Goal: Task Accomplishment & Management: Use online tool/utility

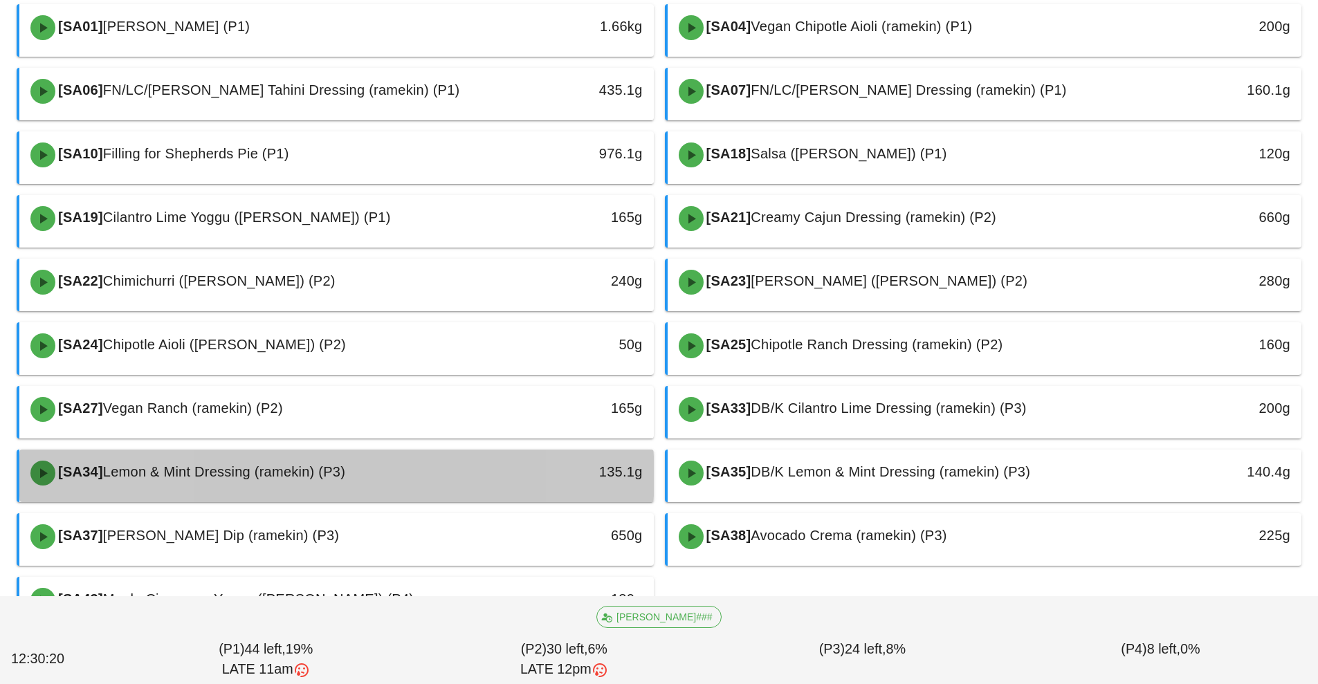
scroll to position [215, 0]
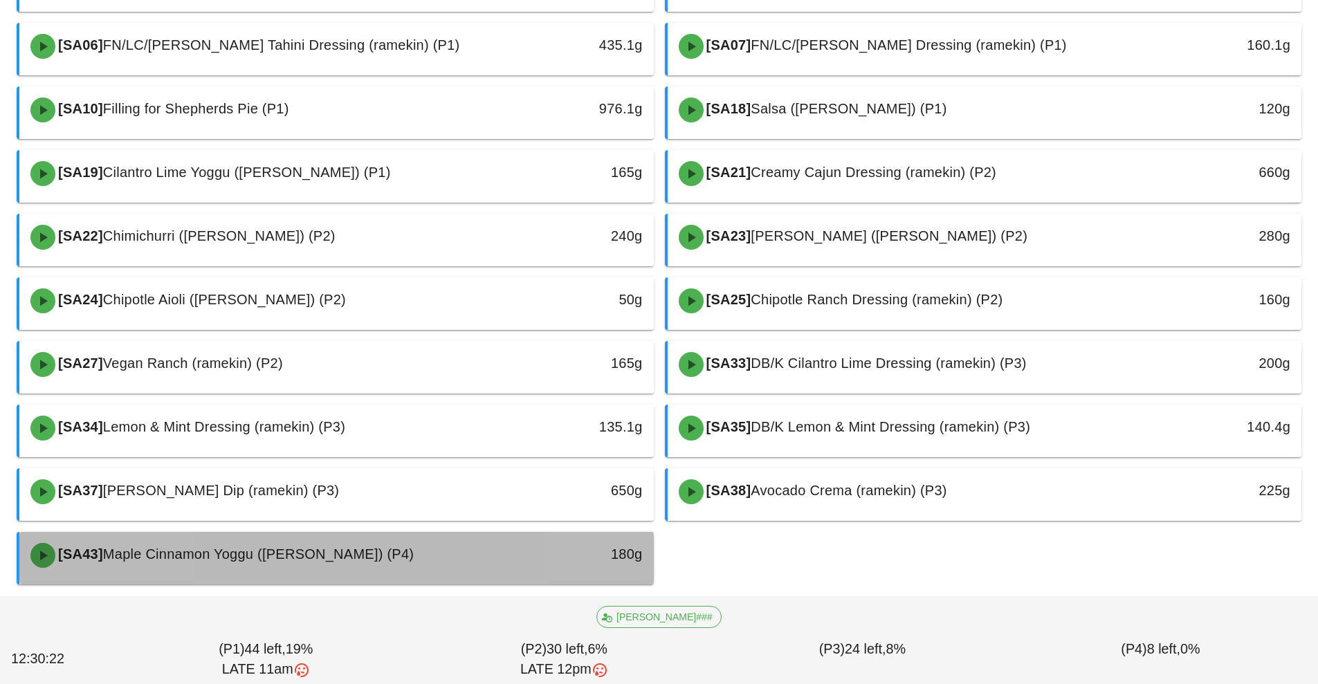
click at [435, 563] on div "[SA43] Maple Cinnamon Yoggu ([PERSON_NAME]) (P4)" at bounding box center [257, 556] width 471 height 42
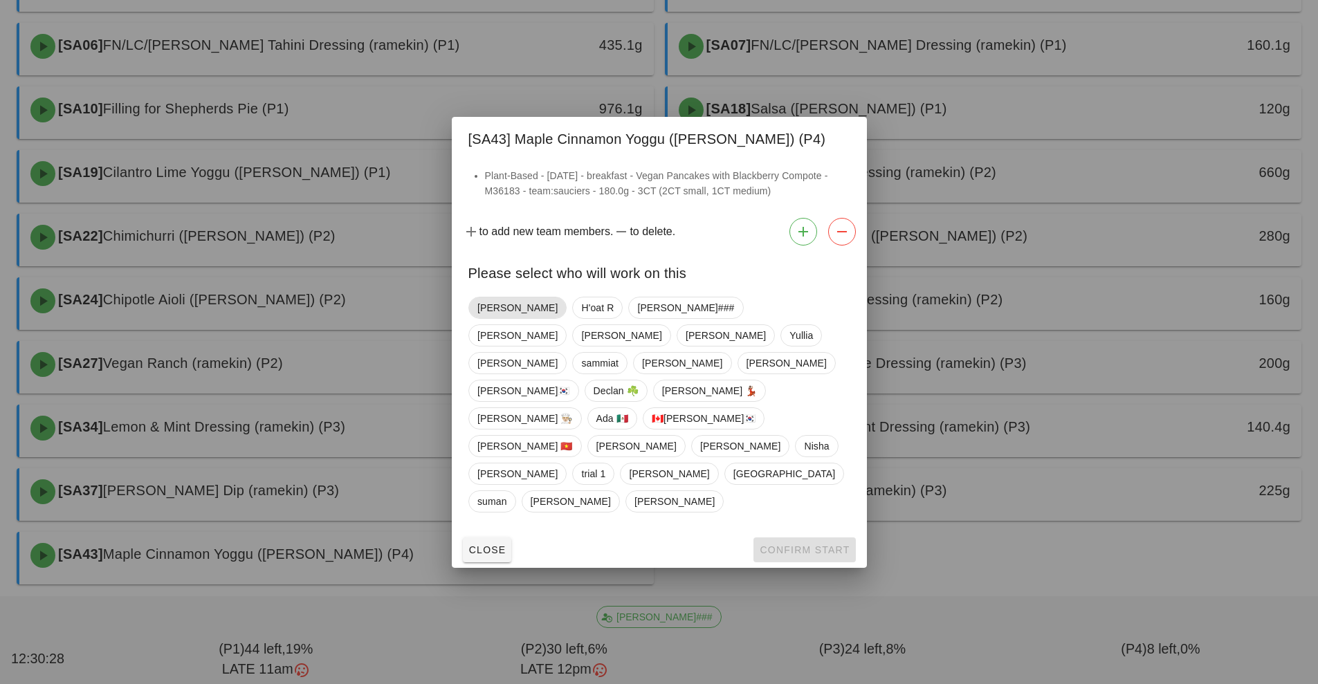
click at [493, 318] on span "[PERSON_NAME]" at bounding box center [517, 308] width 80 height 21
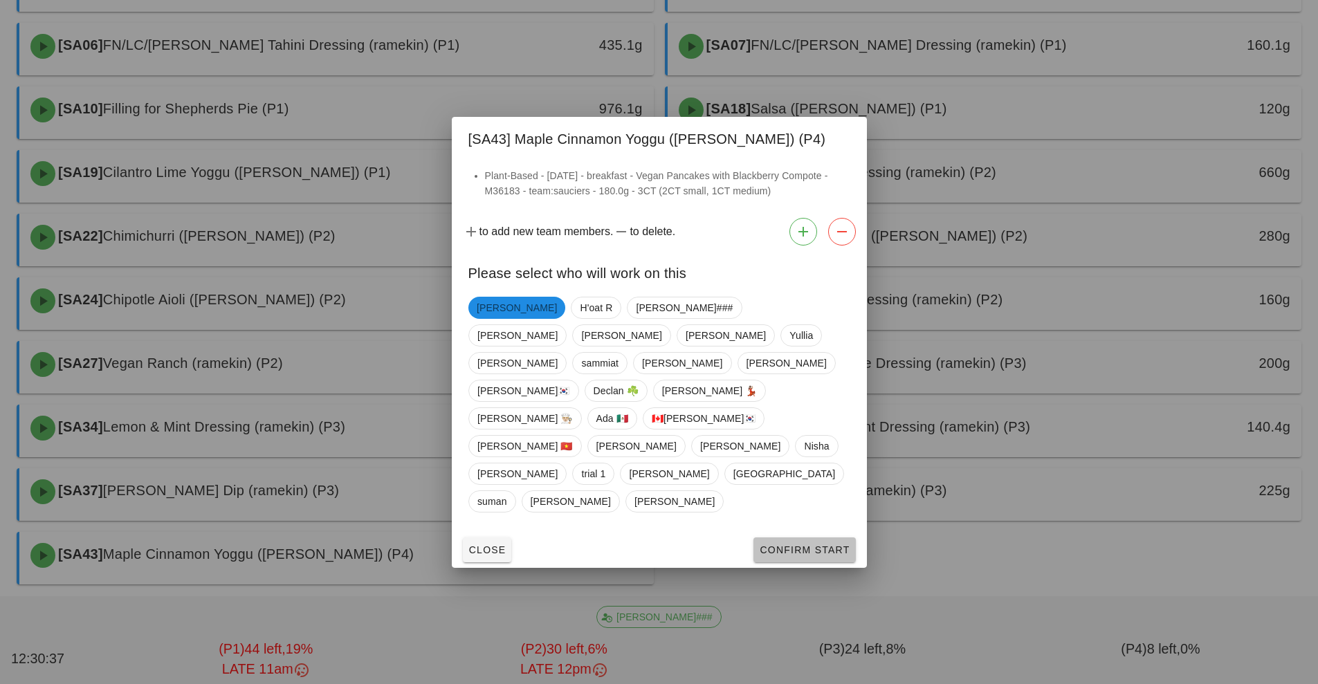
click at [803, 545] on span "Confirm Start" at bounding box center [804, 550] width 91 height 11
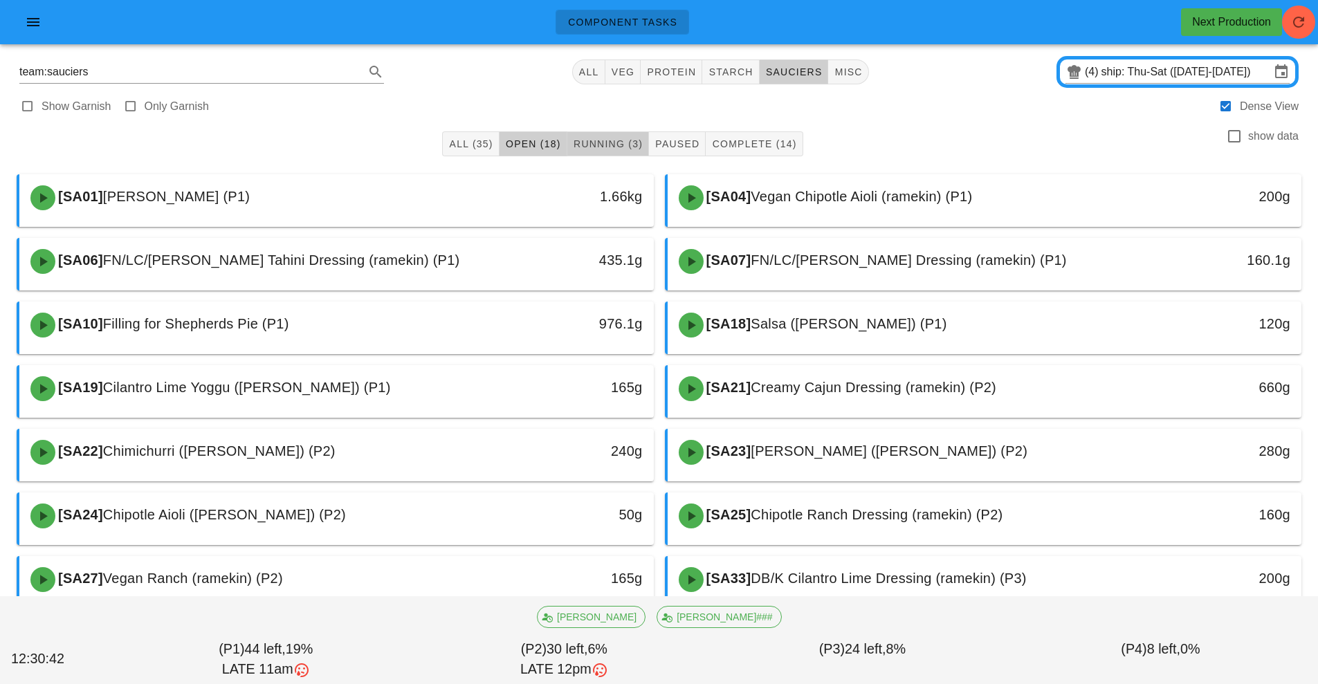
click at [608, 152] on button "Running (3)" at bounding box center [608, 143] width 82 height 25
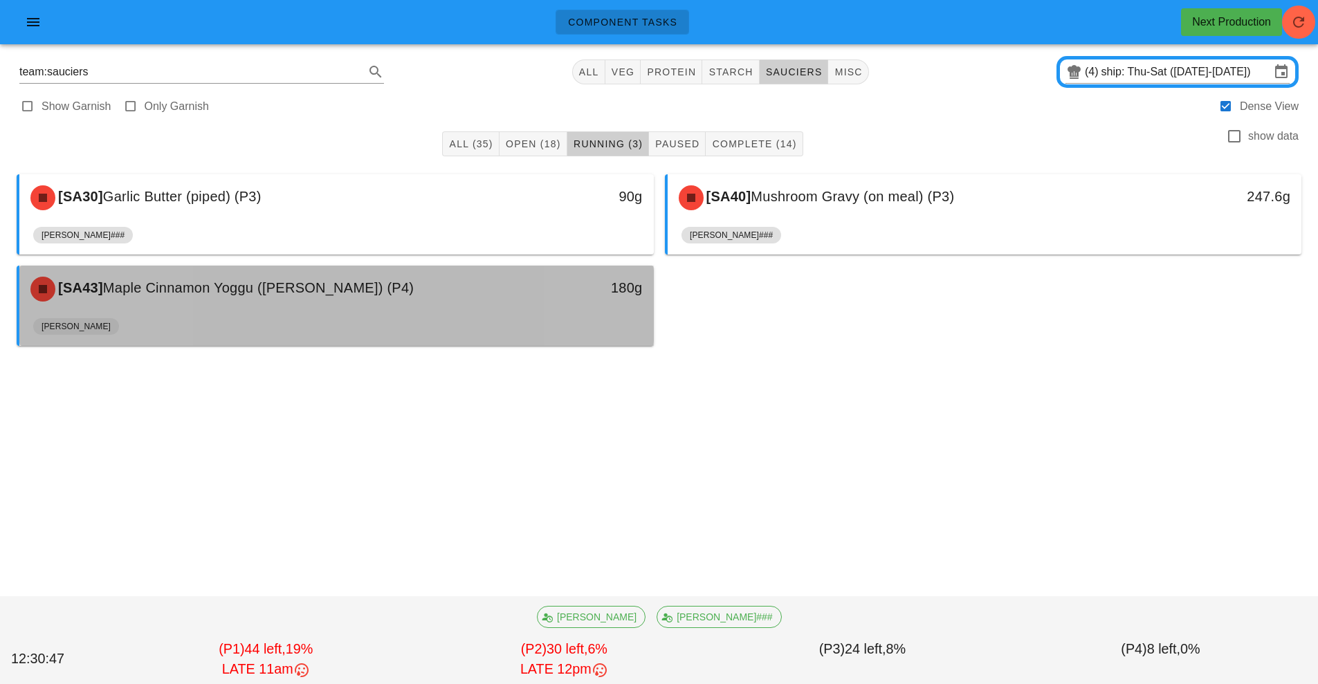
click at [338, 327] on div "[PERSON_NAME]" at bounding box center [336, 329] width 607 height 33
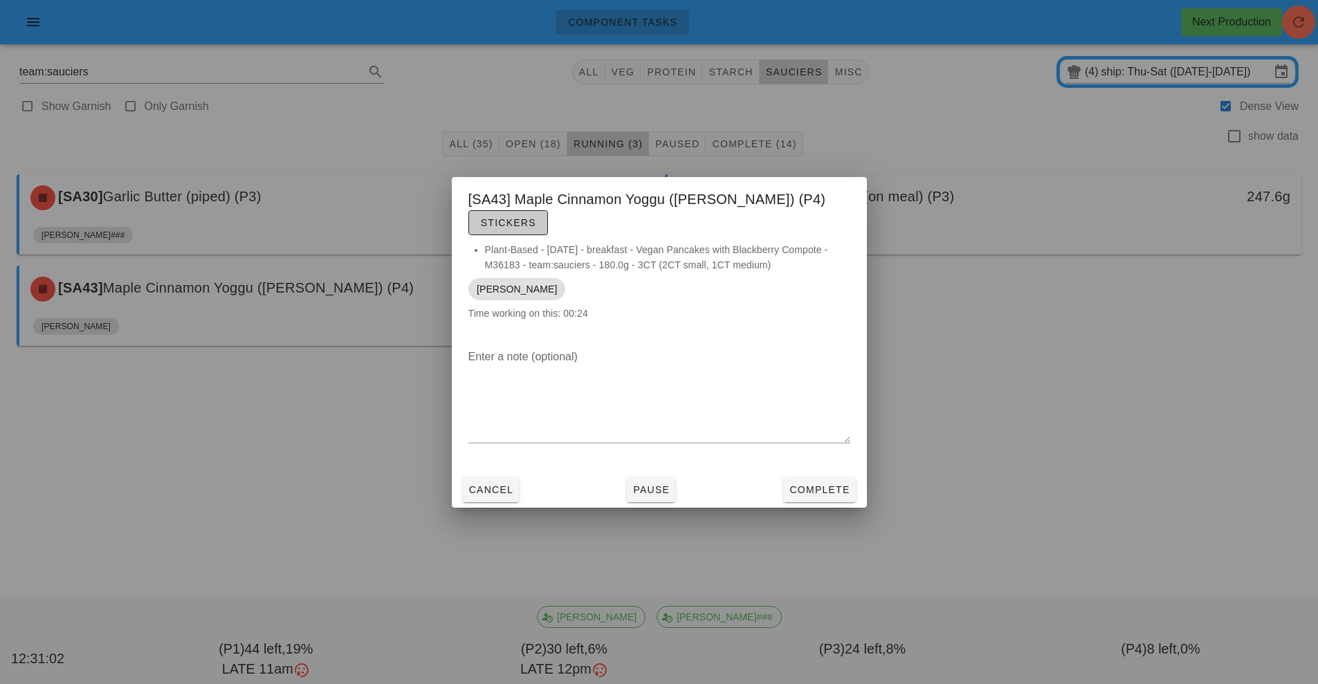
click at [548, 220] on button "Stickers" at bounding box center [508, 222] width 80 height 25
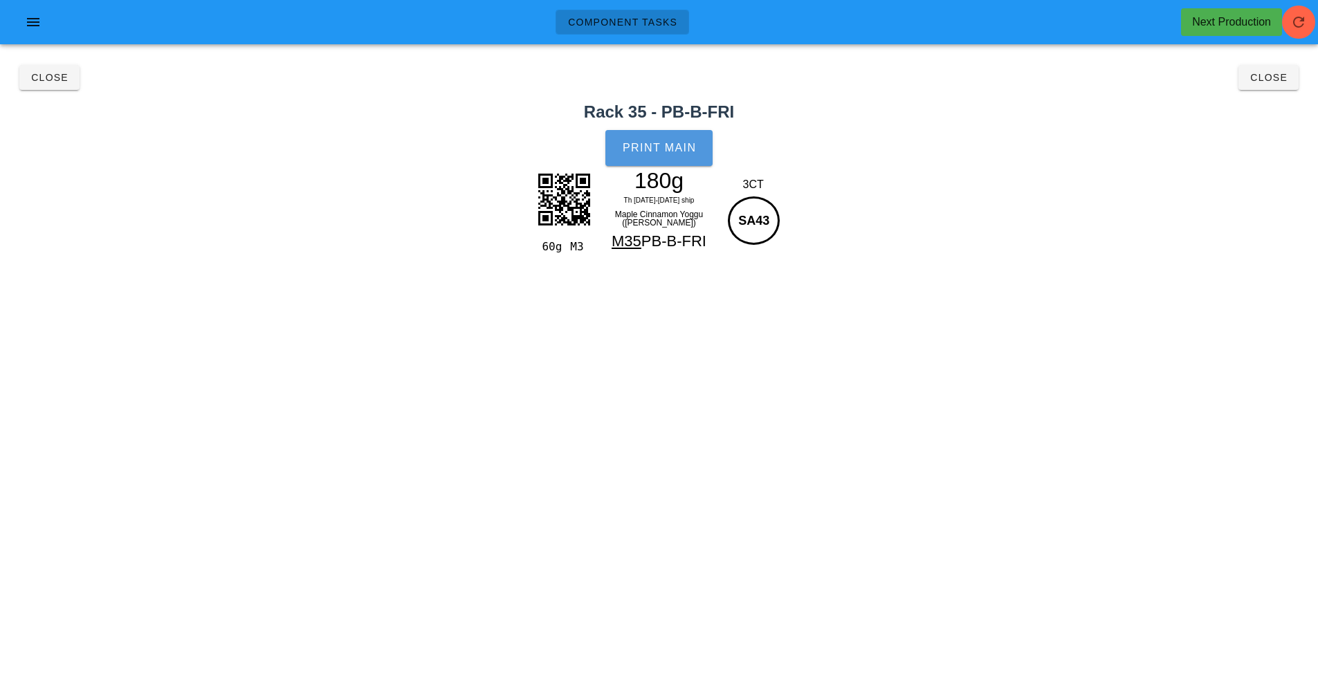
click at [679, 143] on span "Print Main" at bounding box center [659, 148] width 75 height 12
click at [41, 85] on button "Close" at bounding box center [49, 77] width 60 height 25
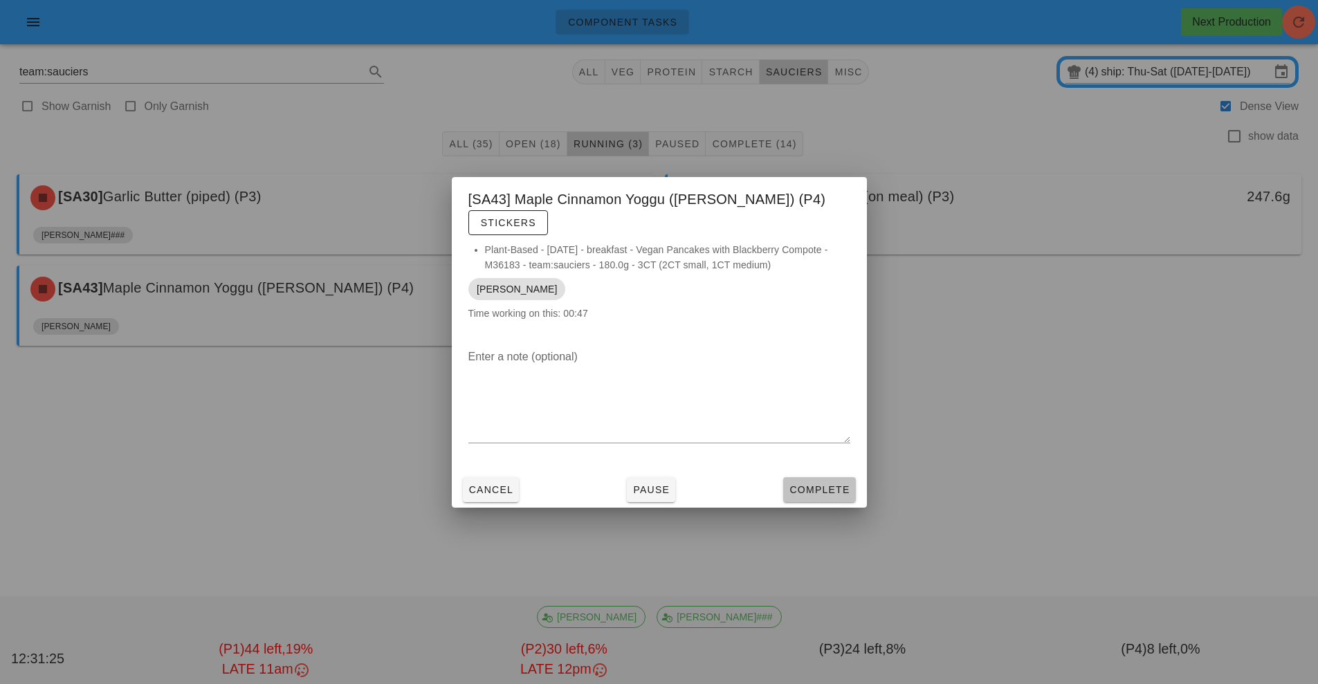
click at [826, 484] on span "Complete" at bounding box center [819, 489] width 61 height 11
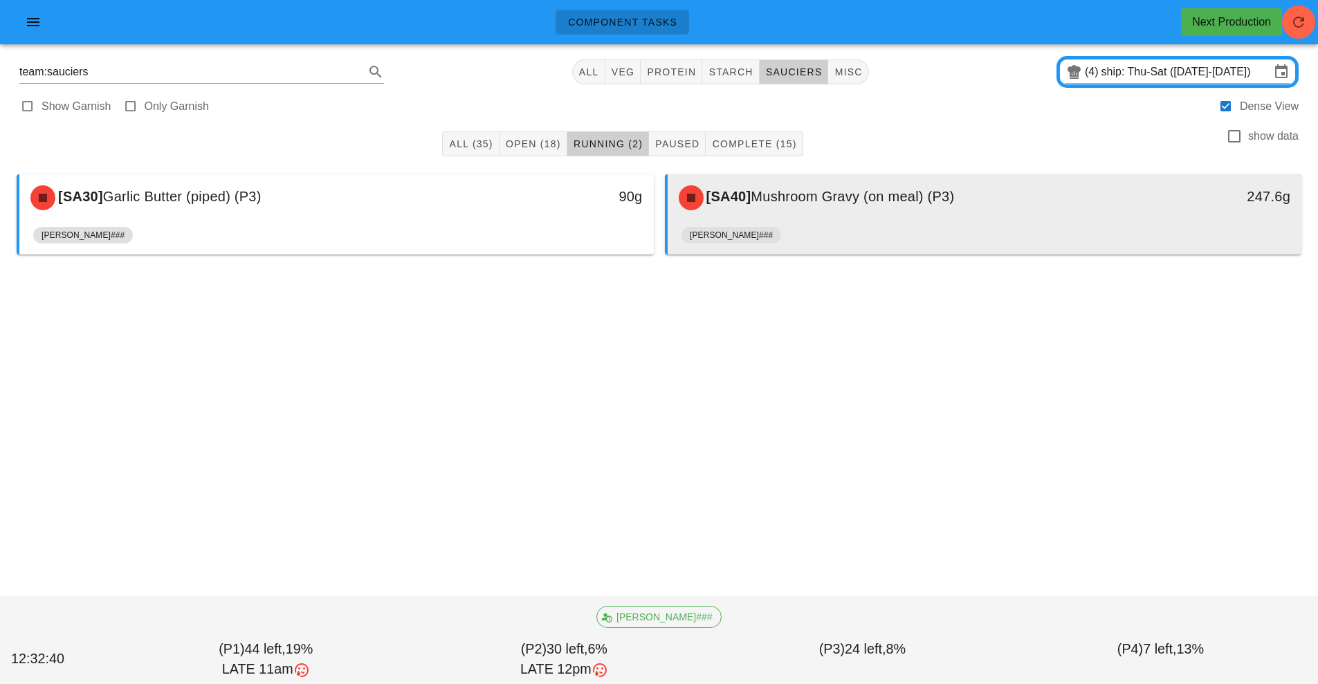
click at [833, 228] on div "[PERSON_NAME]###" at bounding box center [985, 237] width 607 height 33
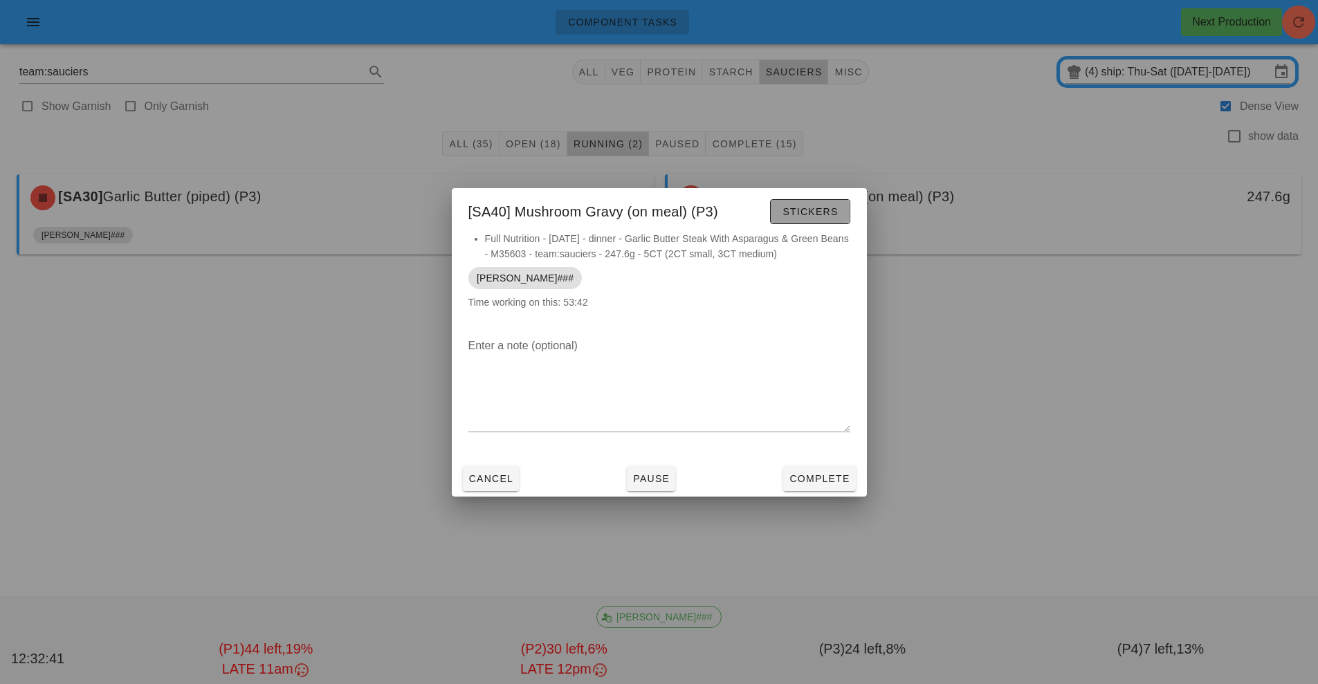
click at [821, 217] on span "Stickers" at bounding box center [810, 211] width 56 height 11
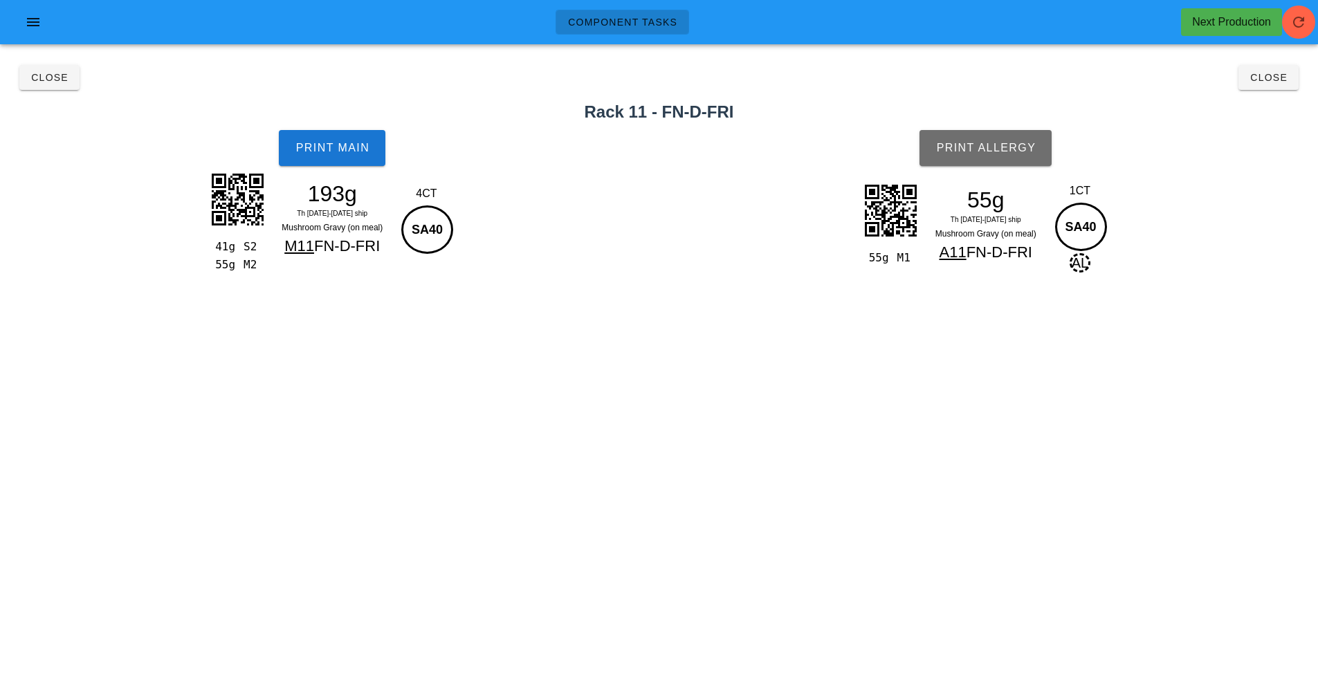
click at [1016, 156] on button "Print Allergy" at bounding box center [986, 148] width 132 height 36
click at [341, 147] on span "Print Main" at bounding box center [332, 148] width 75 height 12
click at [55, 86] on button "Close" at bounding box center [49, 77] width 60 height 25
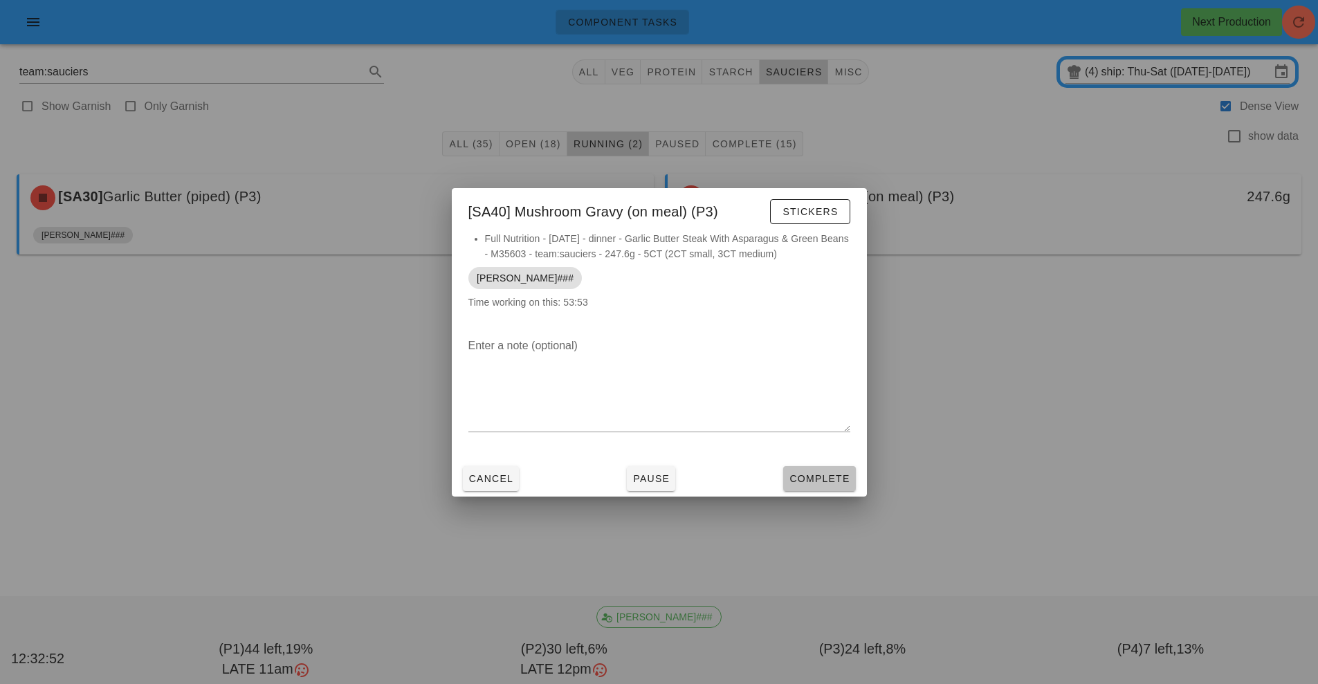
click at [816, 469] on button "Complete" at bounding box center [819, 478] width 72 height 25
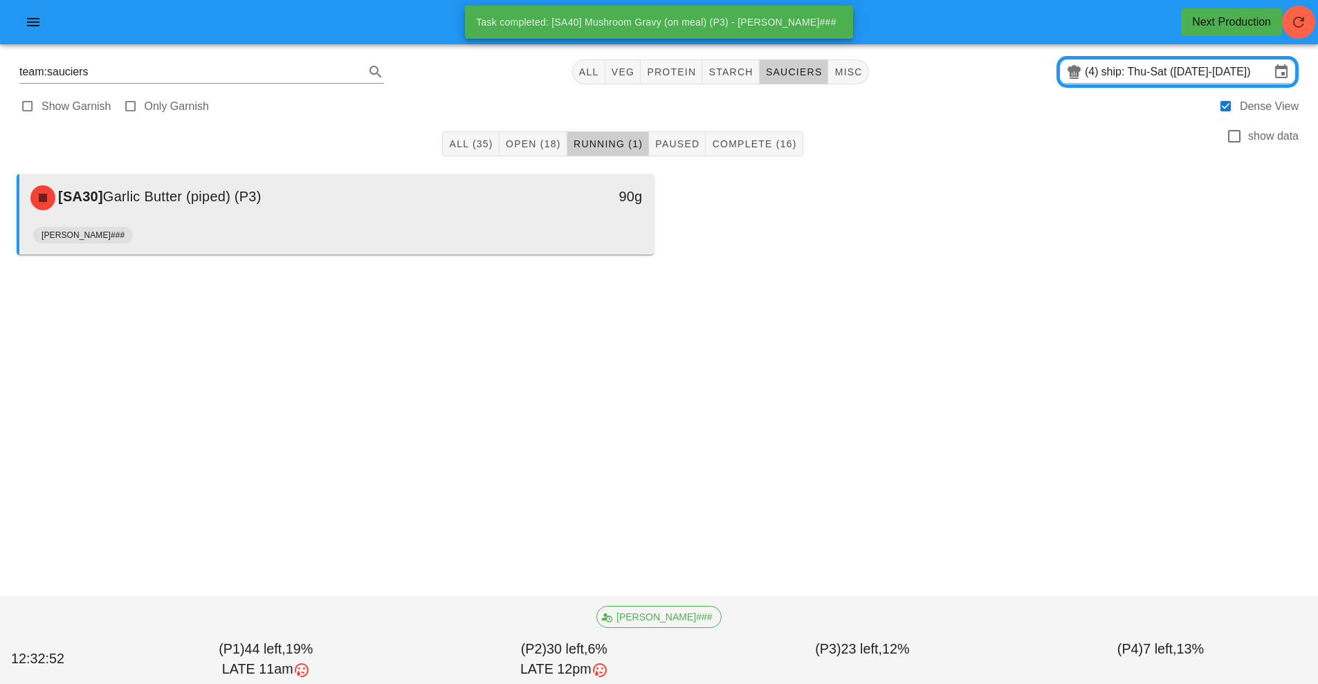
click at [347, 222] on div "[PERSON_NAME]###" at bounding box center [336, 237] width 607 height 33
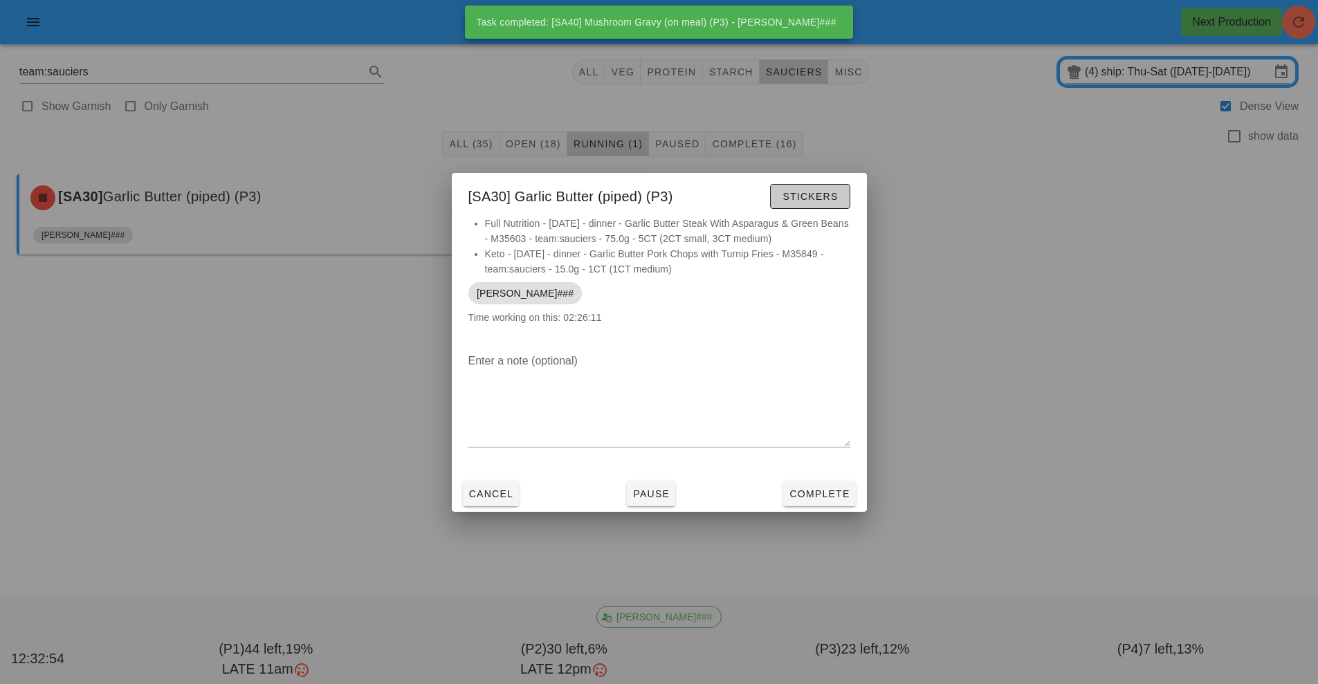
click at [803, 205] on button "Stickers" at bounding box center [810, 196] width 80 height 25
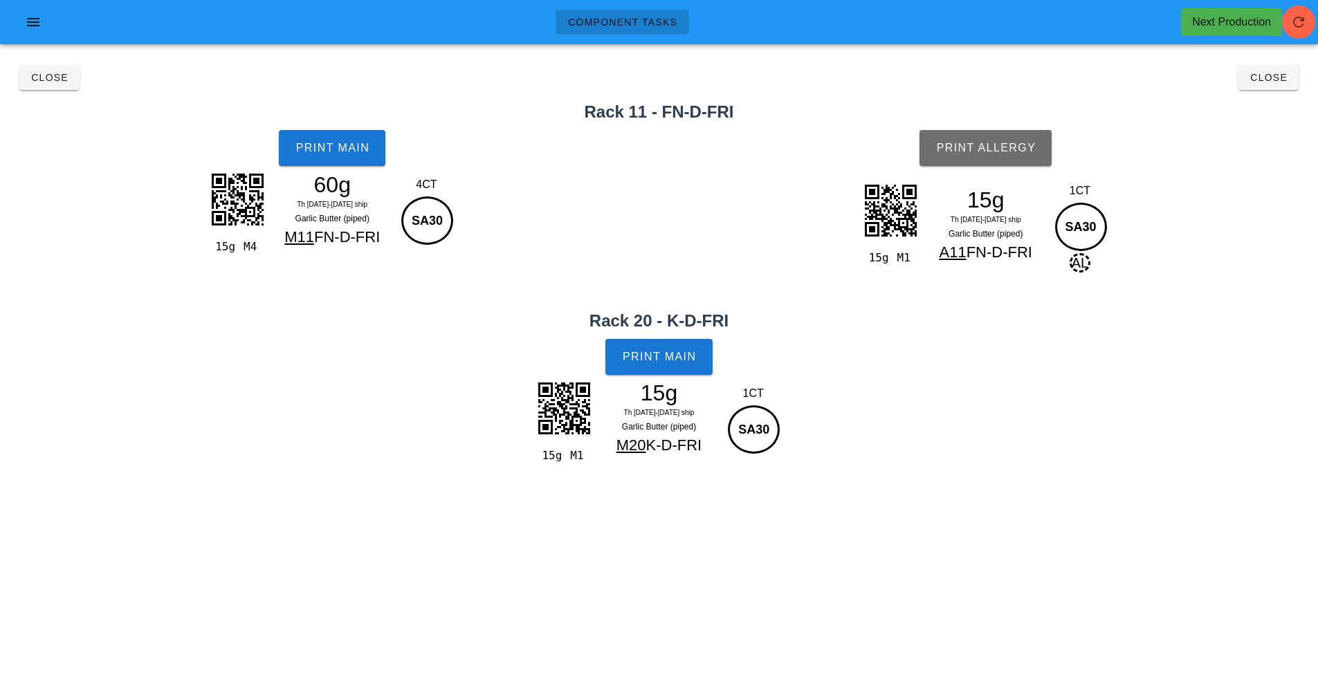
click at [998, 134] on button "Print Allergy" at bounding box center [986, 148] width 132 height 36
click at [325, 156] on button "Print Main" at bounding box center [332, 148] width 107 height 36
click at [664, 356] on span "Print Main" at bounding box center [659, 357] width 75 height 12
click at [68, 86] on button "Close" at bounding box center [49, 77] width 60 height 25
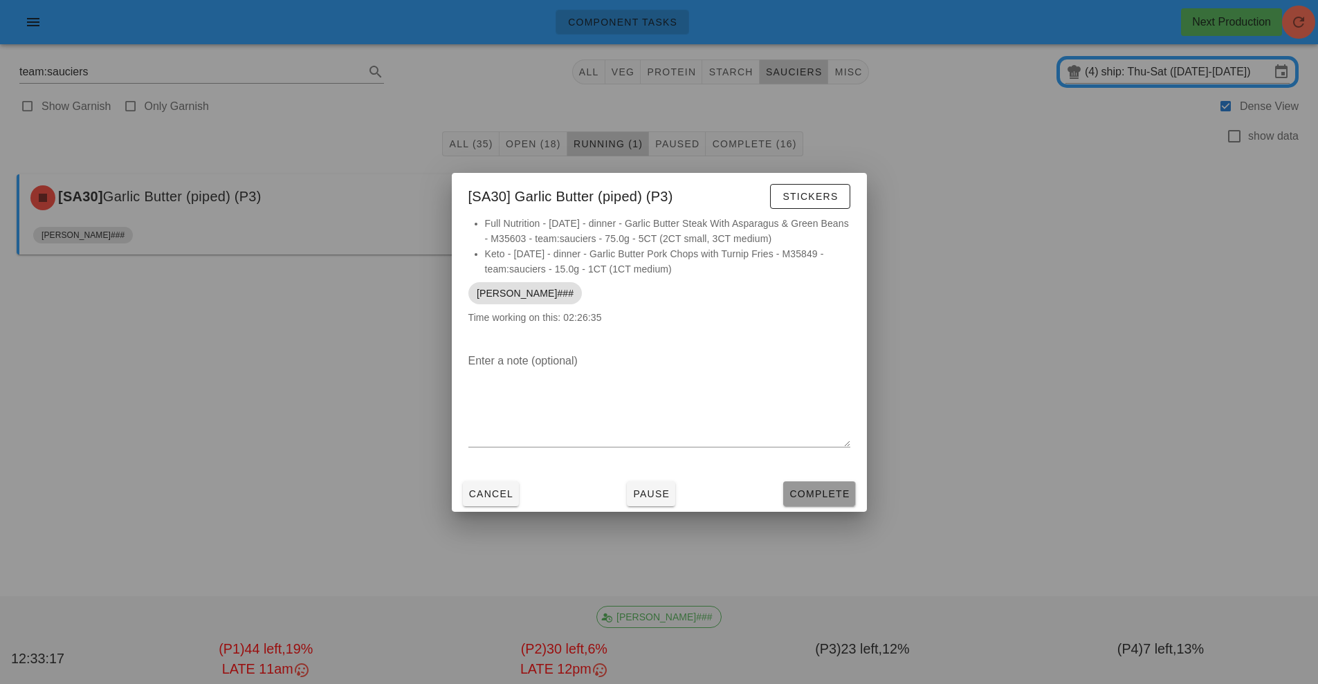
click at [818, 494] on span "Complete" at bounding box center [819, 493] width 61 height 11
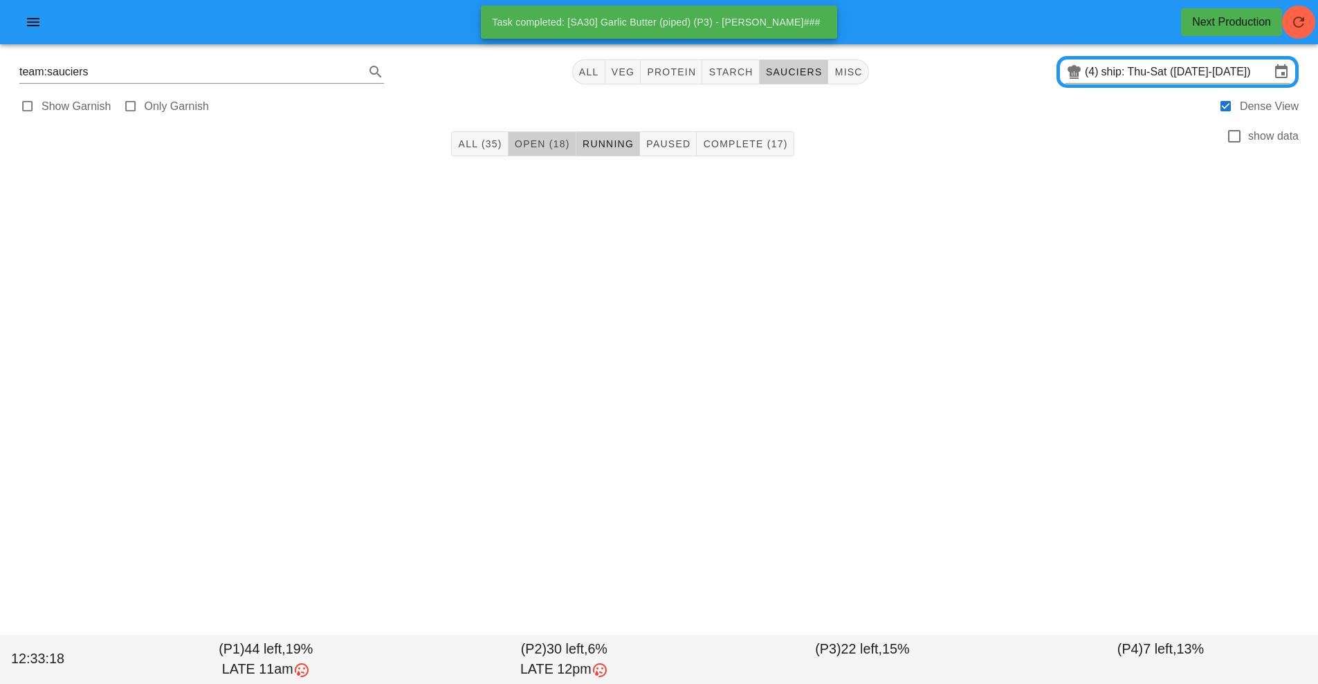
click at [550, 148] on span "Open (18)" at bounding box center [542, 143] width 56 height 11
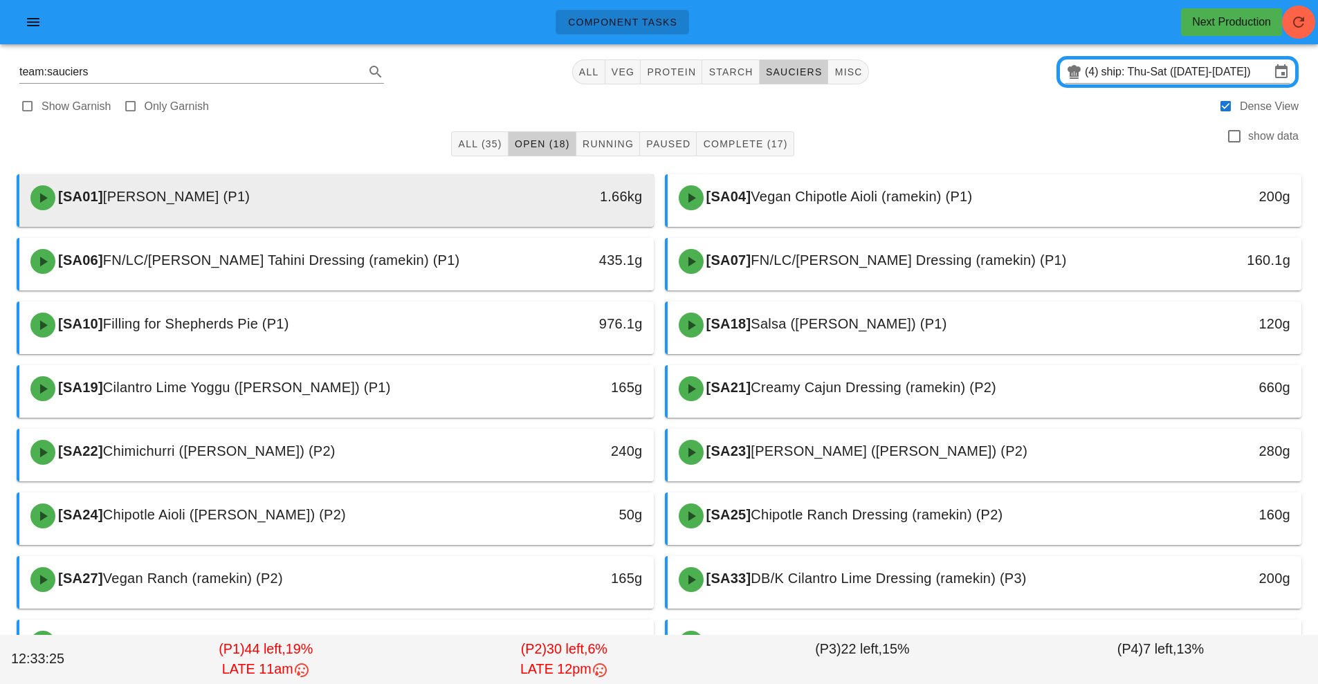
click at [327, 225] on div at bounding box center [336, 224] width 607 height 6
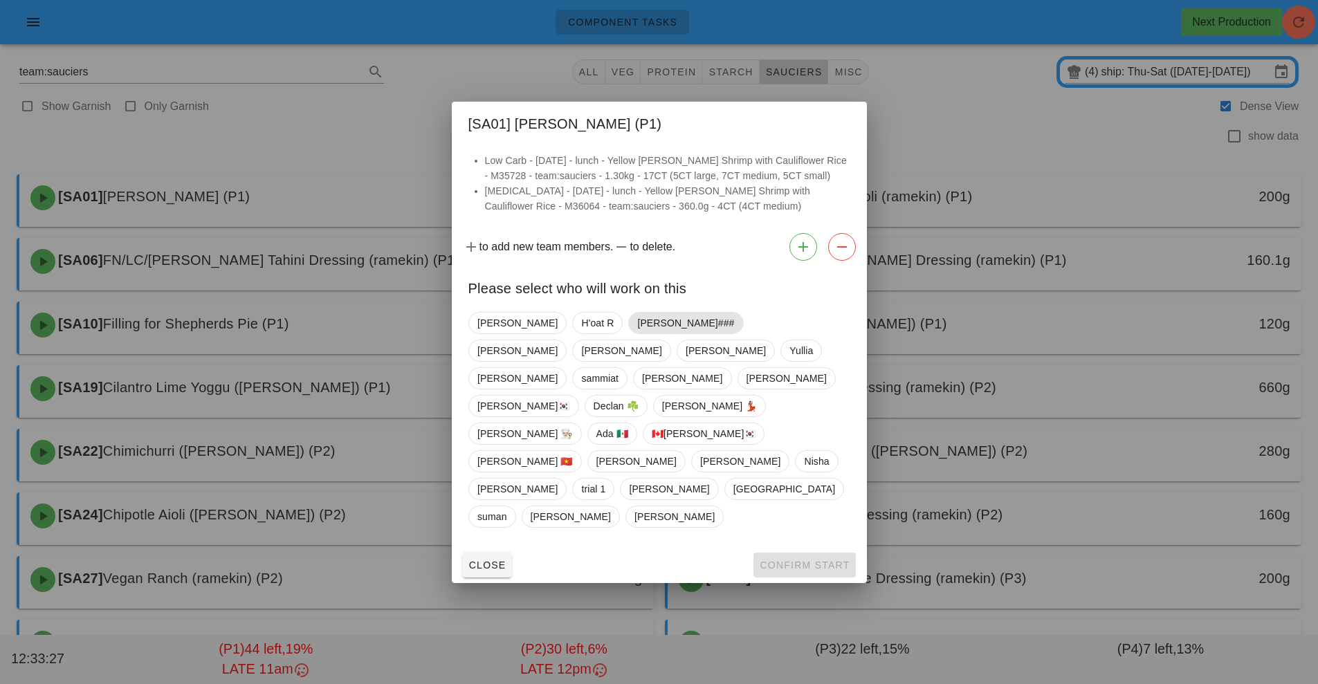
click at [637, 333] on span "[PERSON_NAME]###" at bounding box center [685, 323] width 97 height 21
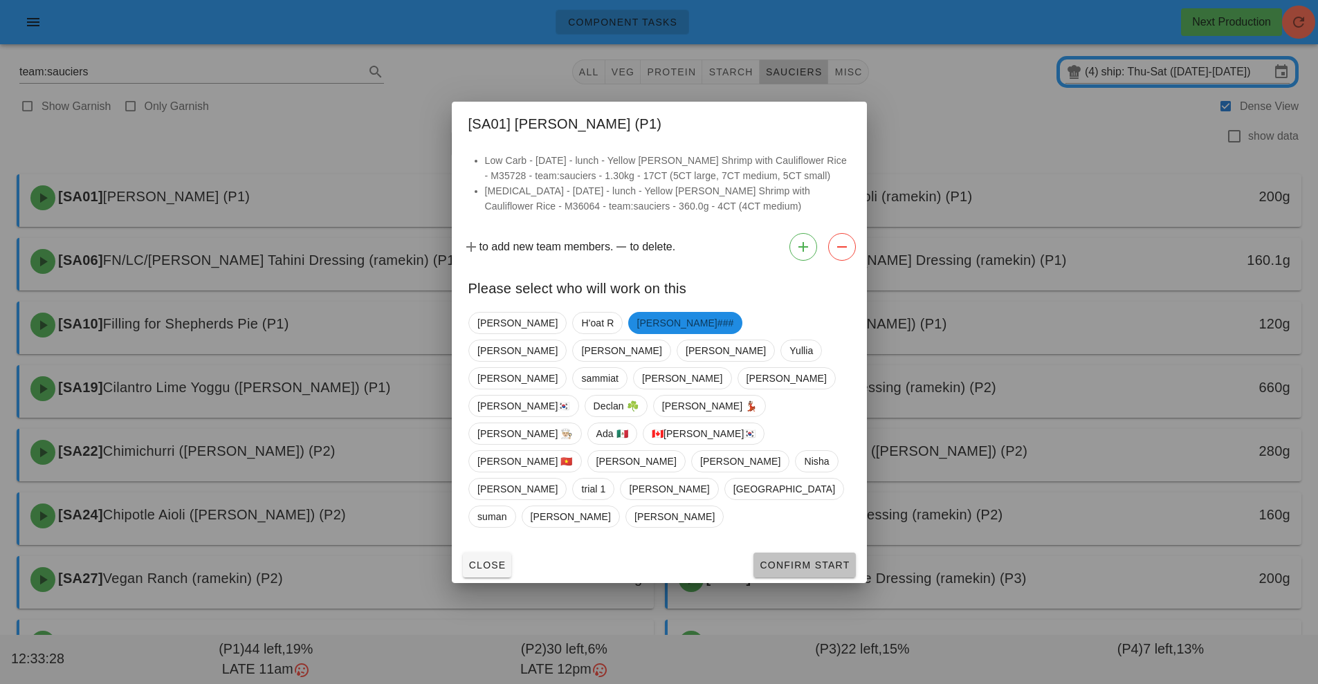
click at [813, 560] on span "Confirm Start" at bounding box center [804, 565] width 91 height 11
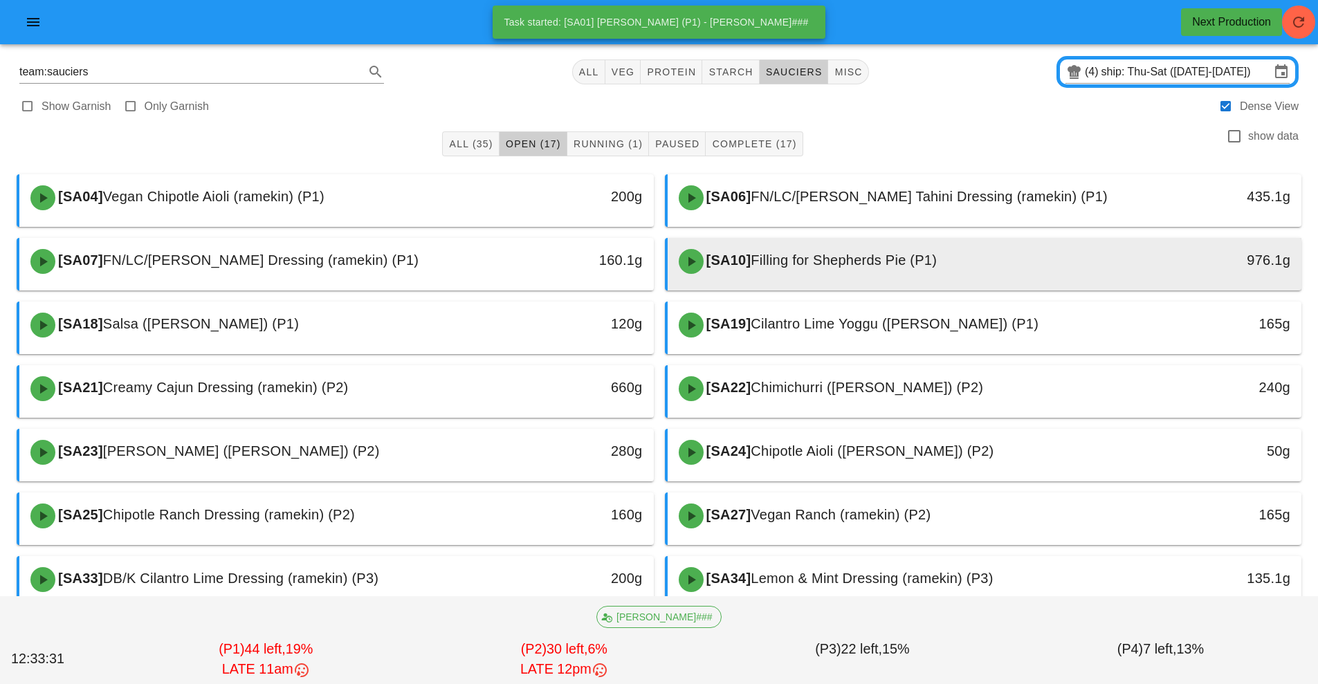
click at [807, 266] on span "Filling for Shepherds Pie (P1)" at bounding box center [844, 260] width 186 height 15
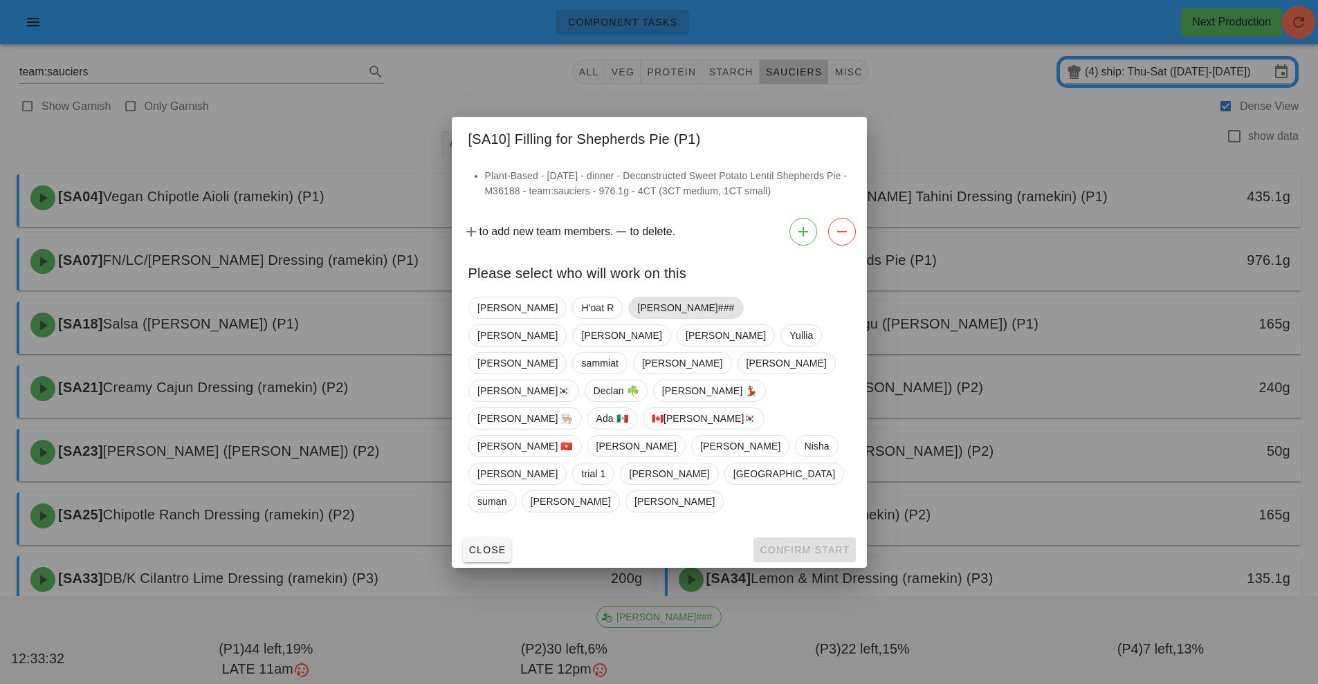
click at [637, 318] on span "[PERSON_NAME]###" at bounding box center [685, 308] width 97 height 21
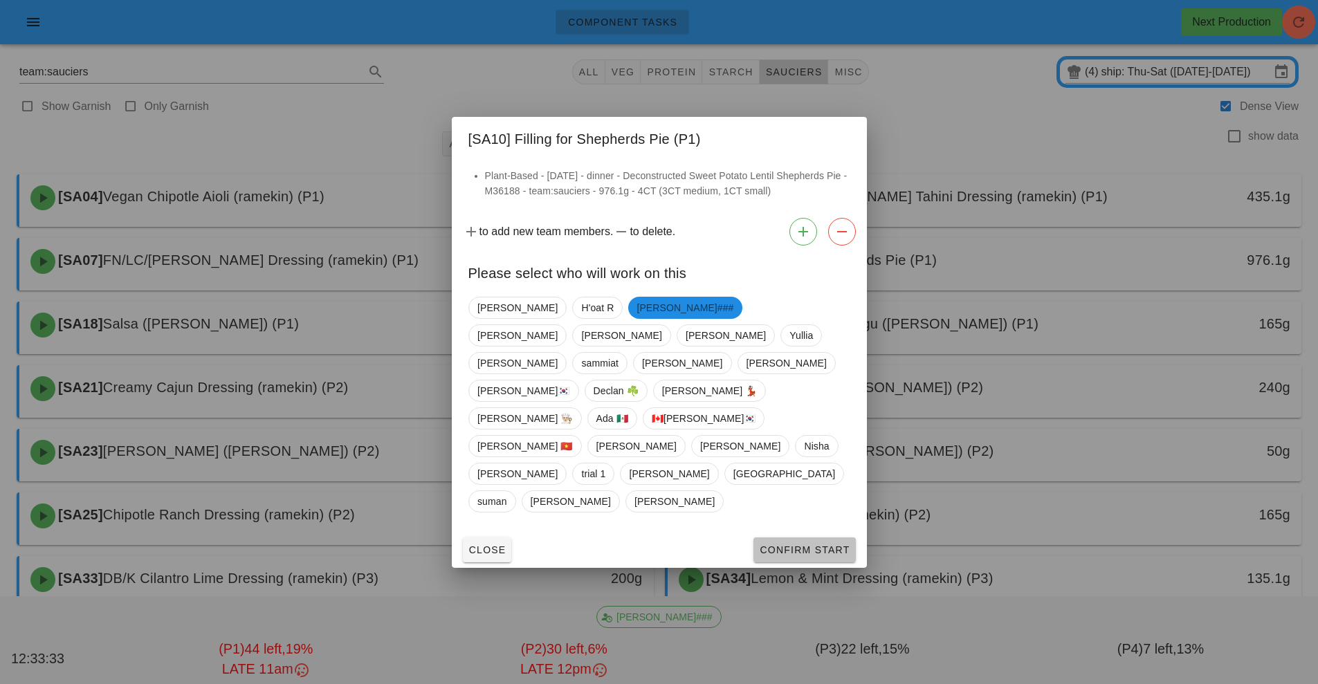
click at [821, 538] on button "Confirm Start" at bounding box center [804, 550] width 102 height 25
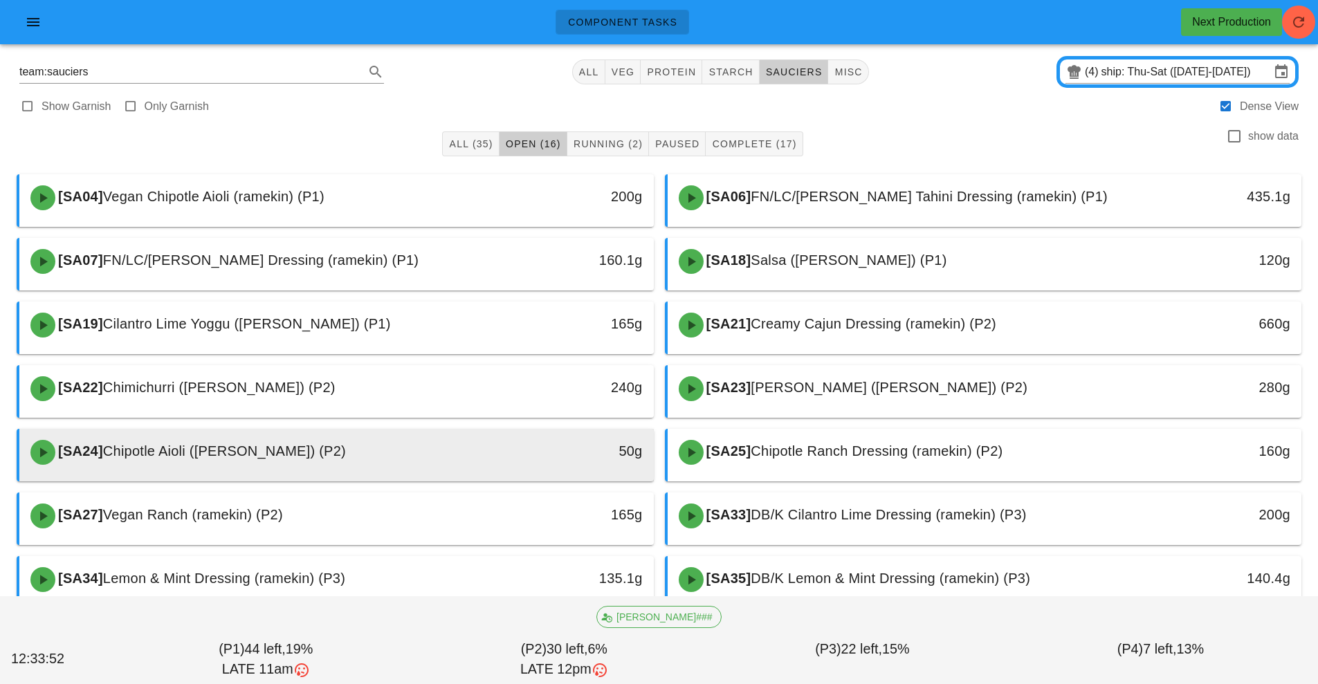
click at [342, 456] on div "[SA24] Chipotle Aioli (ramekin) (P2)" at bounding box center [257, 453] width 471 height 42
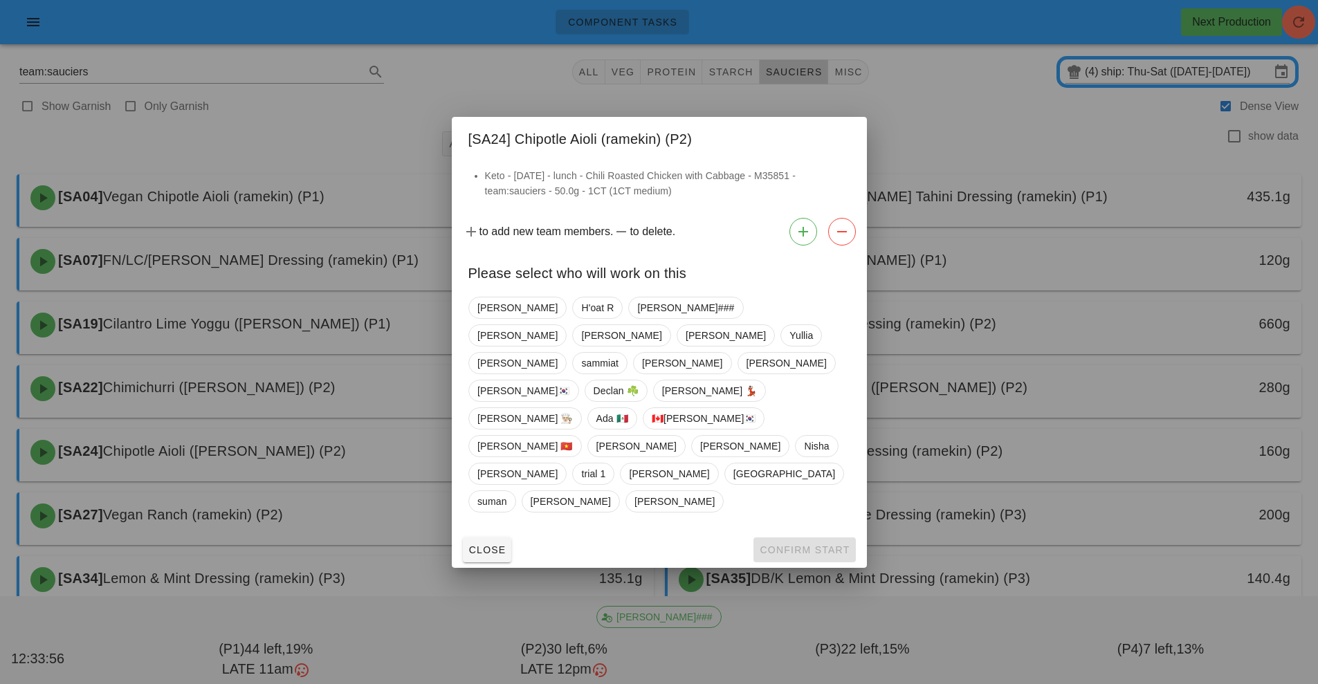
click at [244, 459] on div at bounding box center [659, 342] width 1318 height 684
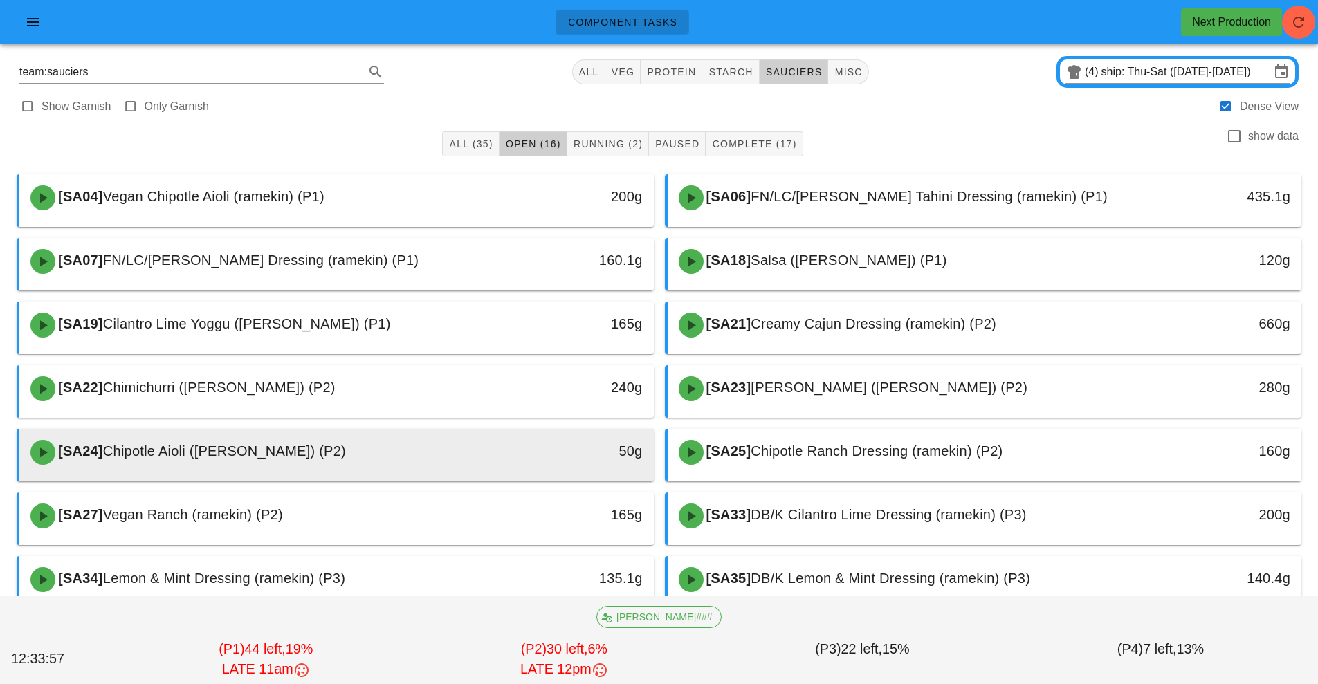
click at [257, 467] on div "[SA24] Chipotle Aioli (ramekin) (P2)" at bounding box center [257, 453] width 471 height 42
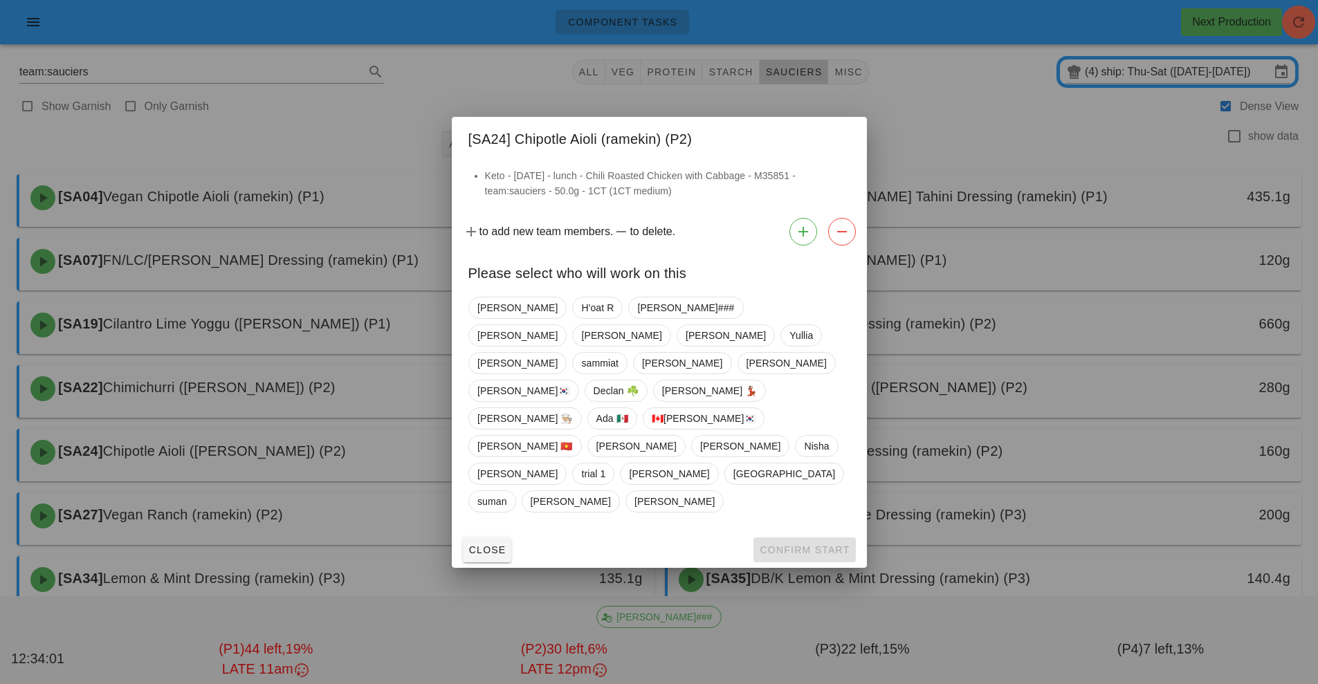
click at [323, 457] on div at bounding box center [659, 342] width 1318 height 684
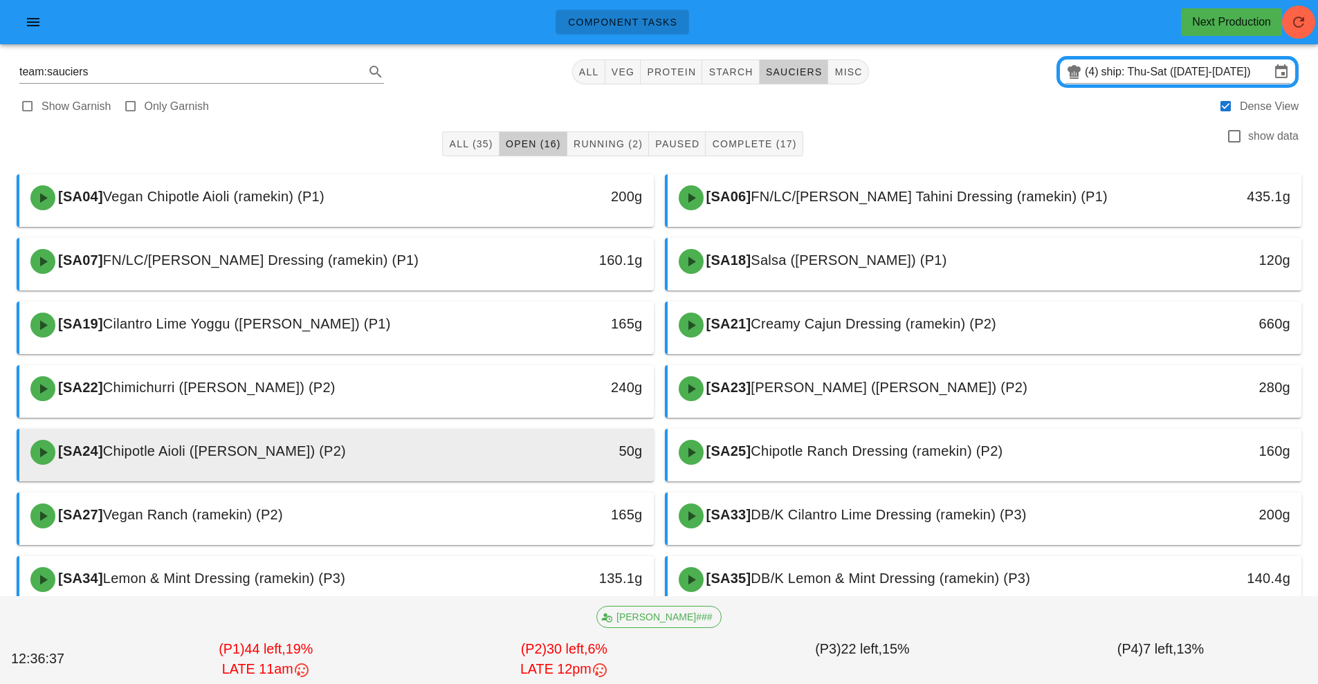
click at [473, 455] on div "[SA24] Chipotle Aioli (ramekin) (P2)" at bounding box center [257, 453] width 471 height 42
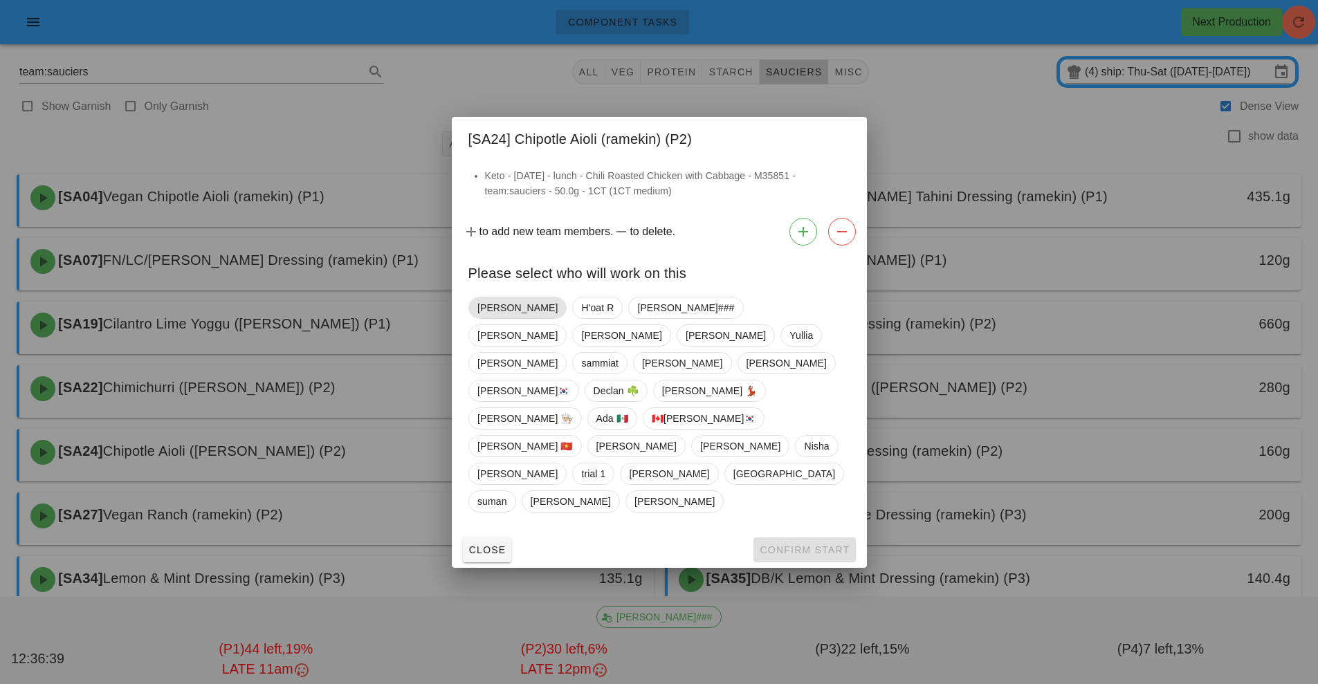
click at [500, 318] on span "[PERSON_NAME]" at bounding box center [517, 308] width 80 height 21
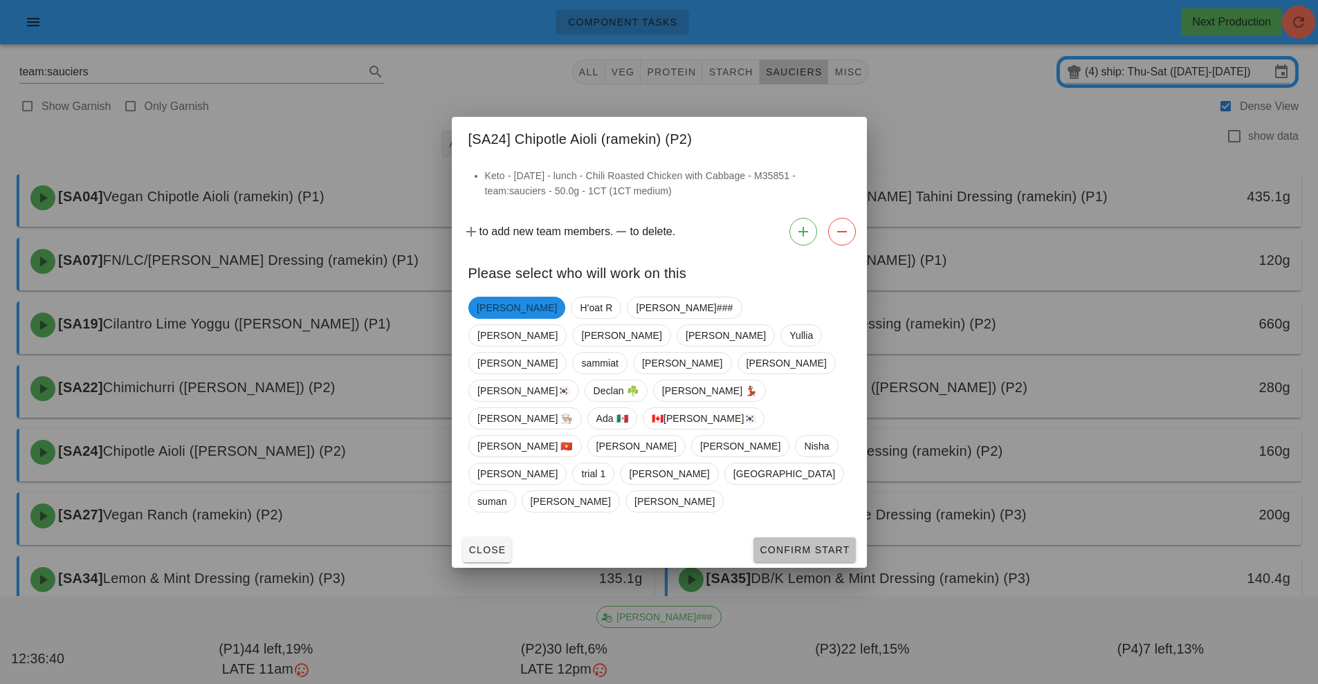
click at [811, 545] on span "Confirm Start" at bounding box center [804, 550] width 91 height 11
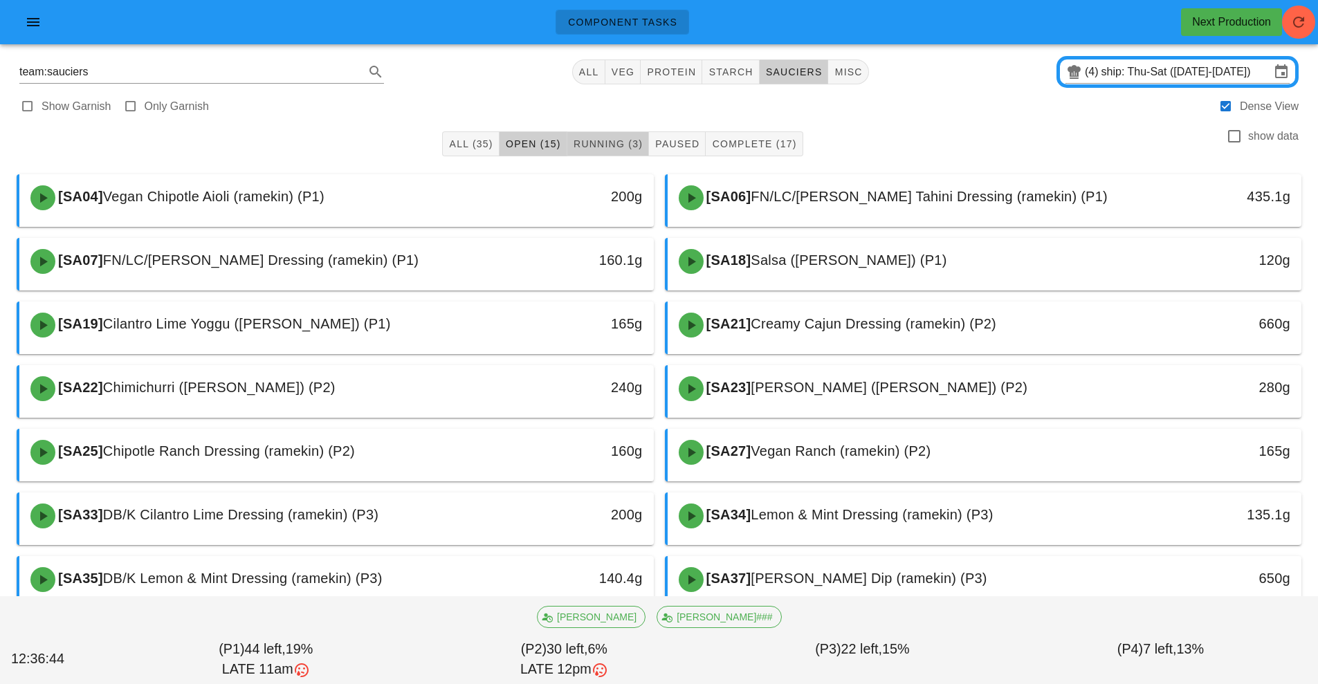
click at [606, 138] on span "Running (3)" at bounding box center [608, 143] width 70 height 11
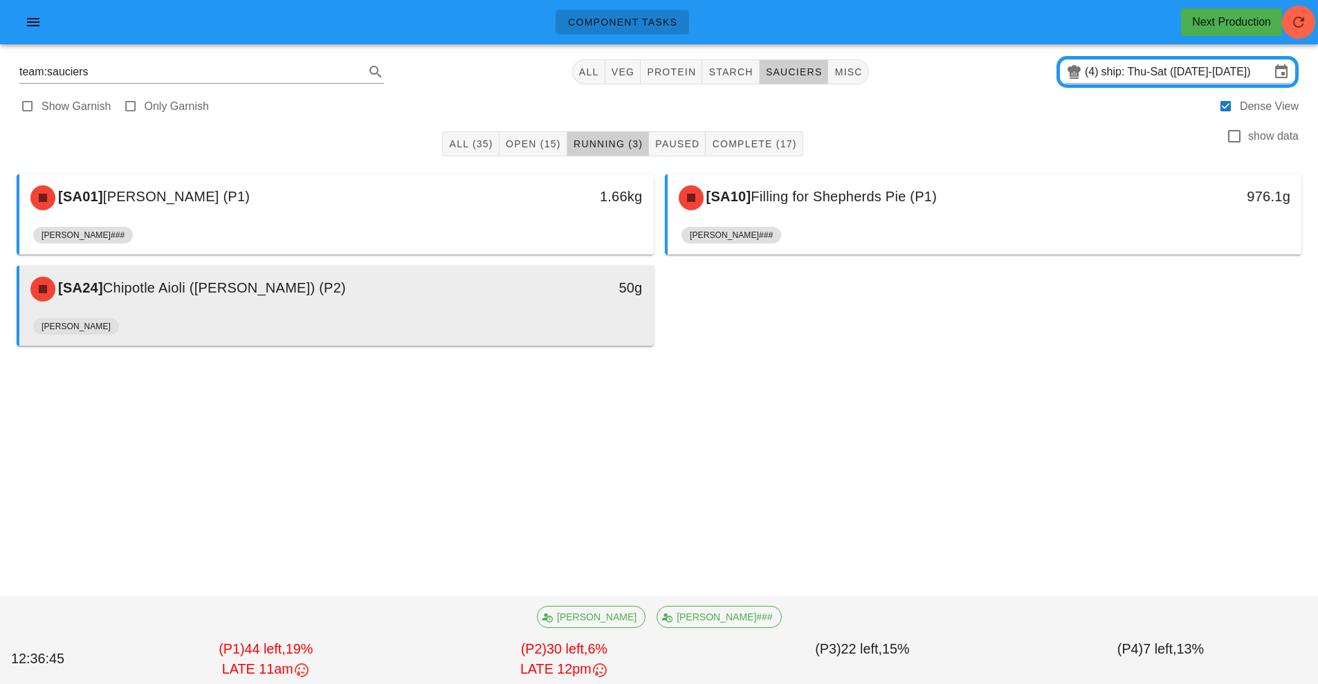
click at [500, 320] on div "[PERSON_NAME]" at bounding box center [336, 329] width 607 height 33
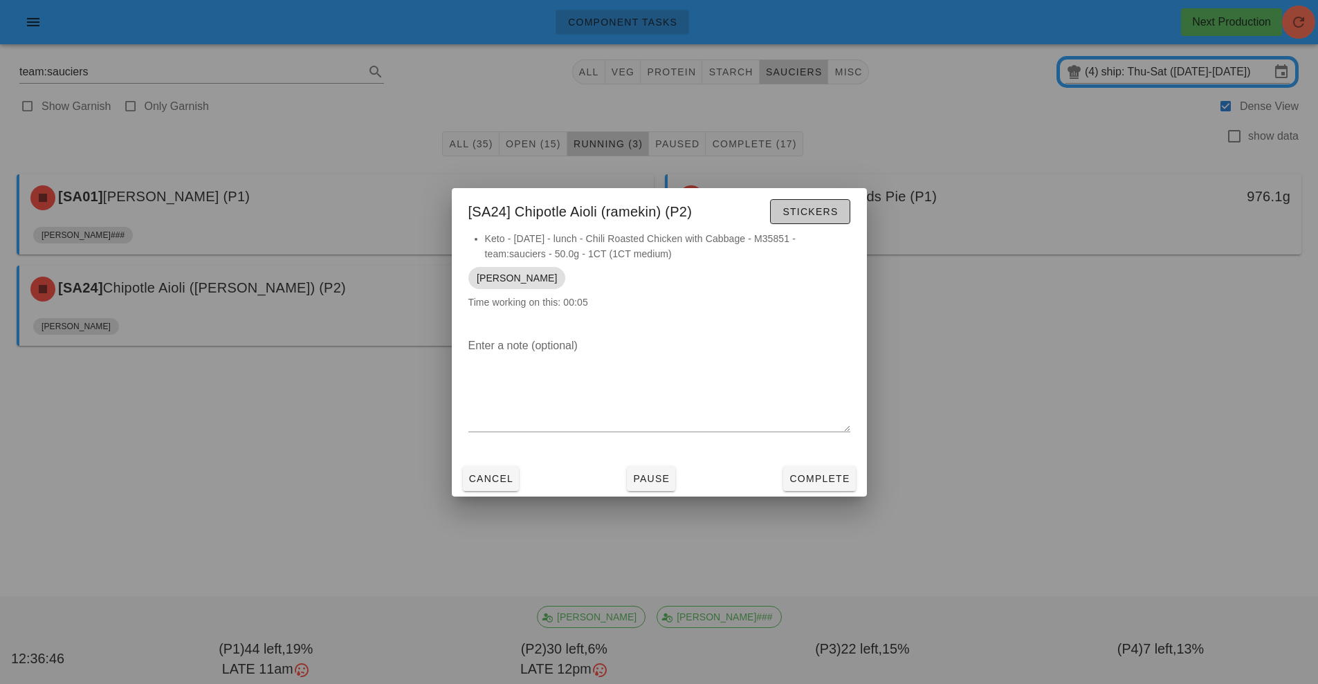
click at [798, 223] on button "Stickers" at bounding box center [810, 211] width 80 height 25
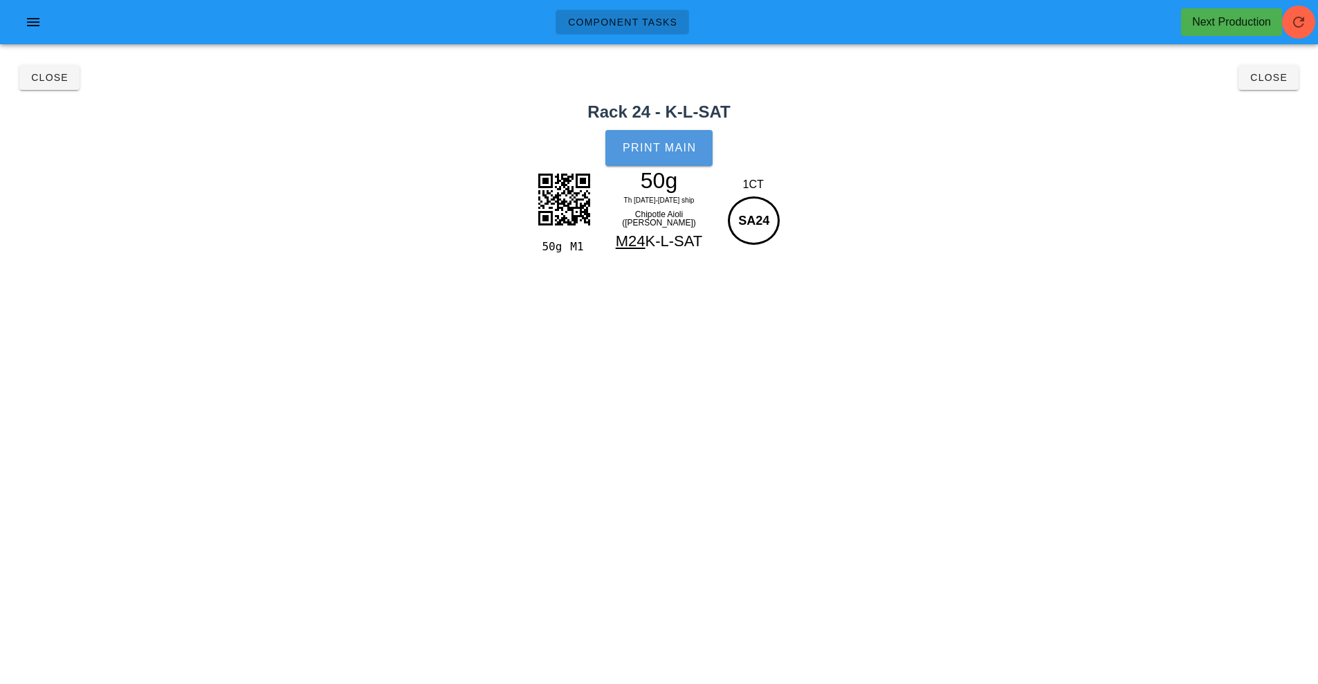
click at [666, 163] on button "Print Main" at bounding box center [658, 148] width 107 height 36
click at [52, 107] on h2 "Rack 24 - K-L-SAT" at bounding box center [658, 112] width 1301 height 25
click at [70, 80] on button "Close" at bounding box center [49, 77] width 60 height 25
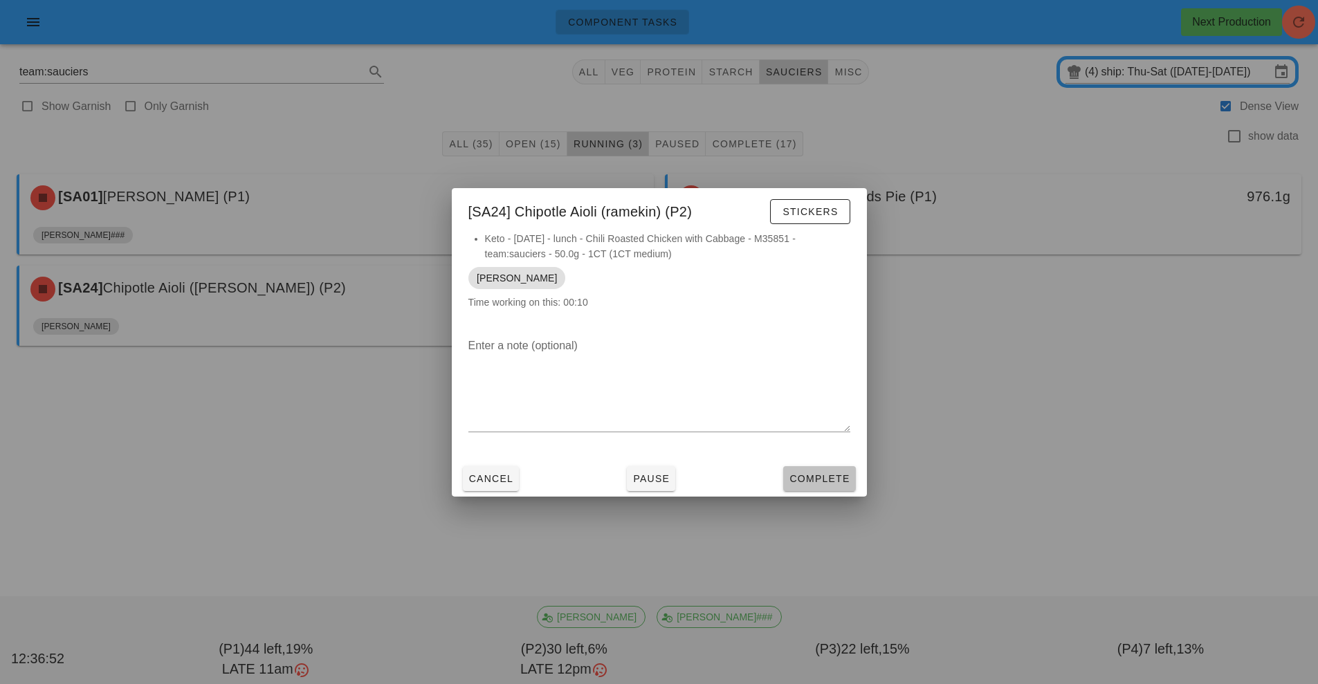
click at [817, 479] on span "Complete" at bounding box center [819, 478] width 61 height 11
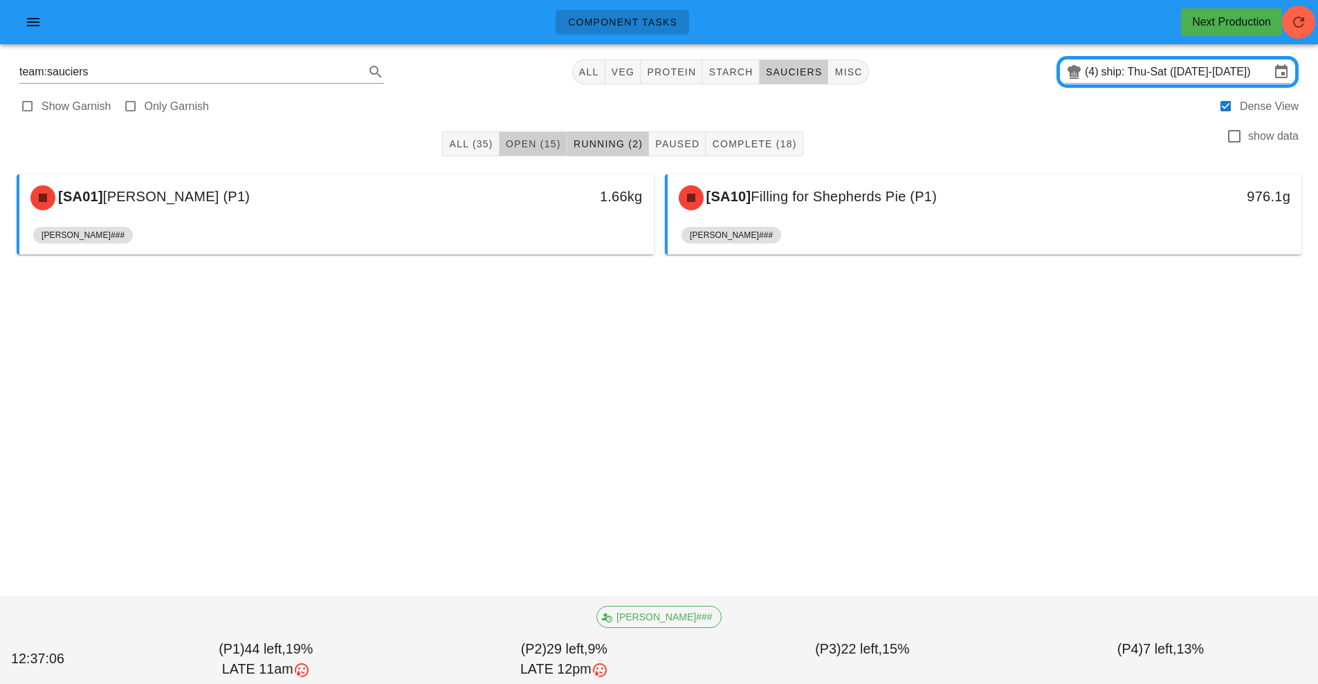
click at [544, 143] on span "Open (15)" at bounding box center [533, 143] width 56 height 11
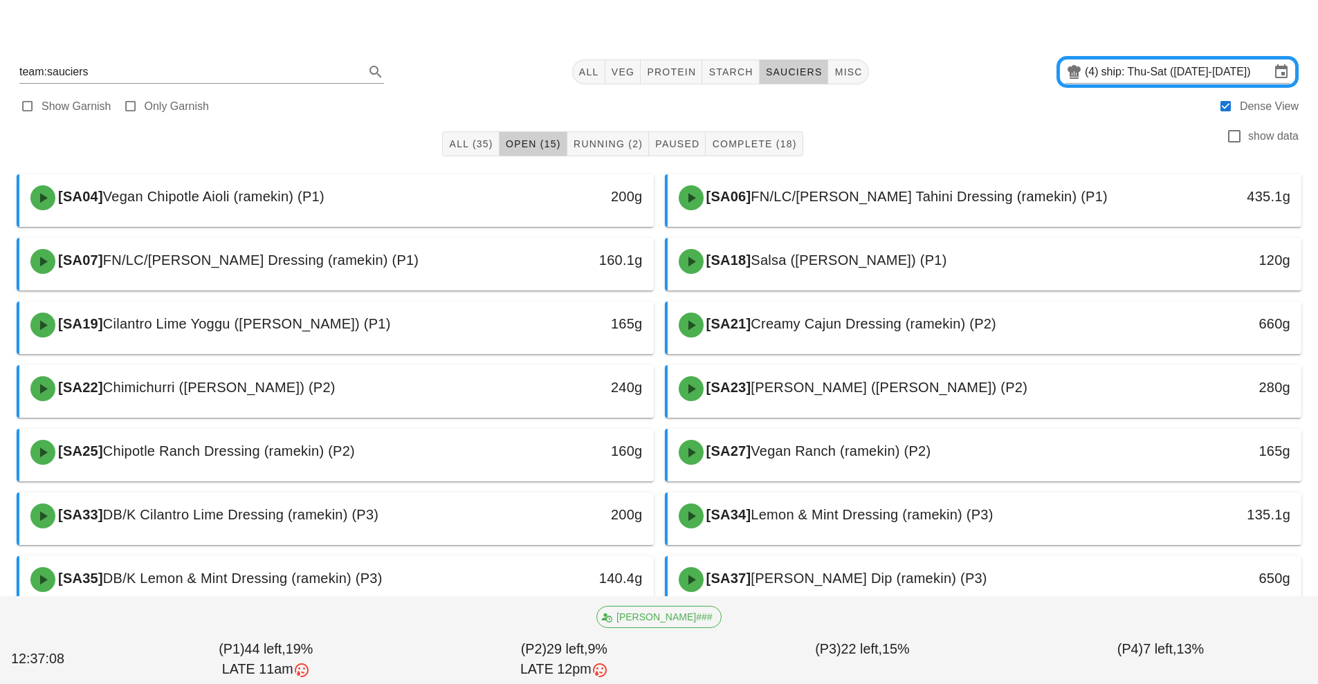
scroll to position [88, 0]
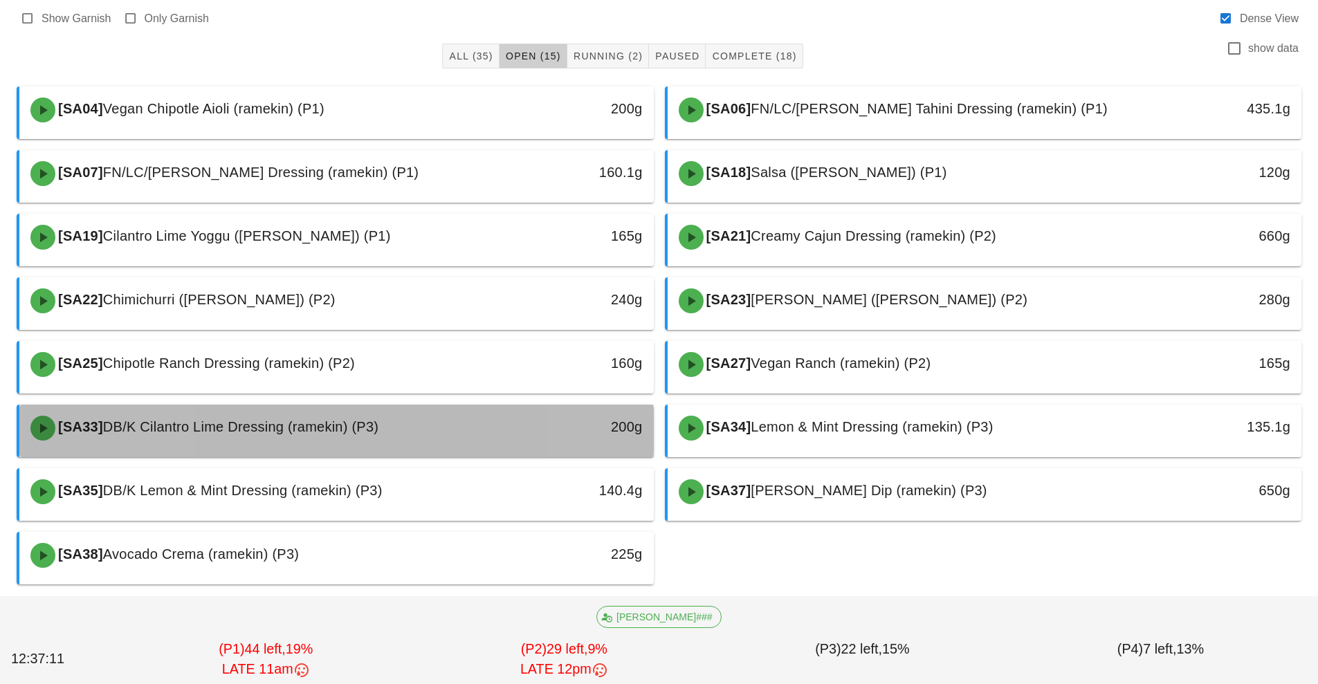
click at [462, 434] on div "[SA33] DB/K Cilantro Lime Dressing (ramekin) (P3)" at bounding box center [257, 429] width 471 height 42
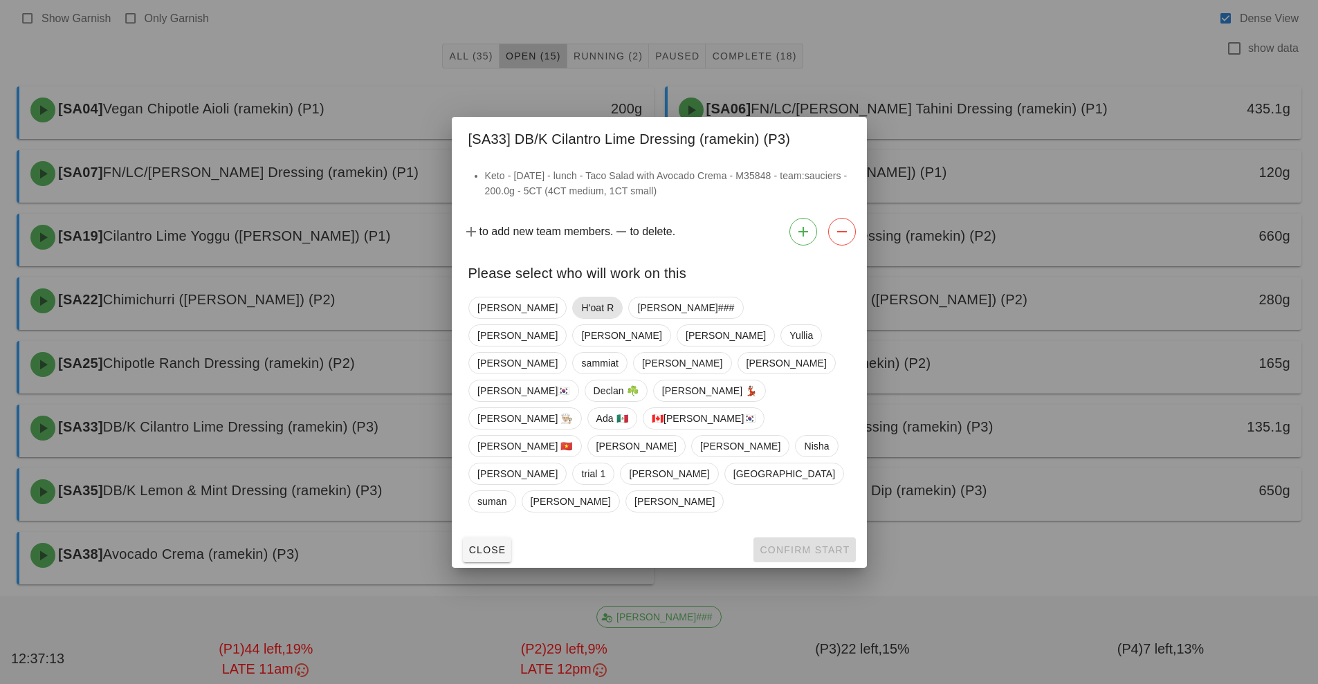
click at [581, 318] on span "H'oat R" at bounding box center [597, 308] width 33 height 21
click at [791, 545] on span "Confirm Start" at bounding box center [804, 550] width 91 height 11
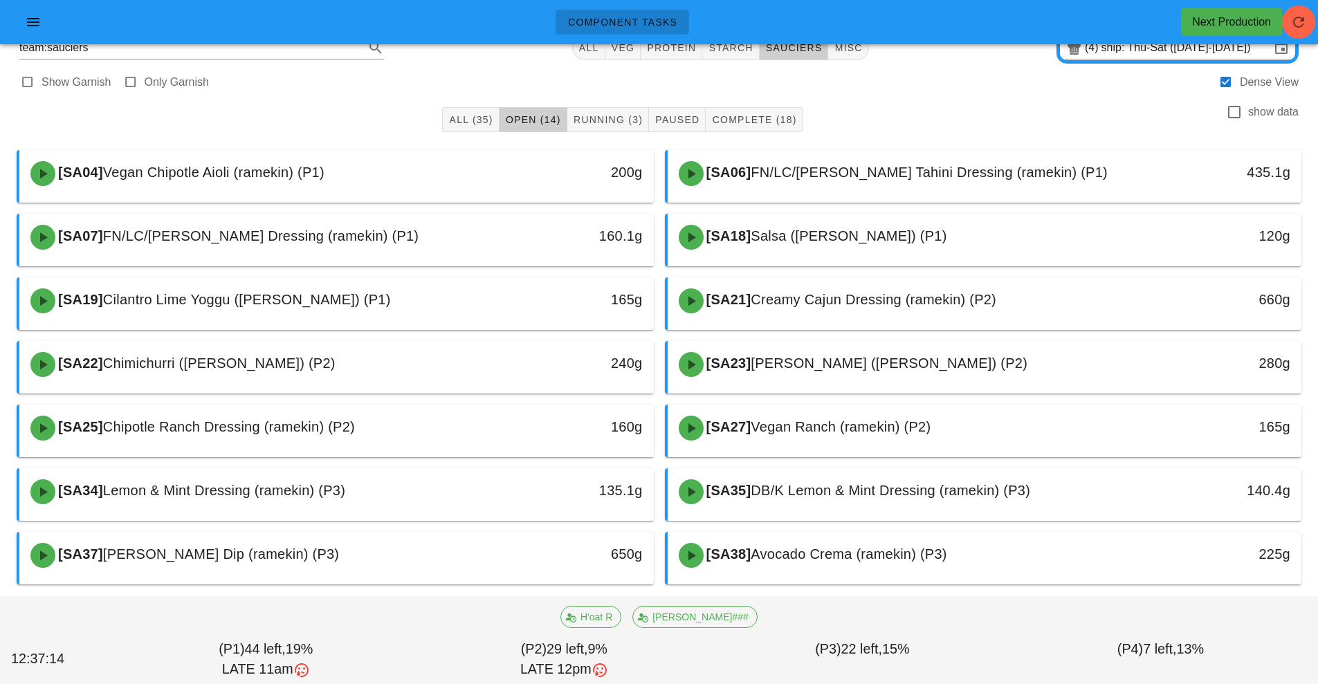
scroll to position [24, 0]
click at [621, 129] on button "Running (3)" at bounding box center [608, 119] width 82 height 25
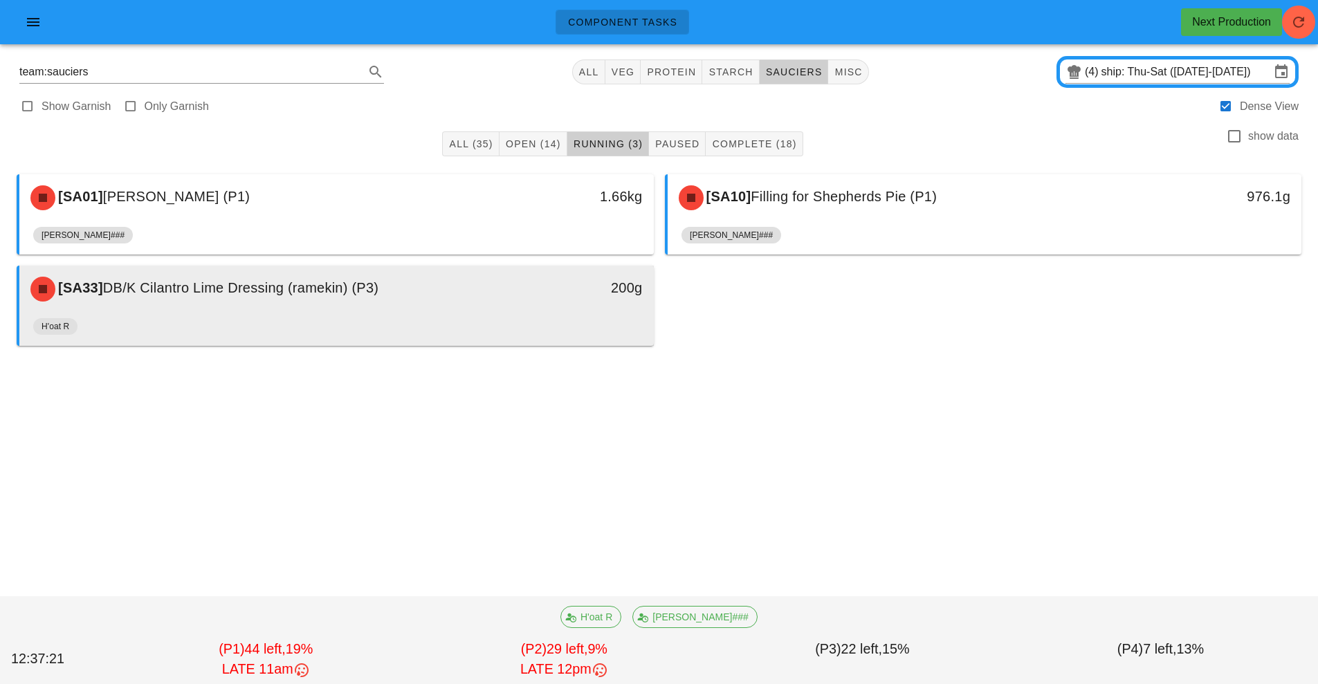
click at [511, 307] on div "200g" at bounding box center [571, 289] width 157 height 42
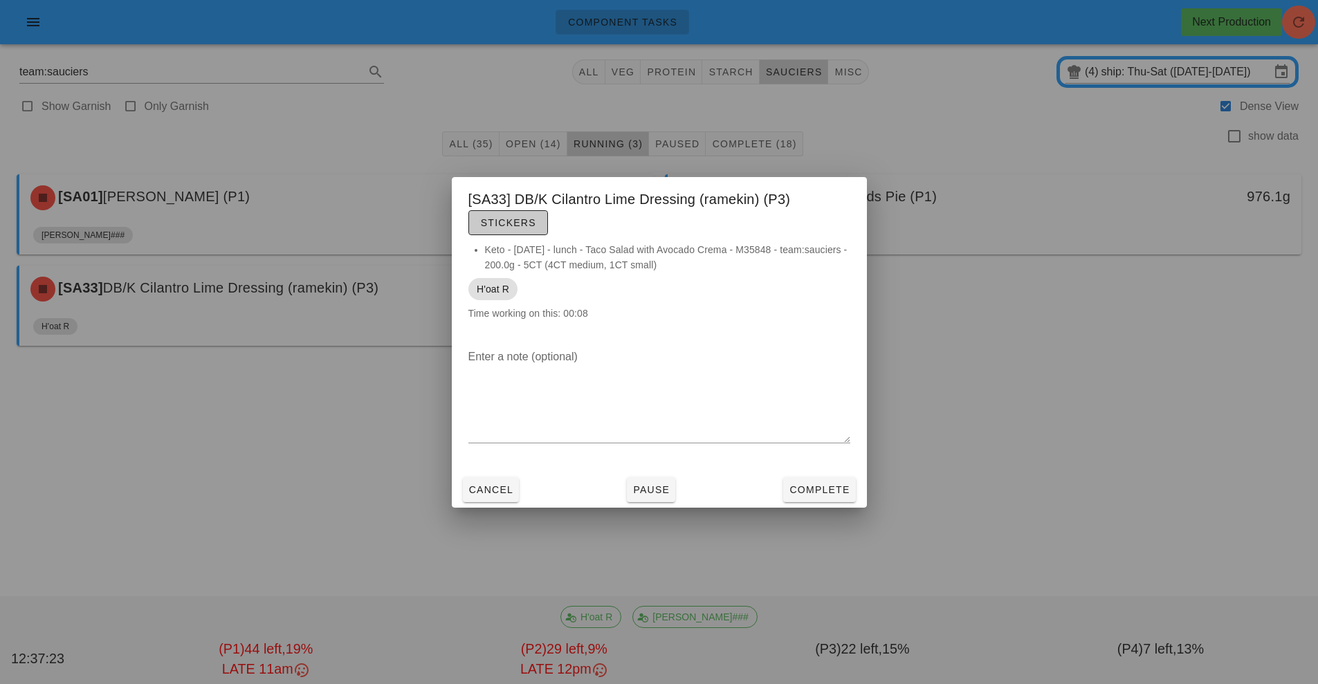
click at [519, 223] on span "Stickers" at bounding box center [508, 222] width 56 height 11
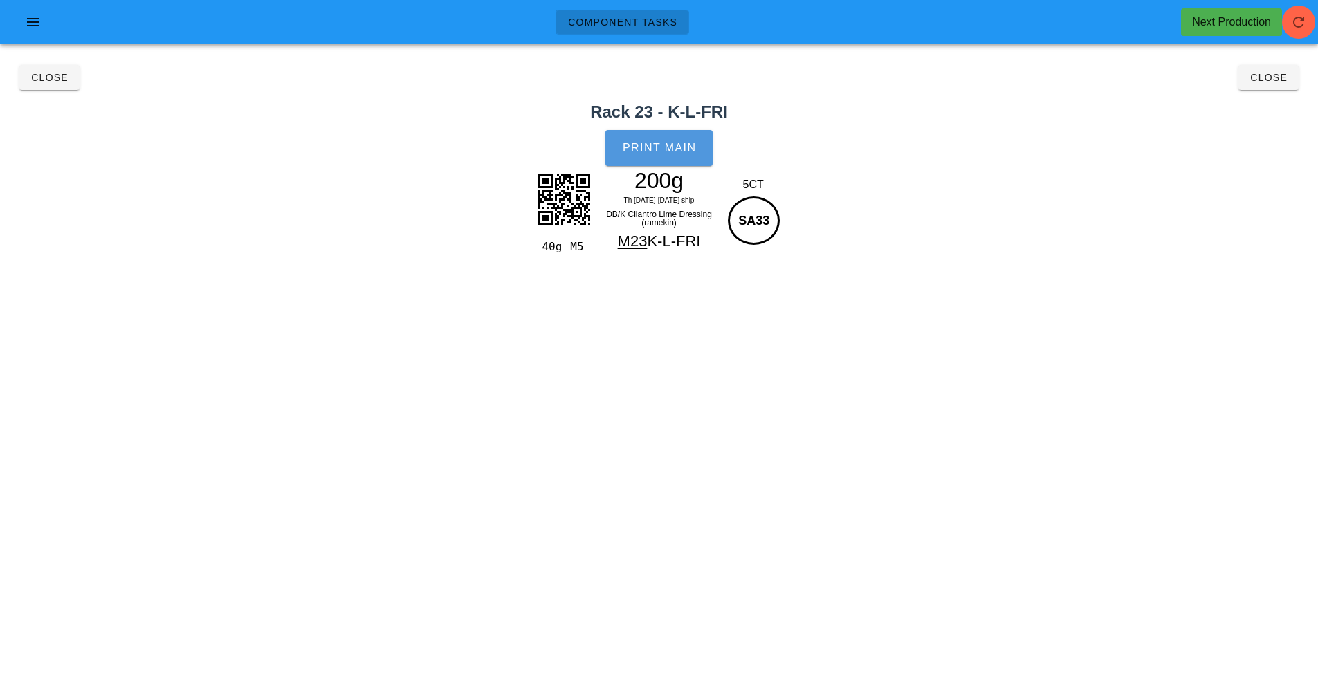
click at [655, 141] on button "Print Main" at bounding box center [658, 148] width 107 height 36
click at [55, 82] on span "Close" at bounding box center [49, 77] width 38 height 11
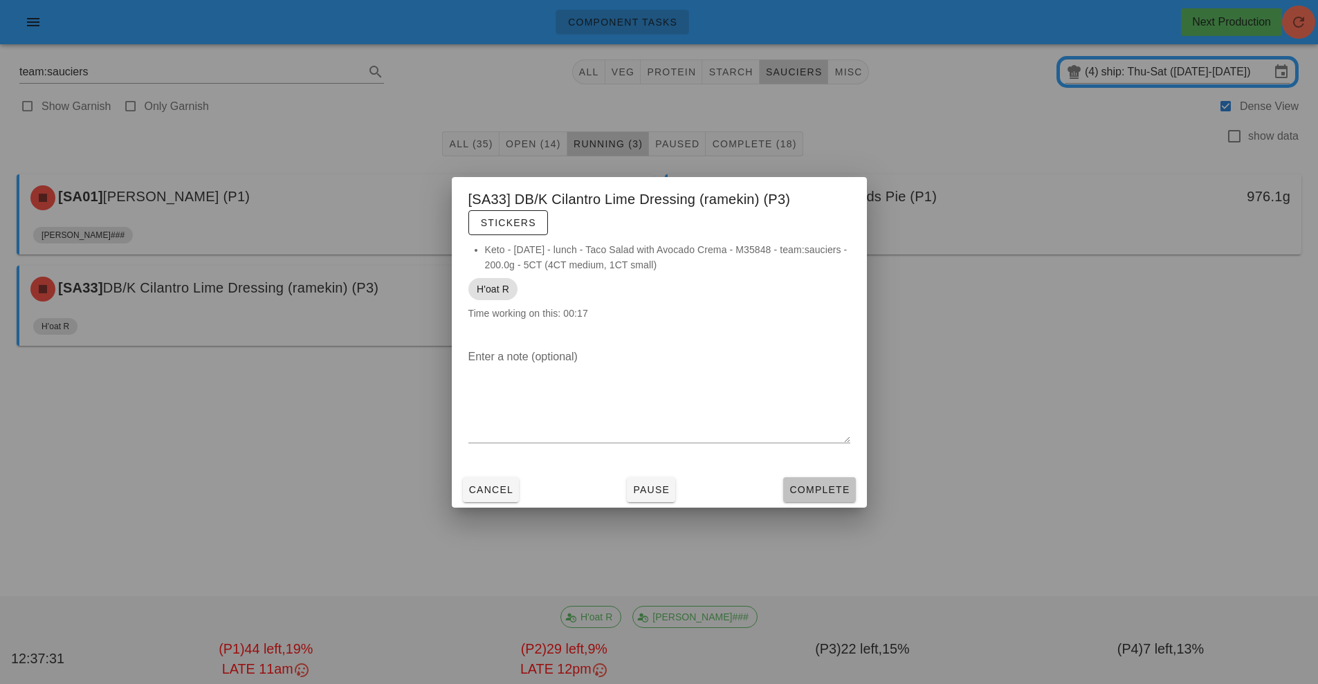
click at [819, 492] on span "Complete" at bounding box center [819, 489] width 61 height 11
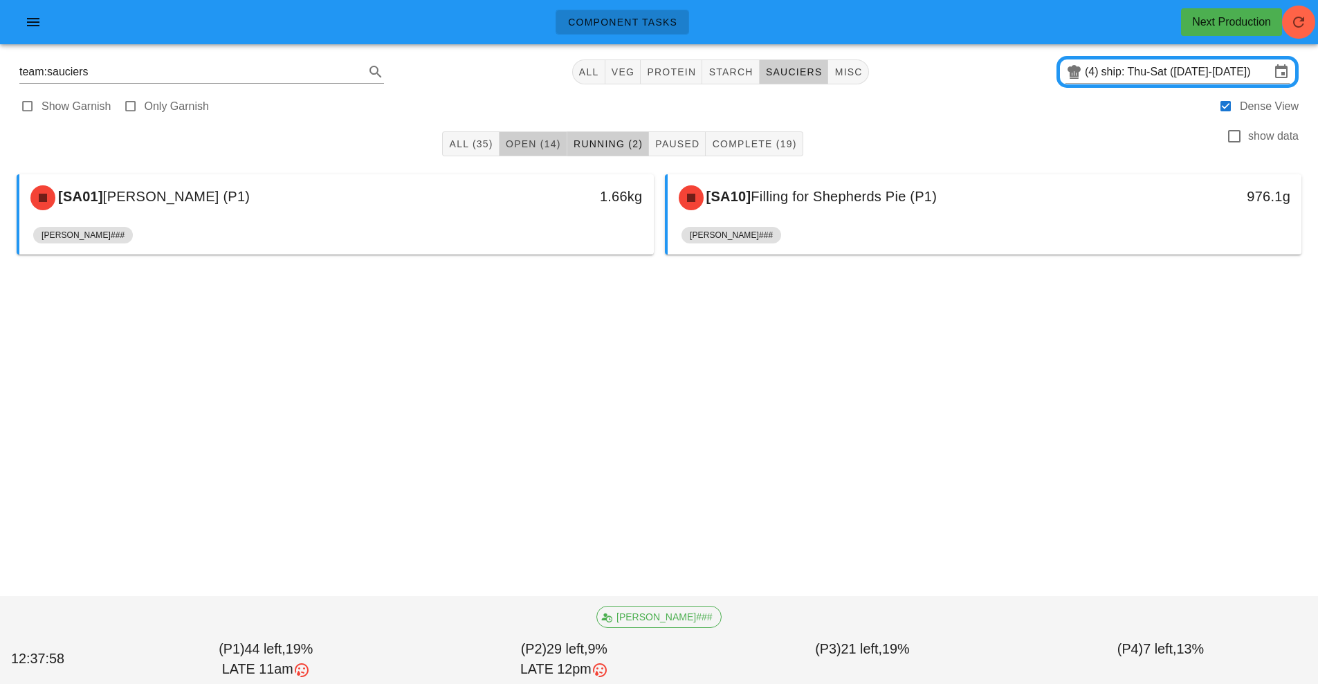
click at [527, 140] on span "Open (14)" at bounding box center [533, 143] width 56 height 11
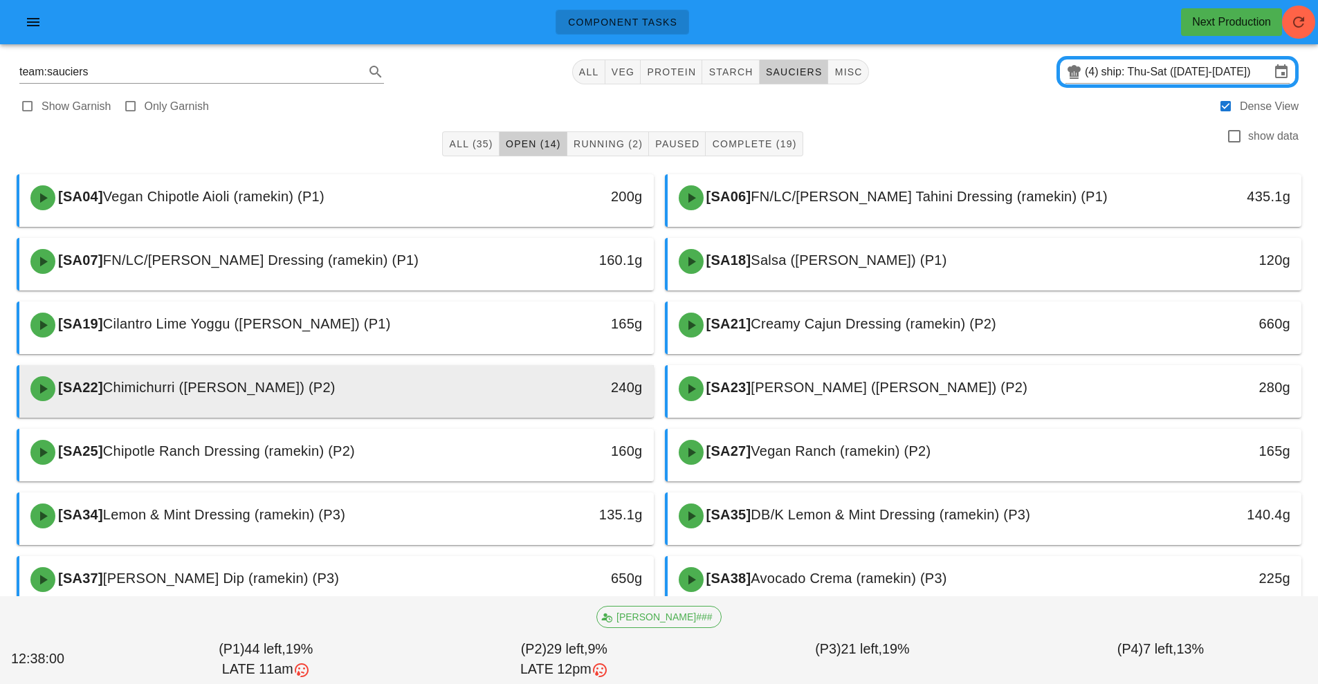
click at [490, 388] on div "[SA22] Chimichurri (ramekin) (P2)" at bounding box center [257, 389] width 471 height 42
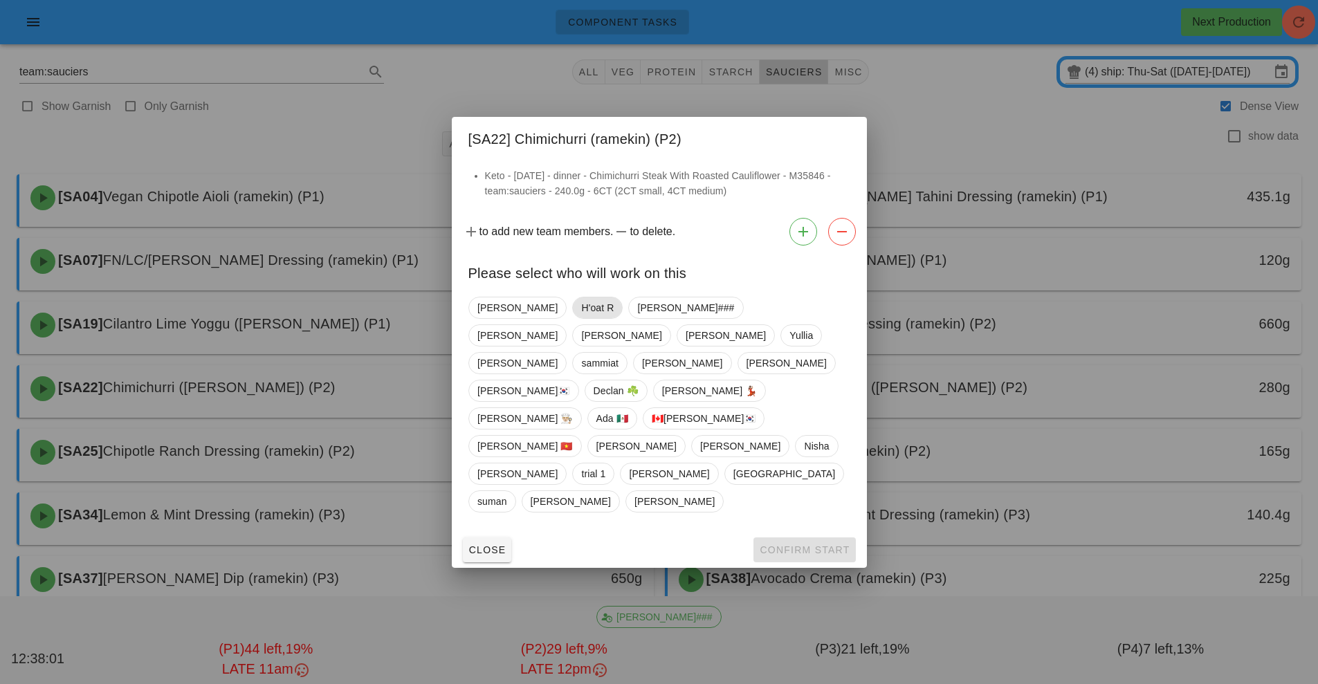
click at [581, 318] on span "H'oat R" at bounding box center [597, 308] width 33 height 21
click at [776, 484] on div "[PERSON_NAME] R [PERSON_NAME]### [PERSON_NAME] [PERSON_NAME] [PERSON_NAME] samm…" at bounding box center [659, 411] width 415 height 241
click at [801, 545] on span "Confirm Start" at bounding box center [804, 550] width 91 height 11
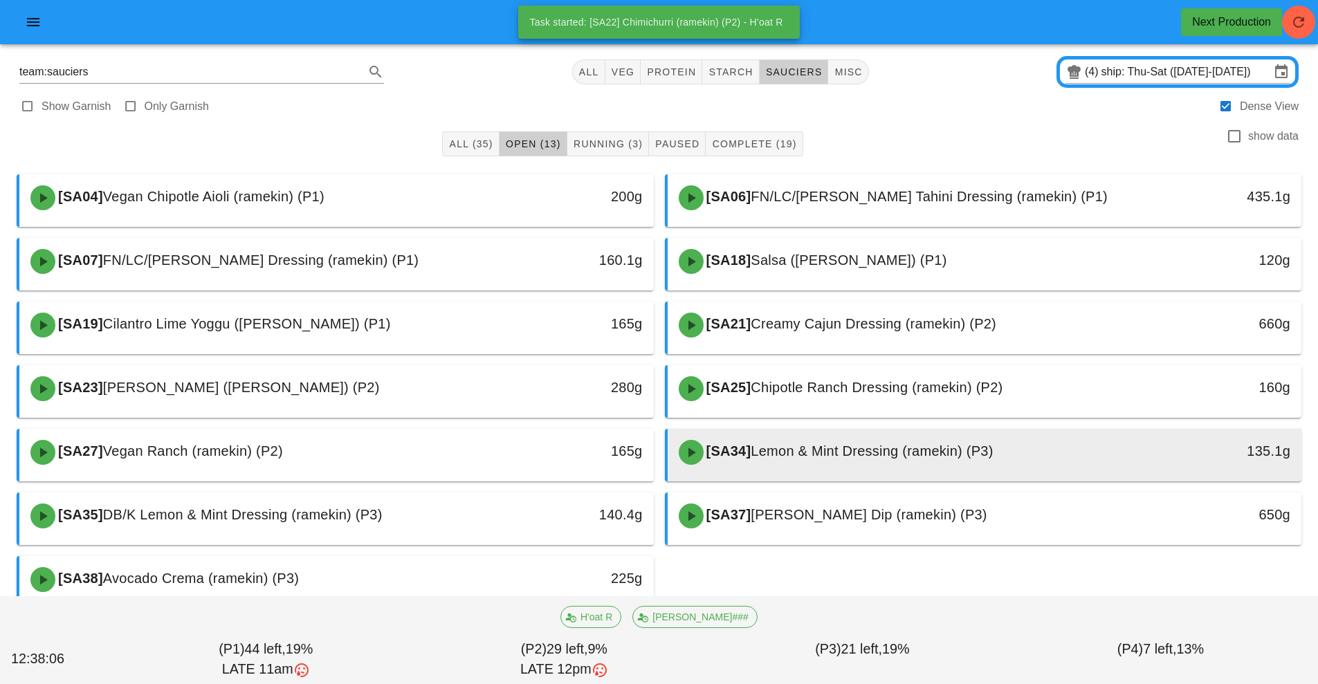
click at [830, 453] on span "Lemon & Mint Dressing (ramekin) (P3)" at bounding box center [872, 450] width 242 height 15
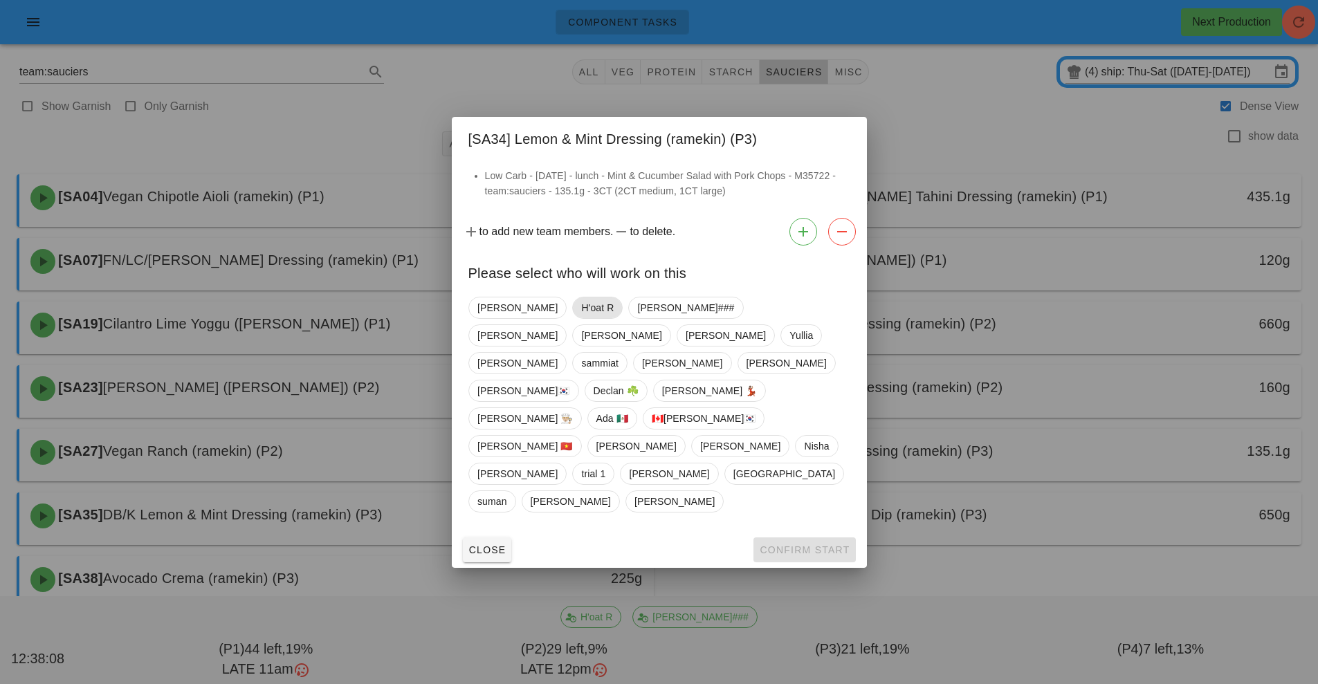
click at [581, 318] on span "H'oat R" at bounding box center [597, 308] width 33 height 21
click at [805, 545] on span "Confirm Start" at bounding box center [804, 550] width 91 height 11
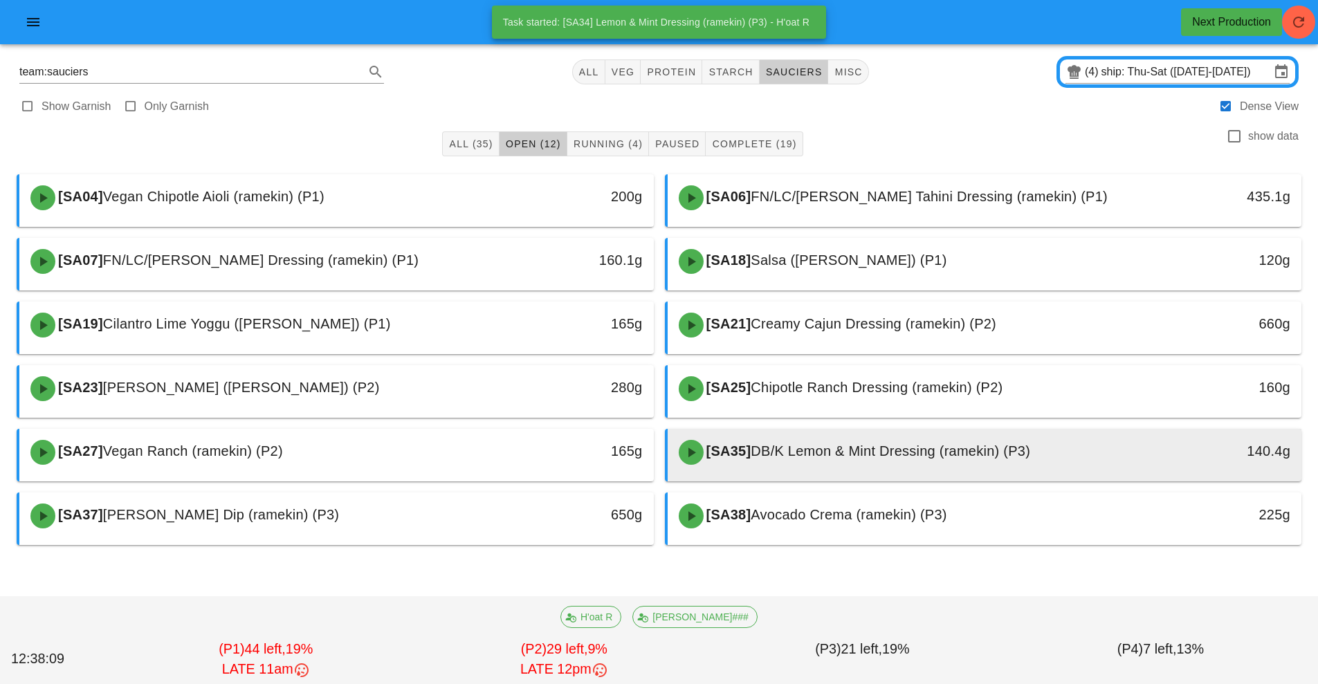
click at [831, 457] on span "DB/K Lemon & Mint Dressing (ramekin) (P3)" at bounding box center [891, 450] width 280 height 15
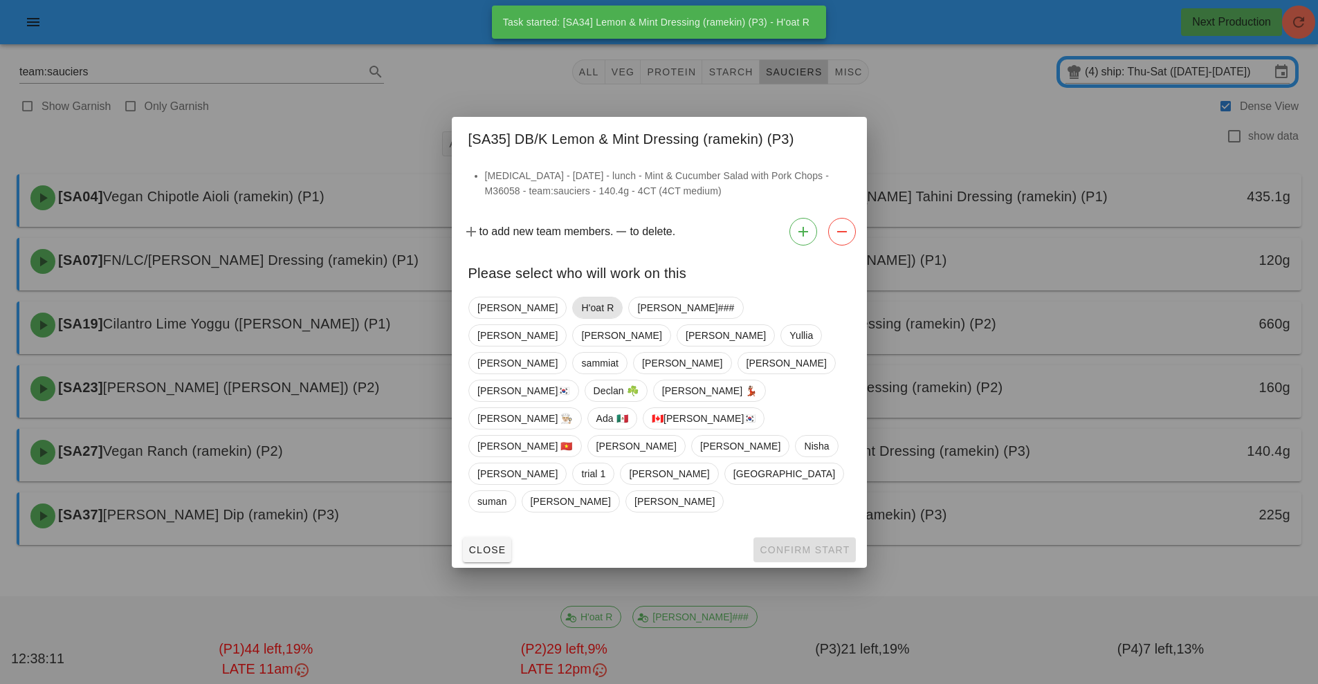
click at [581, 318] on span "H'oat R" at bounding box center [597, 308] width 33 height 21
click at [796, 545] on span "Confirm Start" at bounding box center [804, 550] width 91 height 11
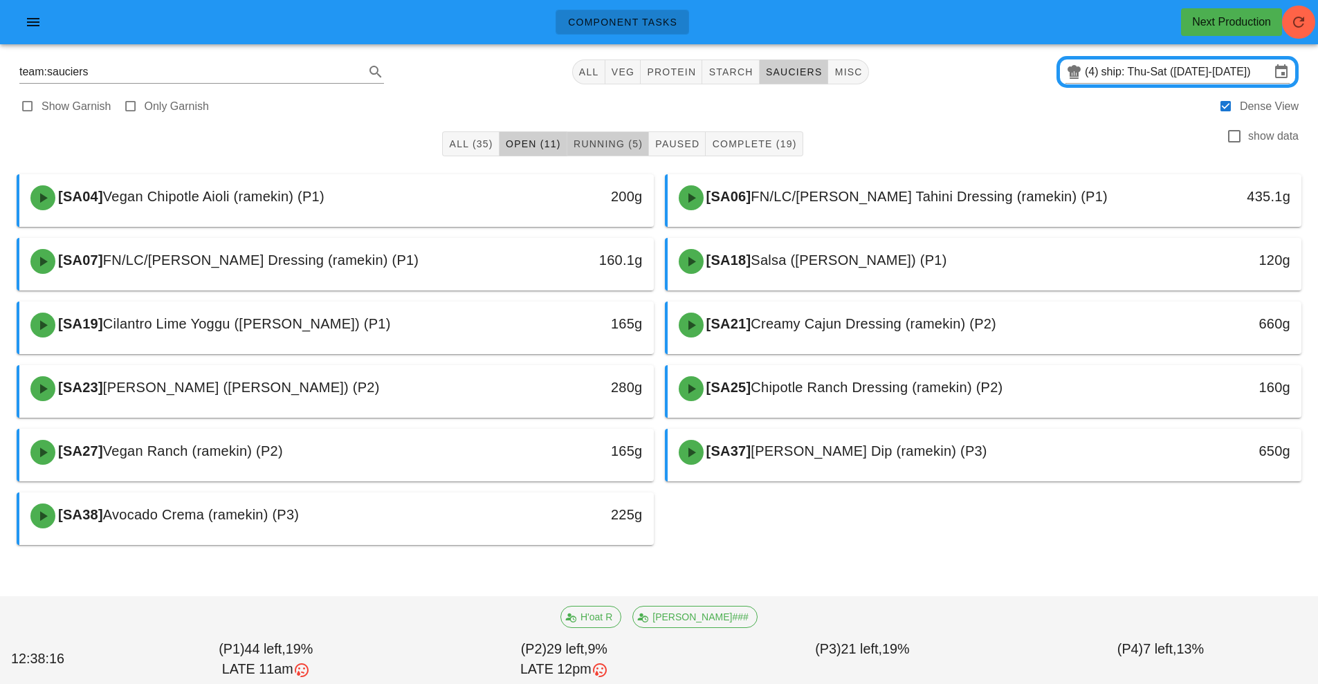
click at [610, 142] on span "Running (5)" at bounding box center [608, 143] width 70 height 11
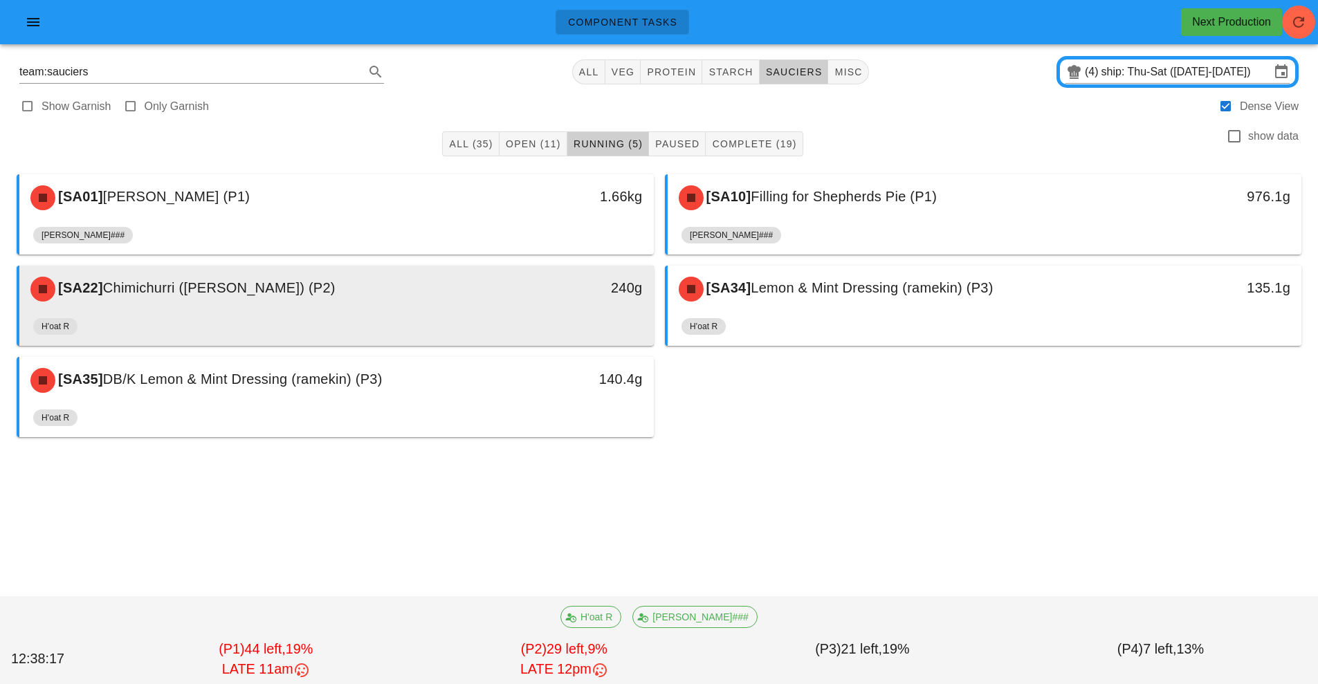
click at [453, 298] on div "[SA22] Chimichurri (ramekin) (P2)" at bounding box center [257, 289] width 471 height 42
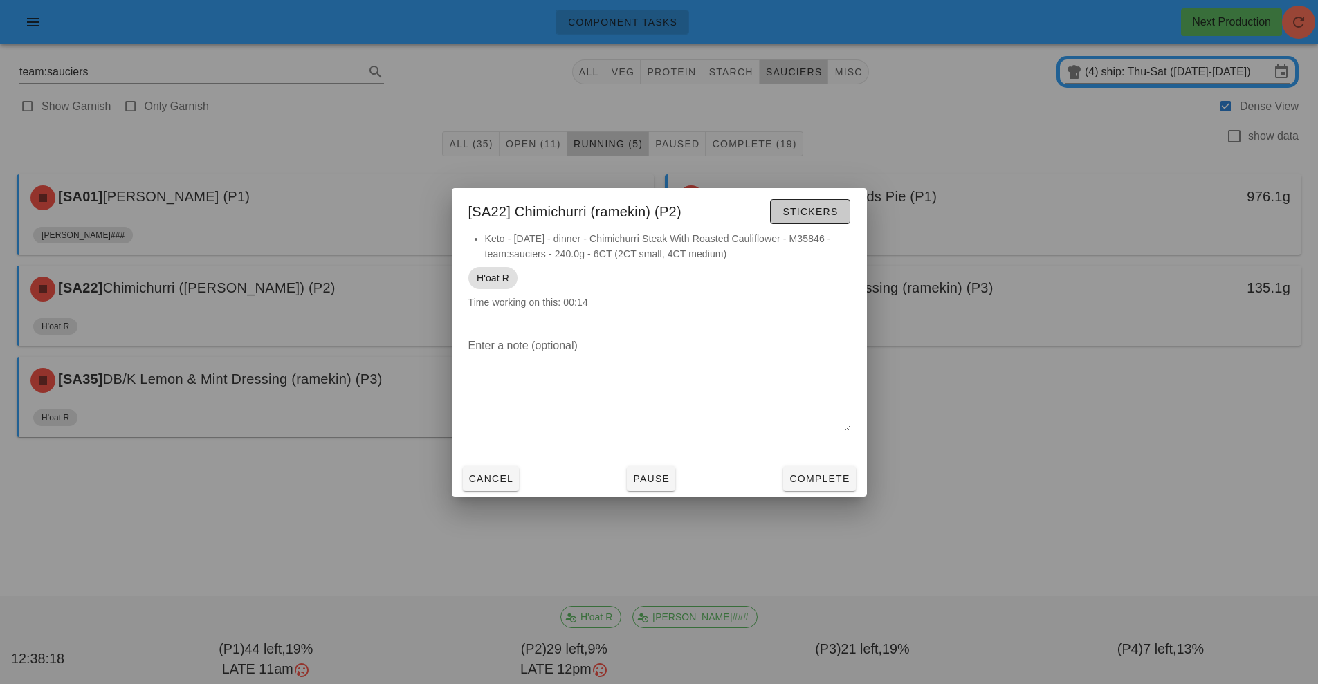
click at [797, 211] on span "Stickers" at bounding box center [810, 211] width 56 height 11
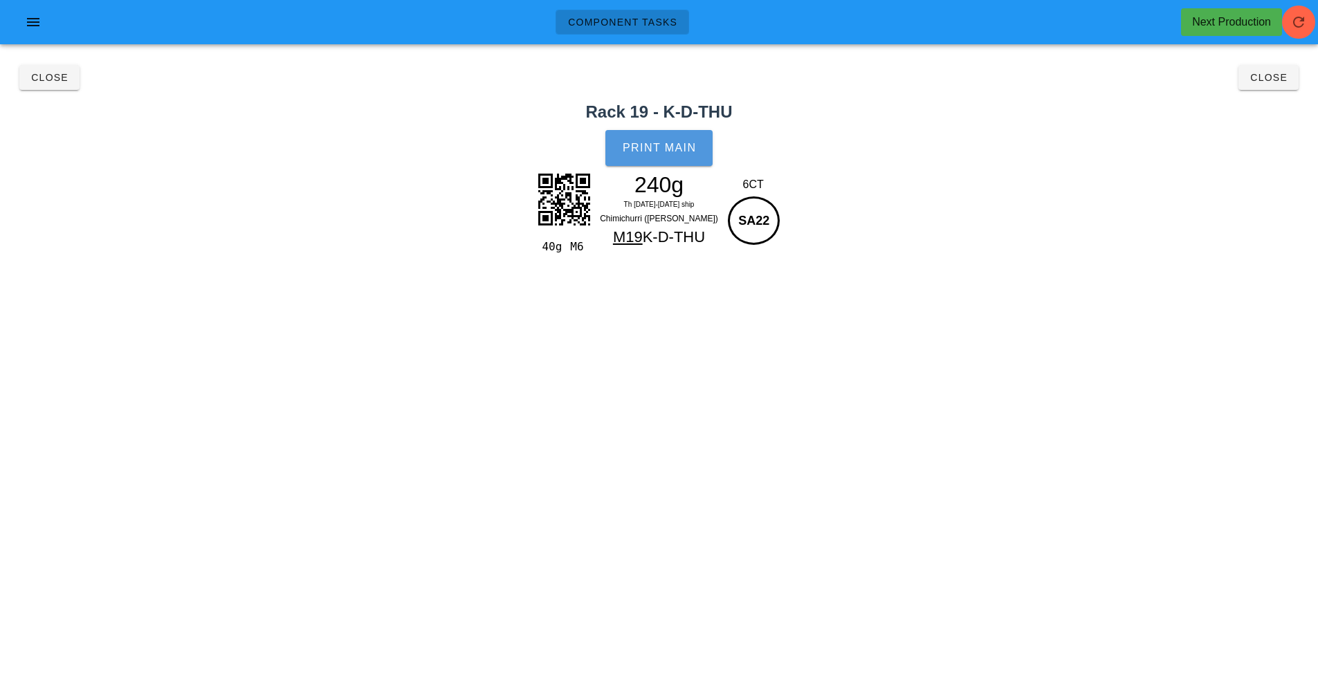
click at [643, 154] on button "Print Main" at bounding box center [658, 148] width 107 height 36
click at [102, 52] on div "Component Tasks Next Production" at bounding box center [659, 27] width 1318 height 55
click at [37, 82] on span "Close" at bounding box center [49, 77] width 38 height 11
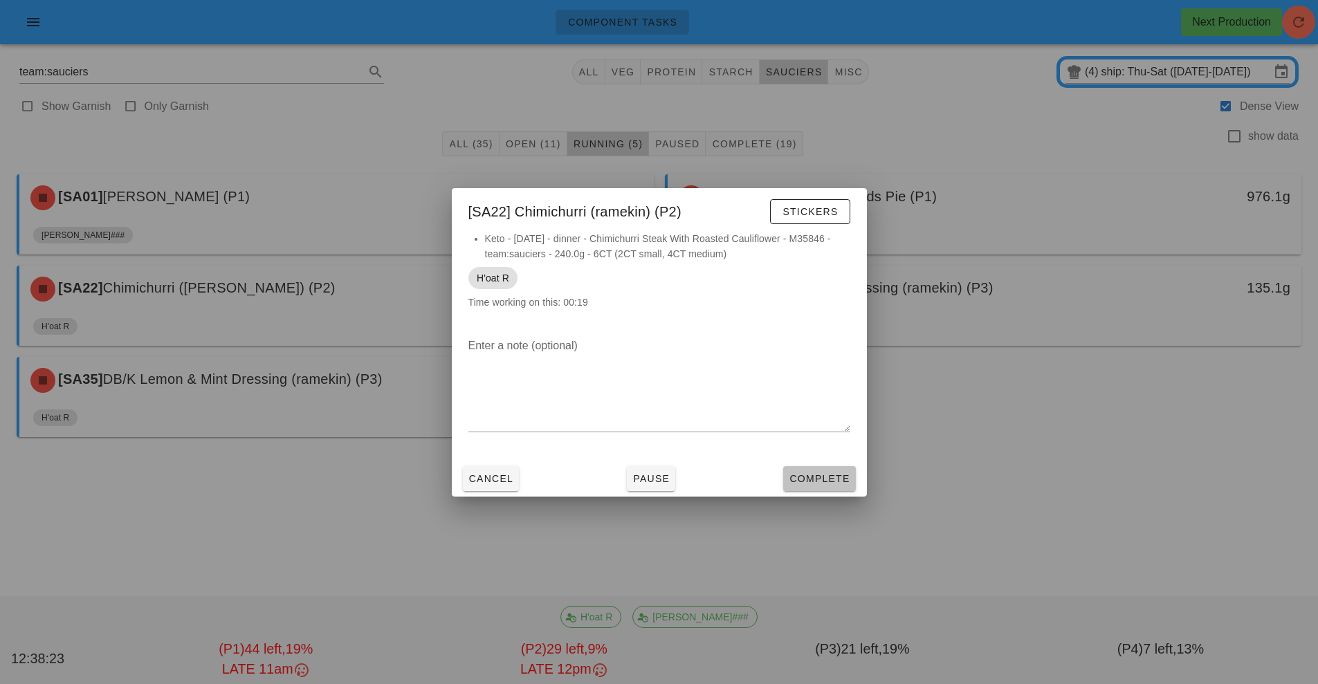
click at [820, 479] on span "Complete" at bounding box center [819, 478] width 61 height 11
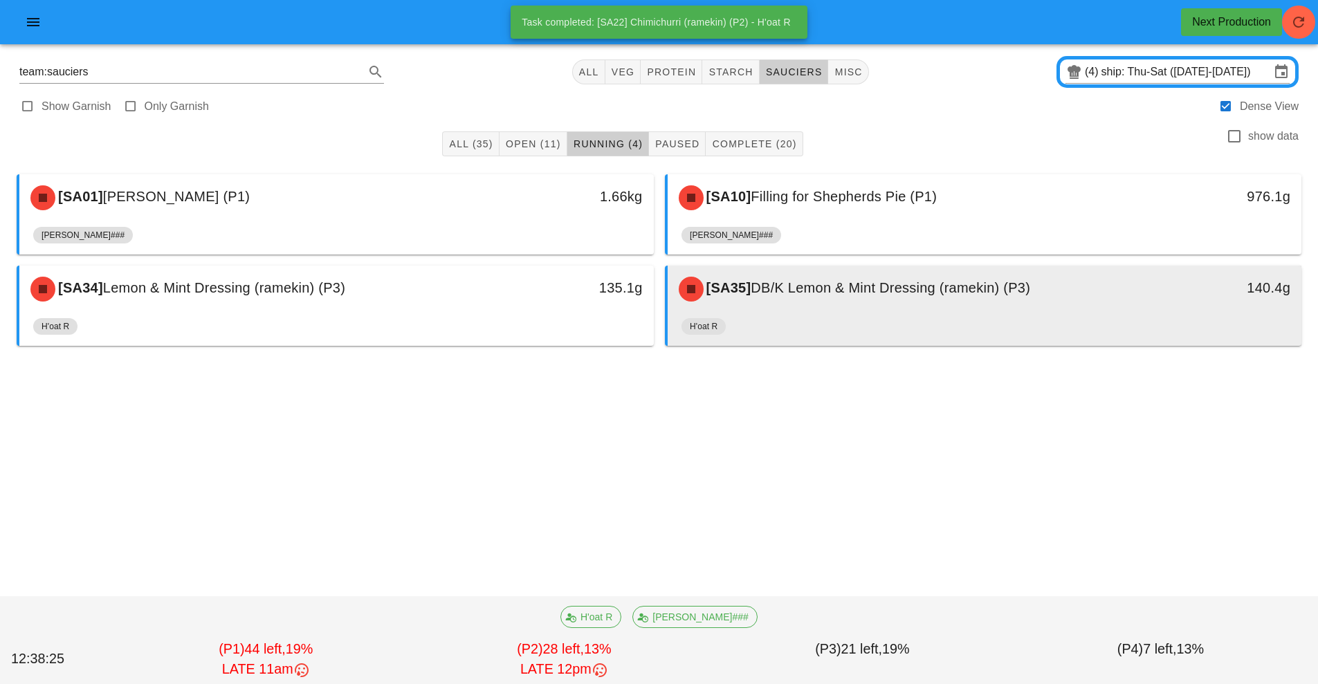
click at [881, 307] on div "[SA35] DB/K Lemon & Mint Dressing (ramekin) (P3)" at bounding box center [905, 289] width 471 height 42
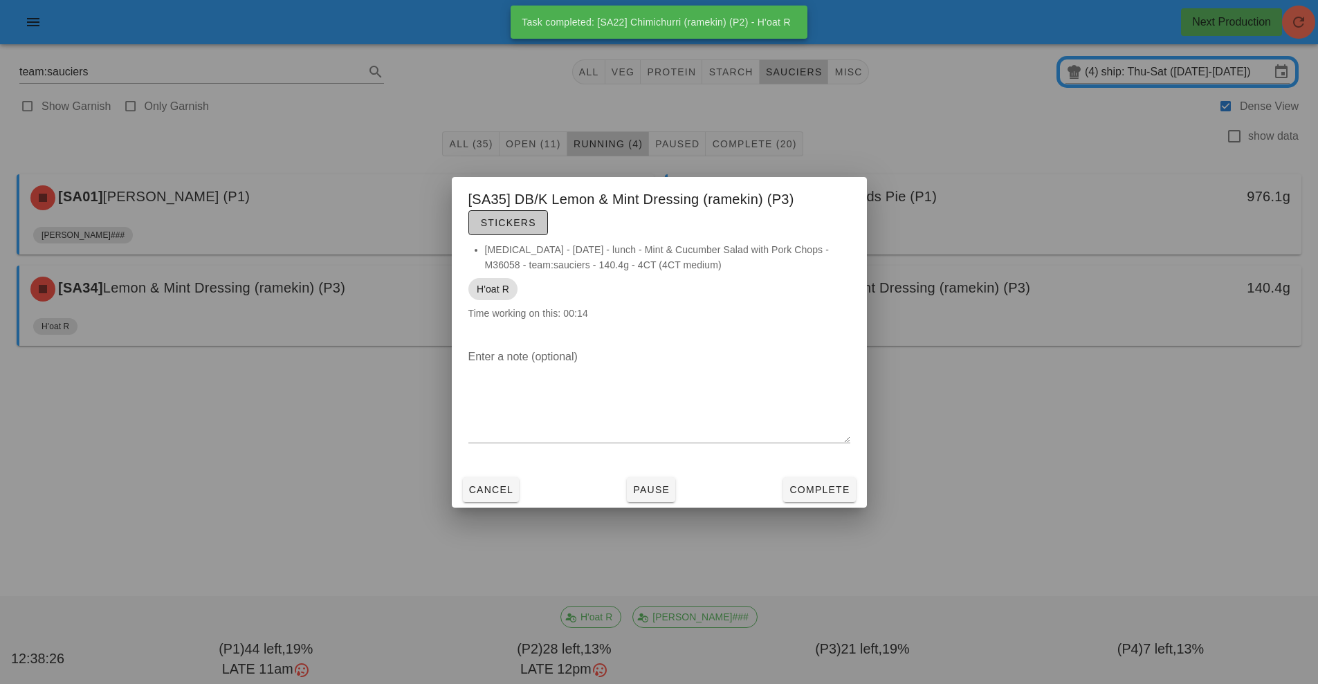
click at [513, 221] on span "Stickers" at bounding box center [508, 222] width 56 height 11
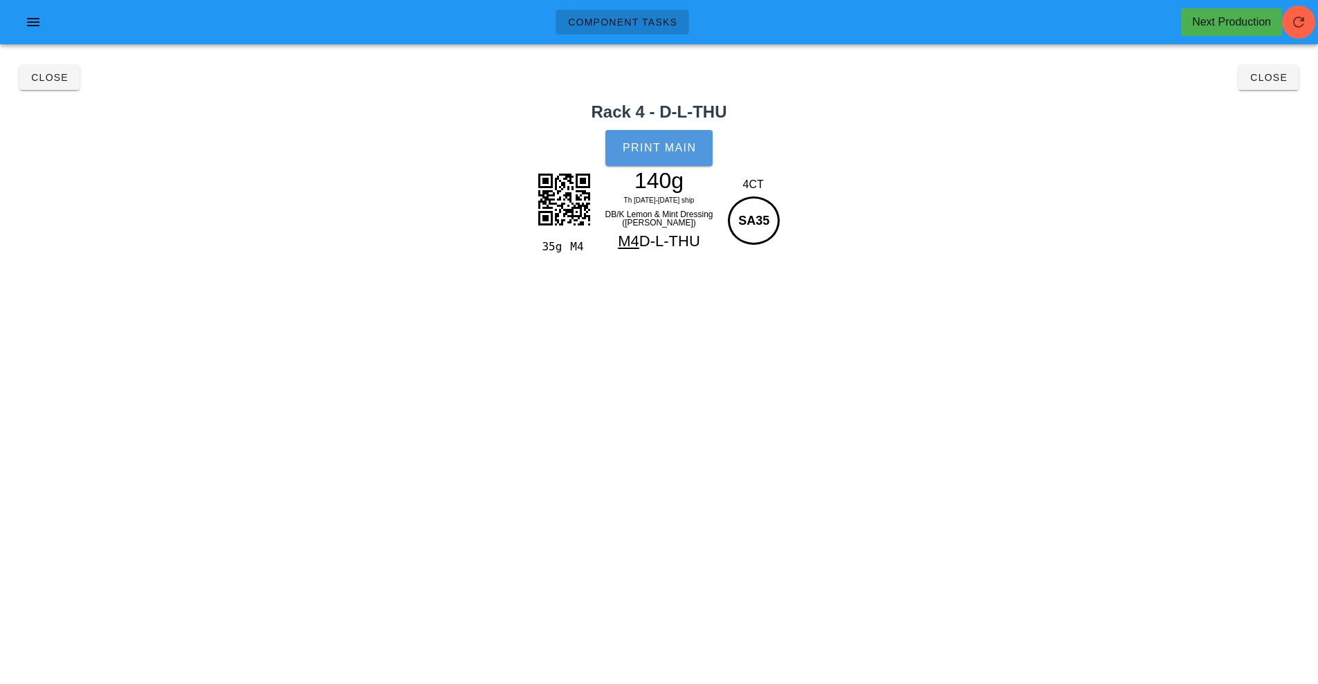
click at [656, 147] on span "Print Main" at bounding box center [659, 148] width 75 height 12
click at [52, 77] on span "Close" at bounding box center [49, 77] width 38 height 11
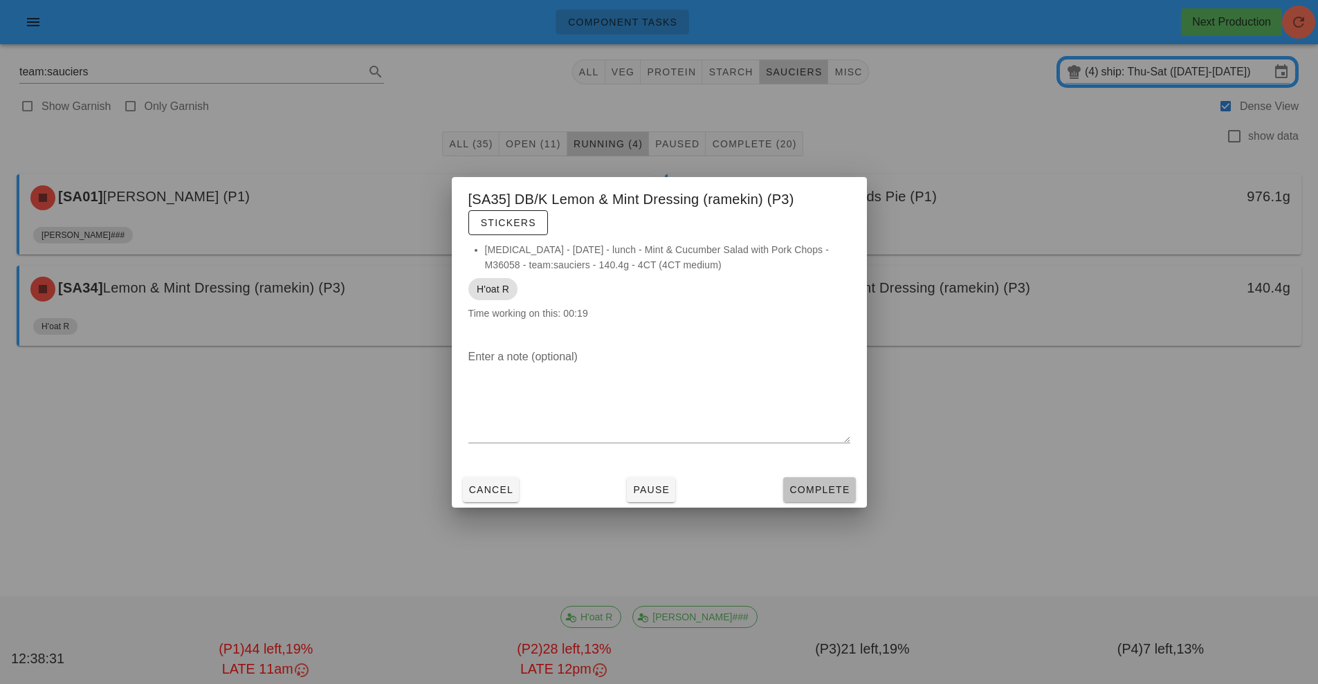
click at [807, 488] on span "Complete" at bounding box center [819, 489] width 61 height 11
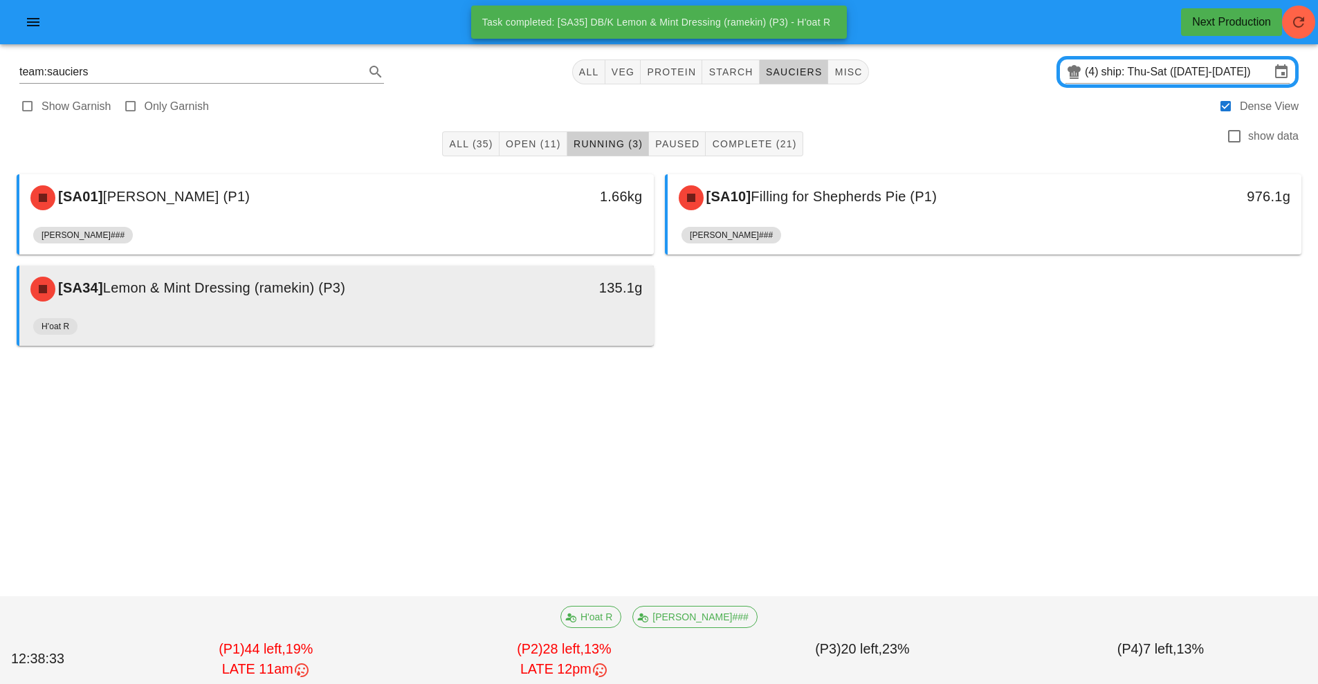
click at [502, 308] on div "135.1g" at bounding box center [571, 289] width 157 height 42
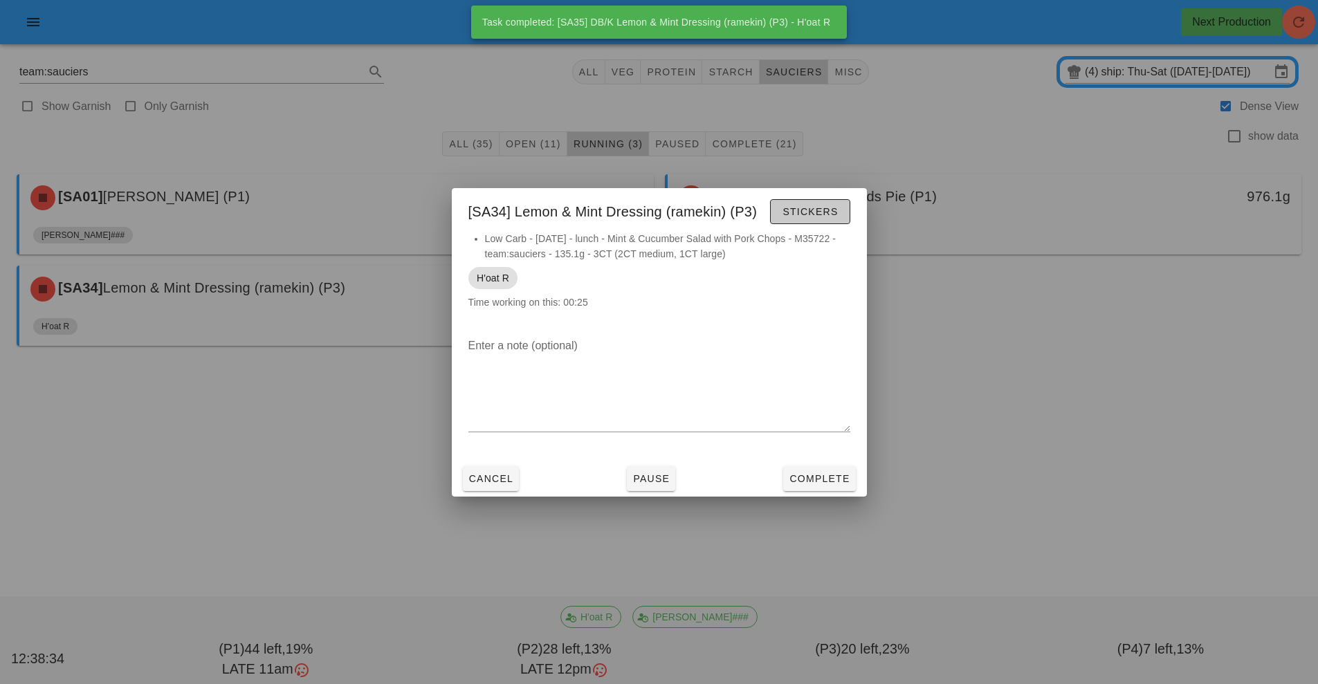
click at [812, 210] on span "Stickers" at bounding box center [810, 211] width 56 height 11
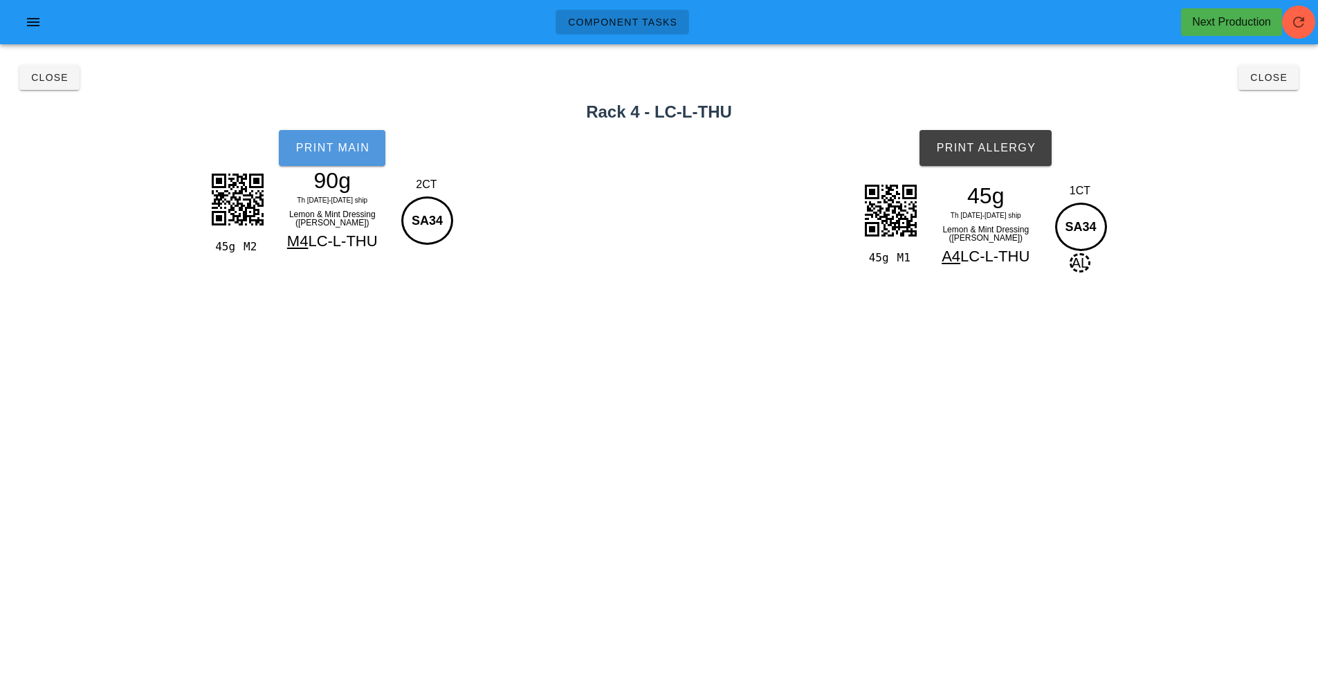
click at [354, 156] on button "Print Main" at bounding box center [332, 148] width 107 height 36
click at [994, 149] on span "Print Allergy" at bounding box center [985, 148] width 100 height 12
click at [54, 77] on span "Close" at bounding box center [49, 77] width 38 height 11
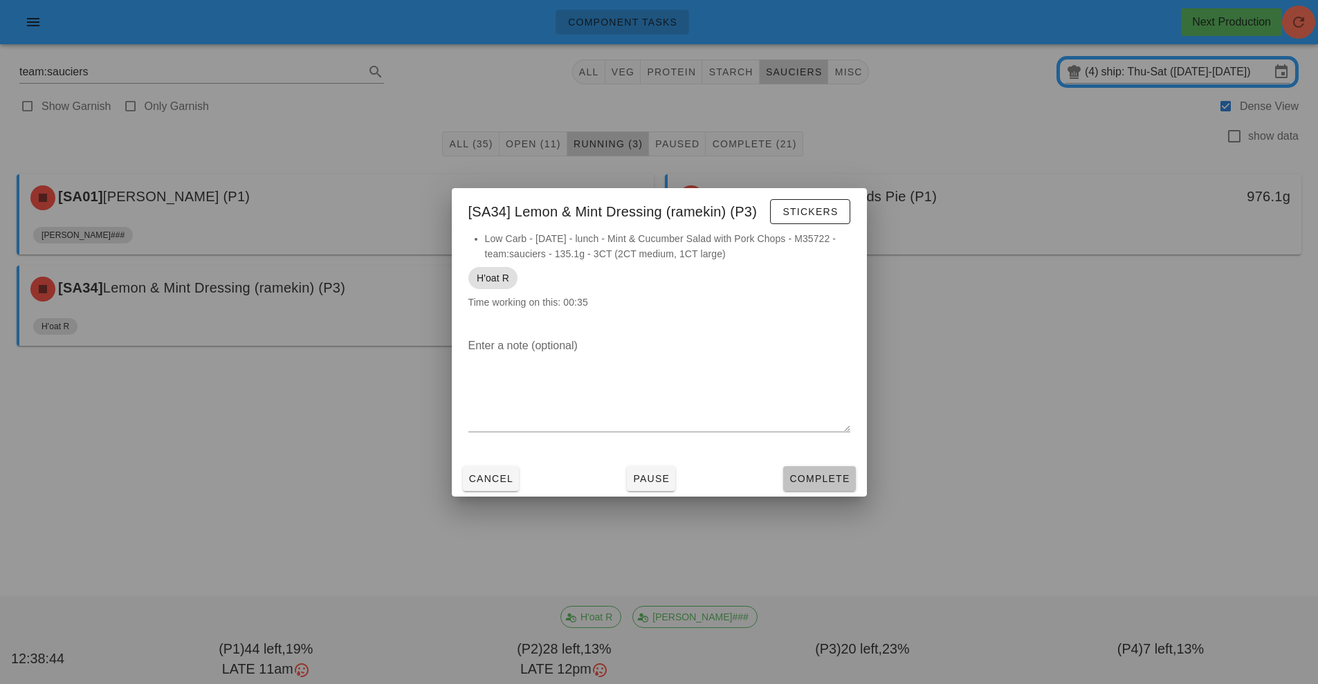
click at [818, 479] on span "Complete" at bounding box center [819, 478] width 61 height 11
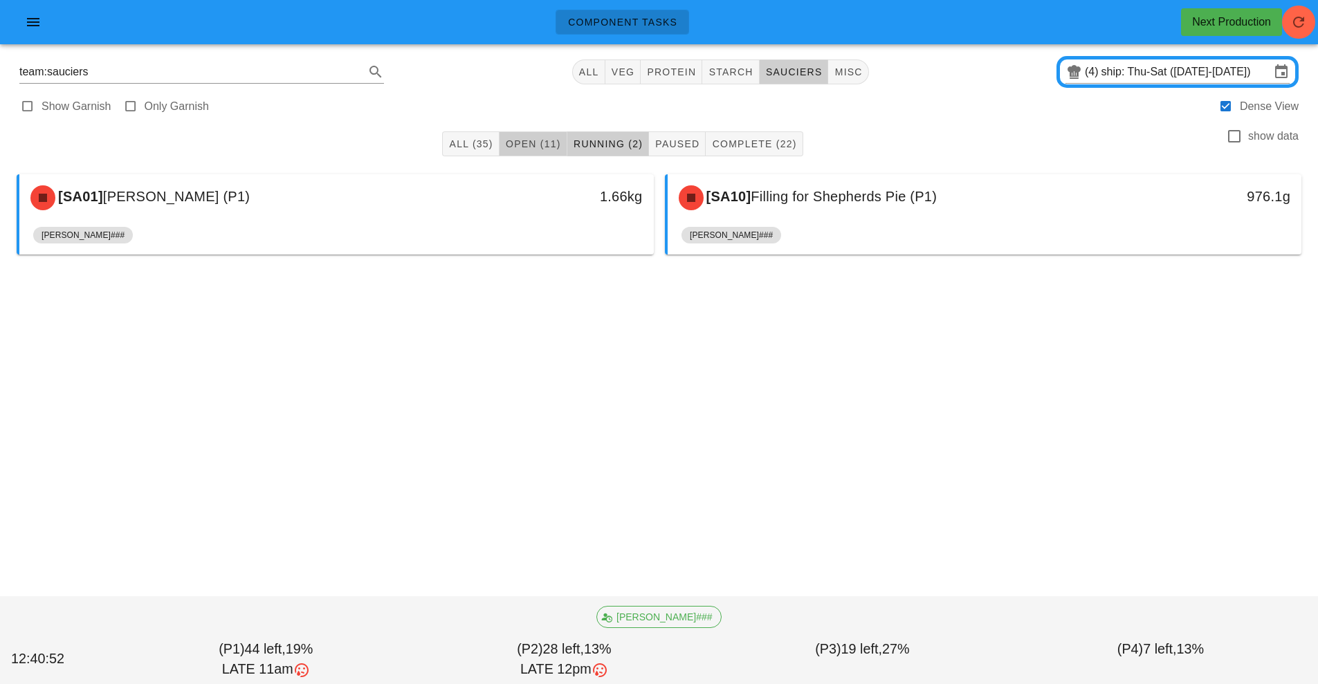
click at [521, 138] on span "Open (11)" at bounding box center [533, 143] width 56 height 11
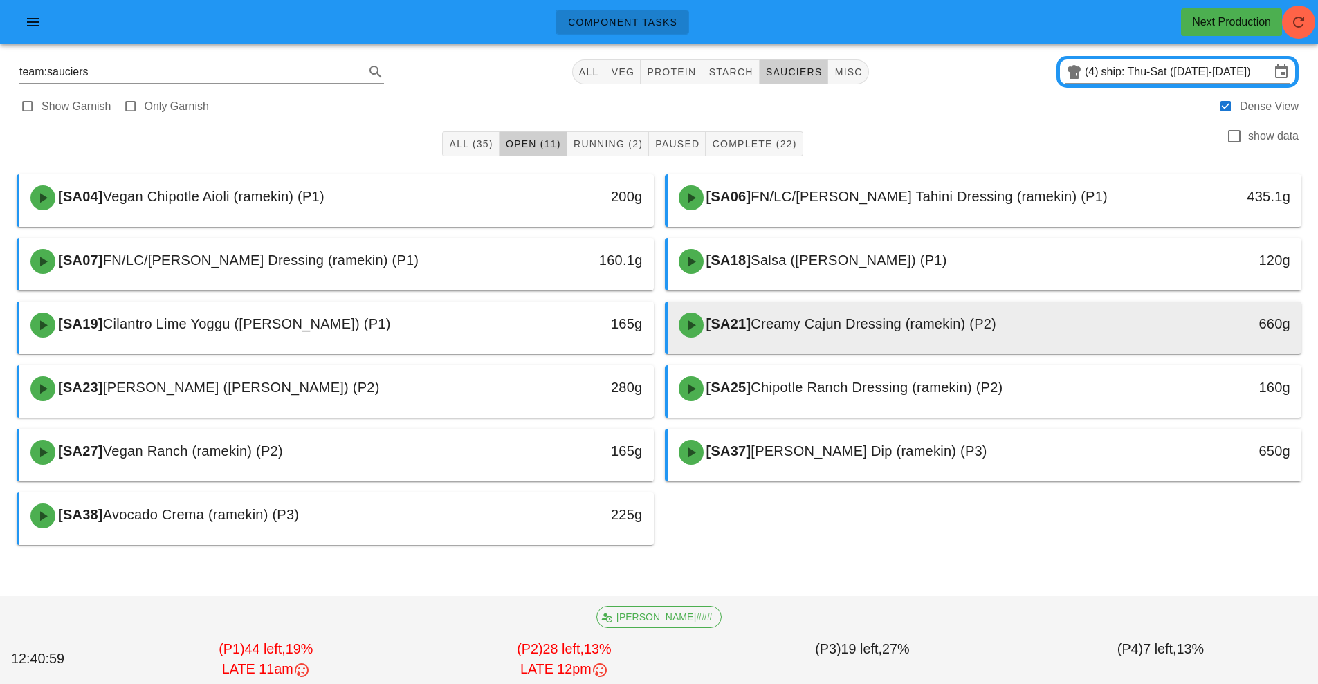
click at [836, 342] on div "[SA21] Creamy Cajun Dressing (ramekin) (P2)" at bounding box center [905, 325] width 471 height 42
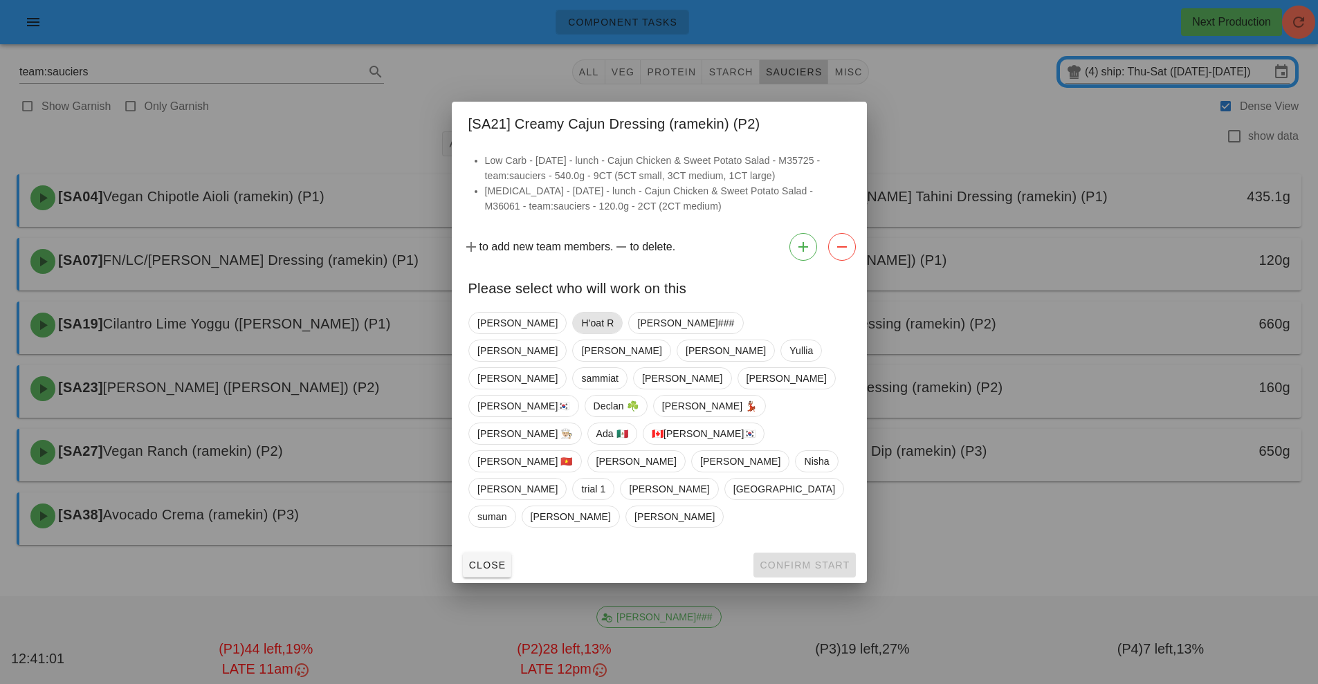
click at [581, 333] on span "H'oat R" at bounding box center [597, 323] width 33 height 21
click at [793, 553] on button "Confirm Start" at bounding box center [804, 565] width 102 height 25
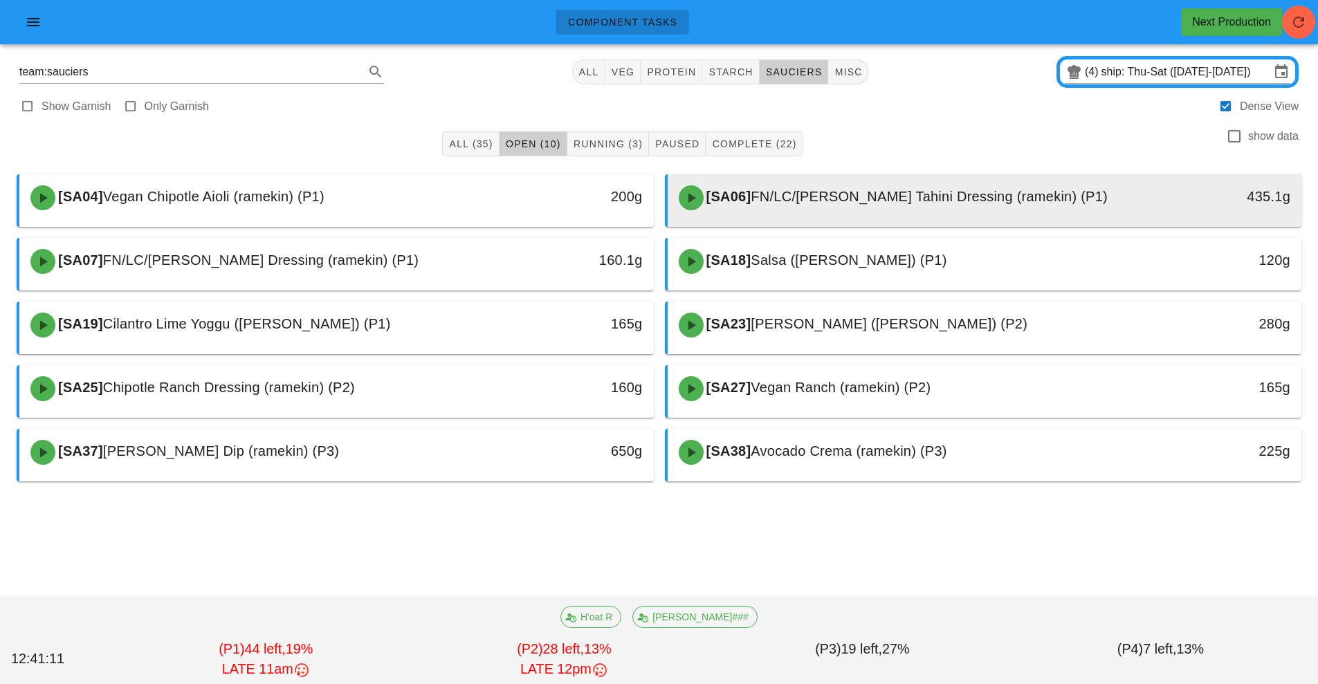
click at [888, 226] on div at bounding box center [985, 224] width 607 height 6
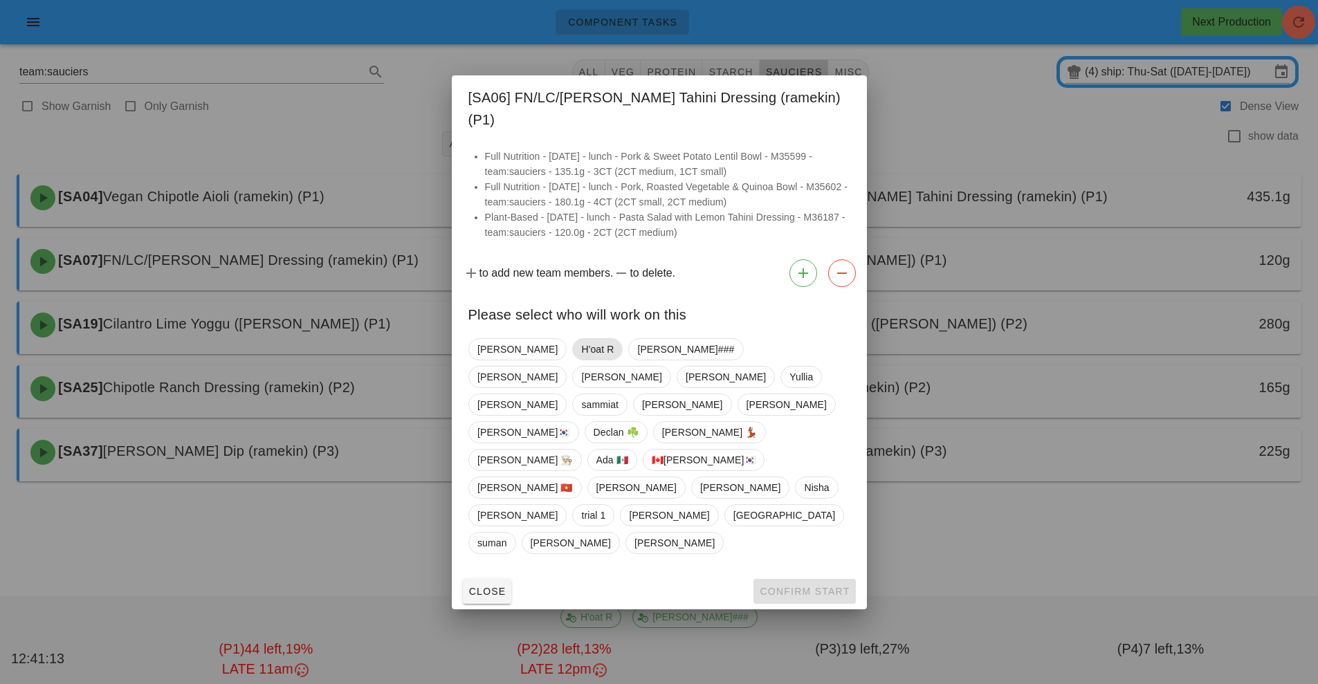
click at [572, 360] on span "H'oat R" at bounding box center [597, 349] width 51 height 22
click at [834, 586] on span "Confirm Start" at bounding box center [804, 591] width 91 height 11
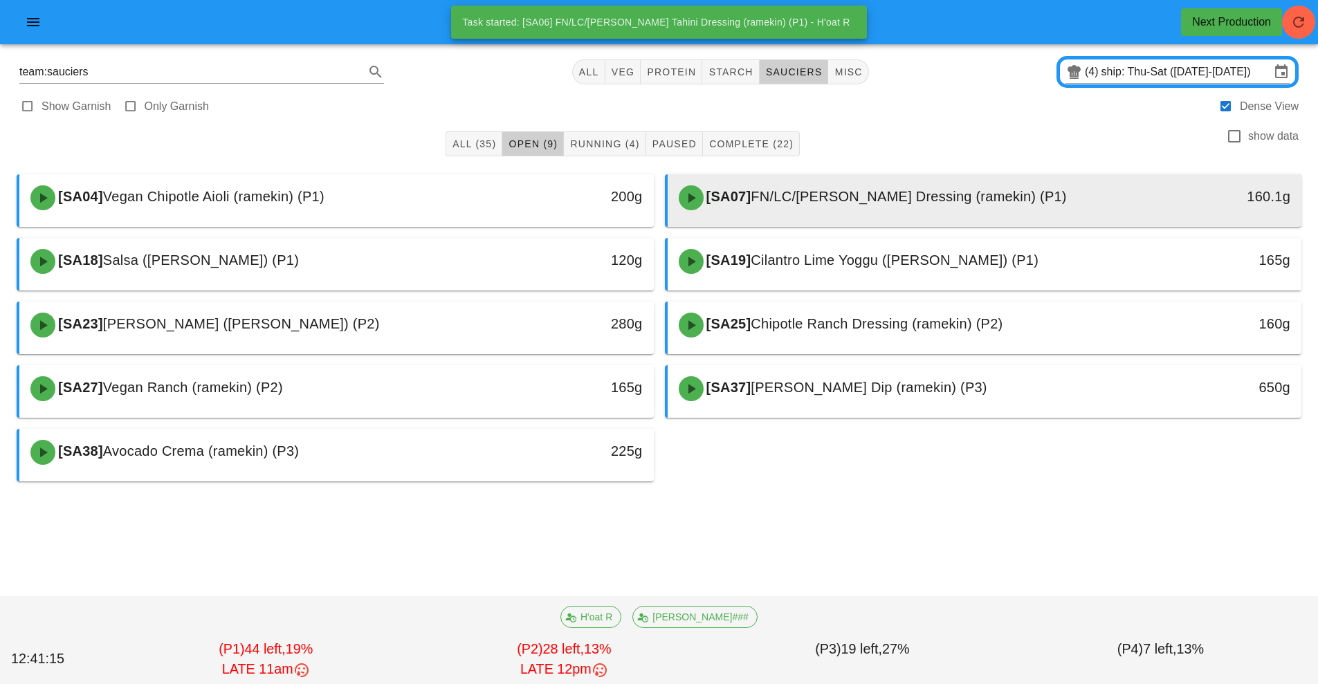
click at [828, 185] on div "[SA07] FN/LC/[PERSON_NAME] Dressing (ramekin) (P1)" at bounding box center [905, 198] width 471 height 42
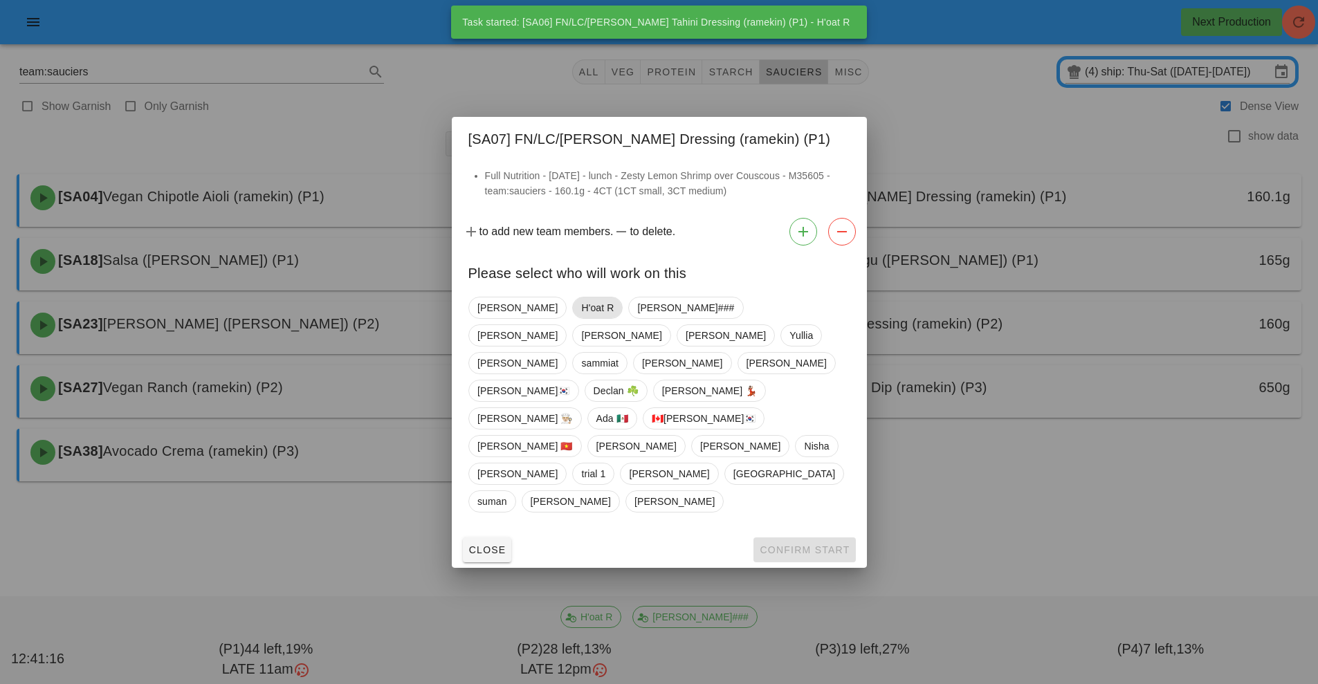
click at [581, 318] on span "H'oat R" at bounding box center [597, 308] width 33 height 21
click at [808, 545] on span "Confirm Start" at bounding box center [804, 550] width 91 height 11
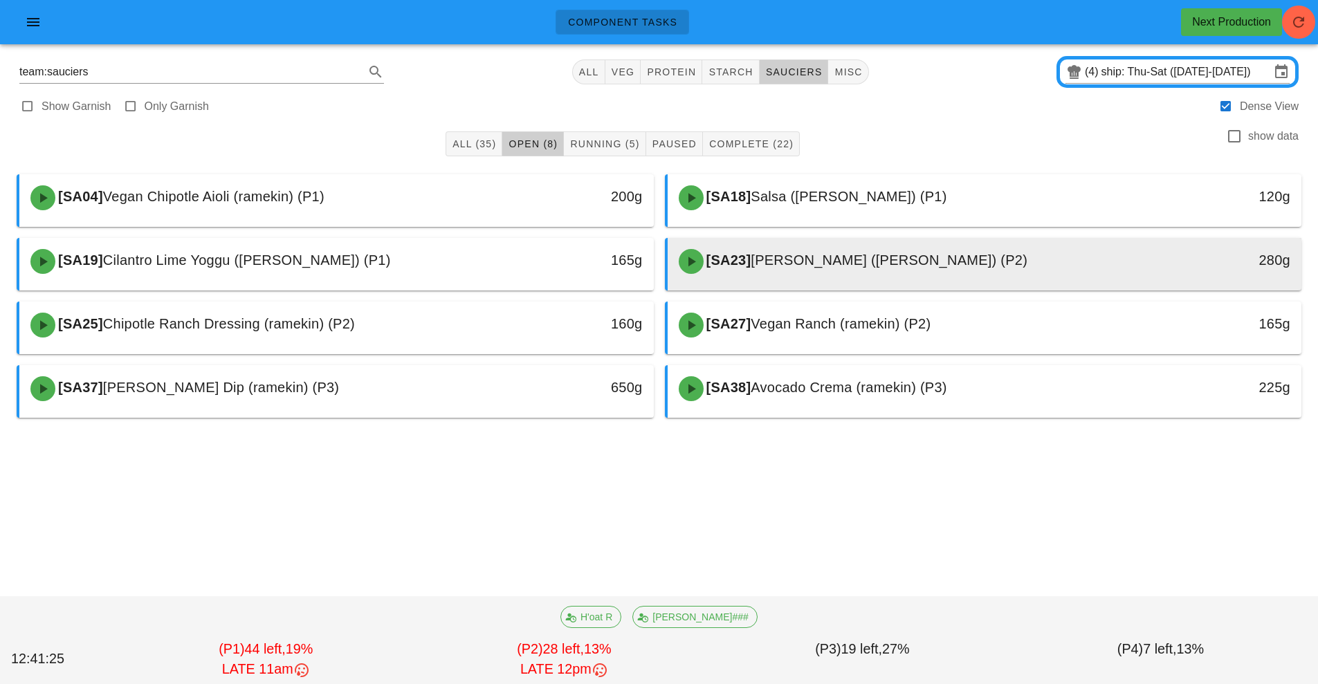
click at [817, 278] on div "[SA23] [PERSON_NAME] (ramekin) (P2)" at bounding box center [905, 262] width 471 height 42
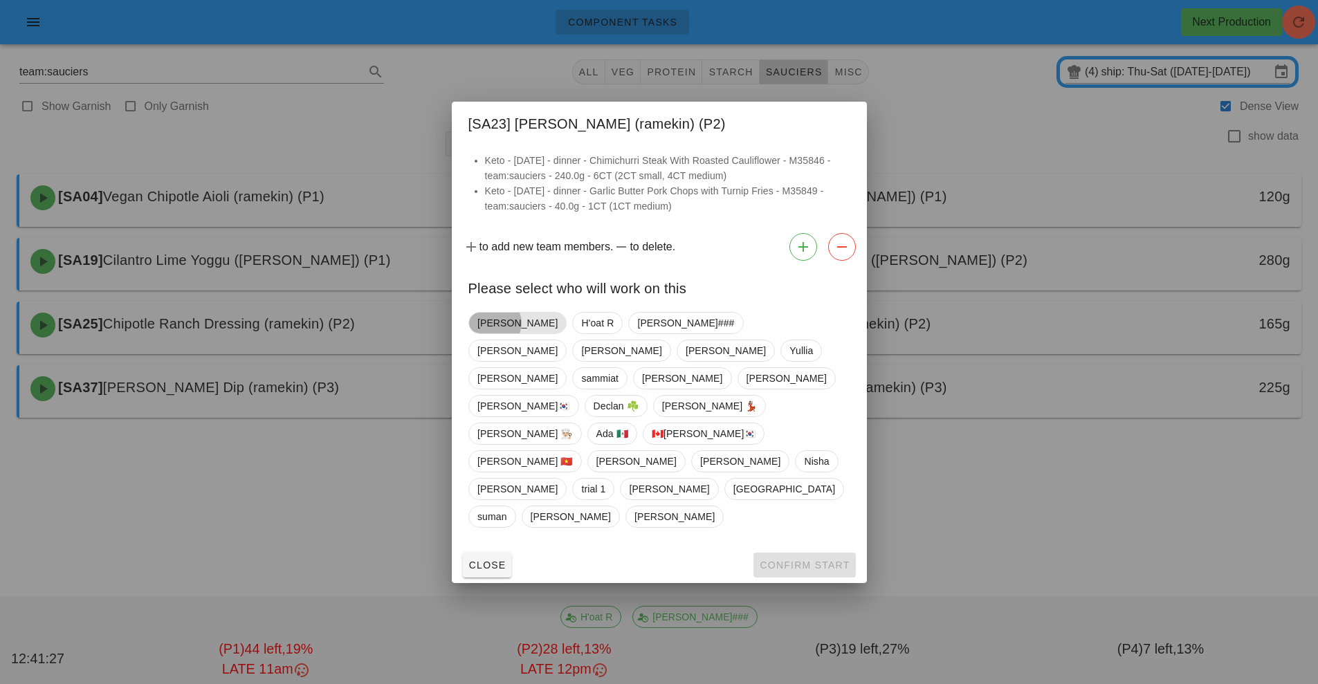
click at [501, 333] on span "[PERSON_NAME]" at bounding box center [517, 323] width 80 height 21
click at [800, 553] on button "Confirm Start" at bounding box center [804, 565] width 102 height 25
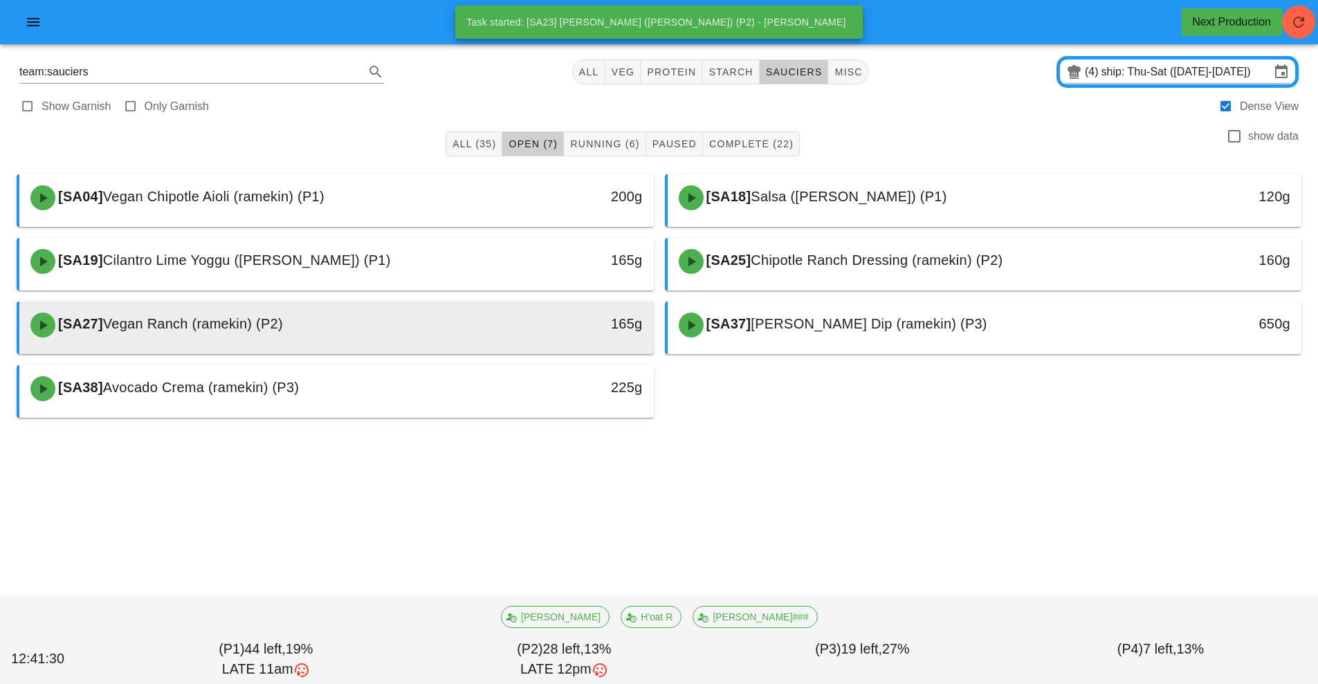
click at [305, 328] on div "[SA27] Vegan Ranch (ramekin) (P2)" at bounding box center [257, 325] width 471 height 42
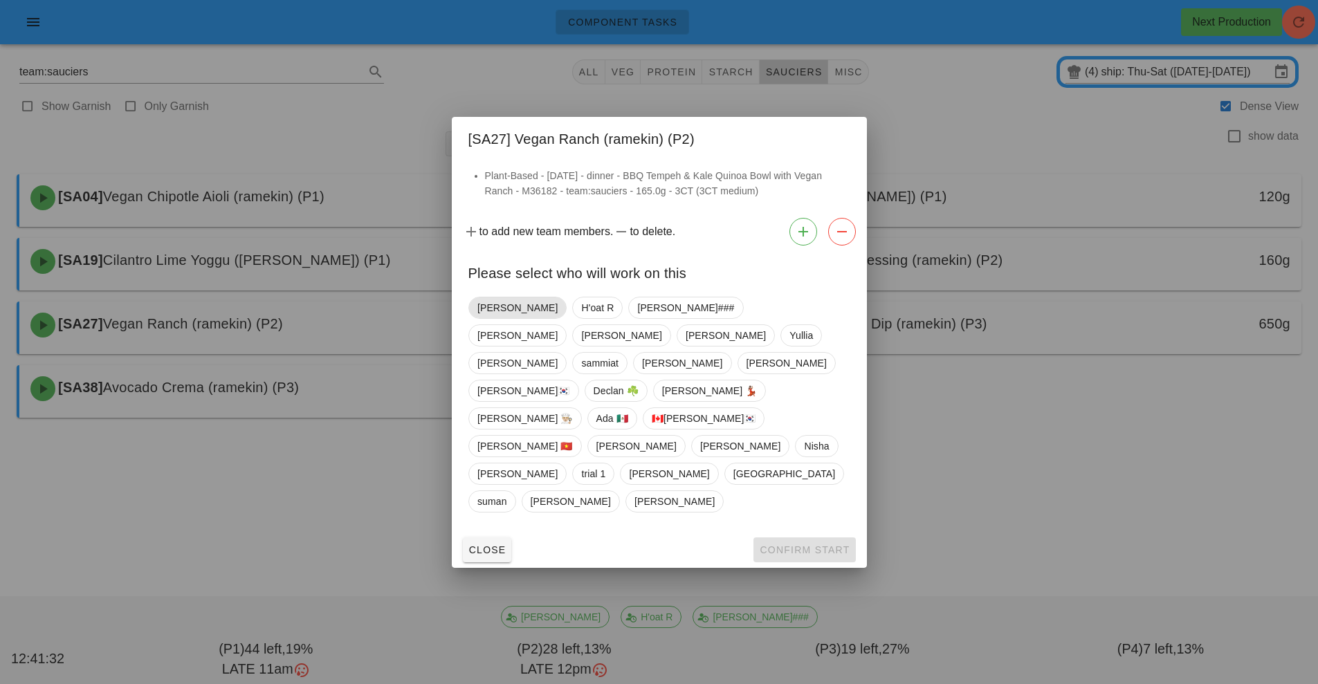
click at [487, 318] on span "[PERSON_NAME]" at bounding box center [517, 308] width 80 height 21
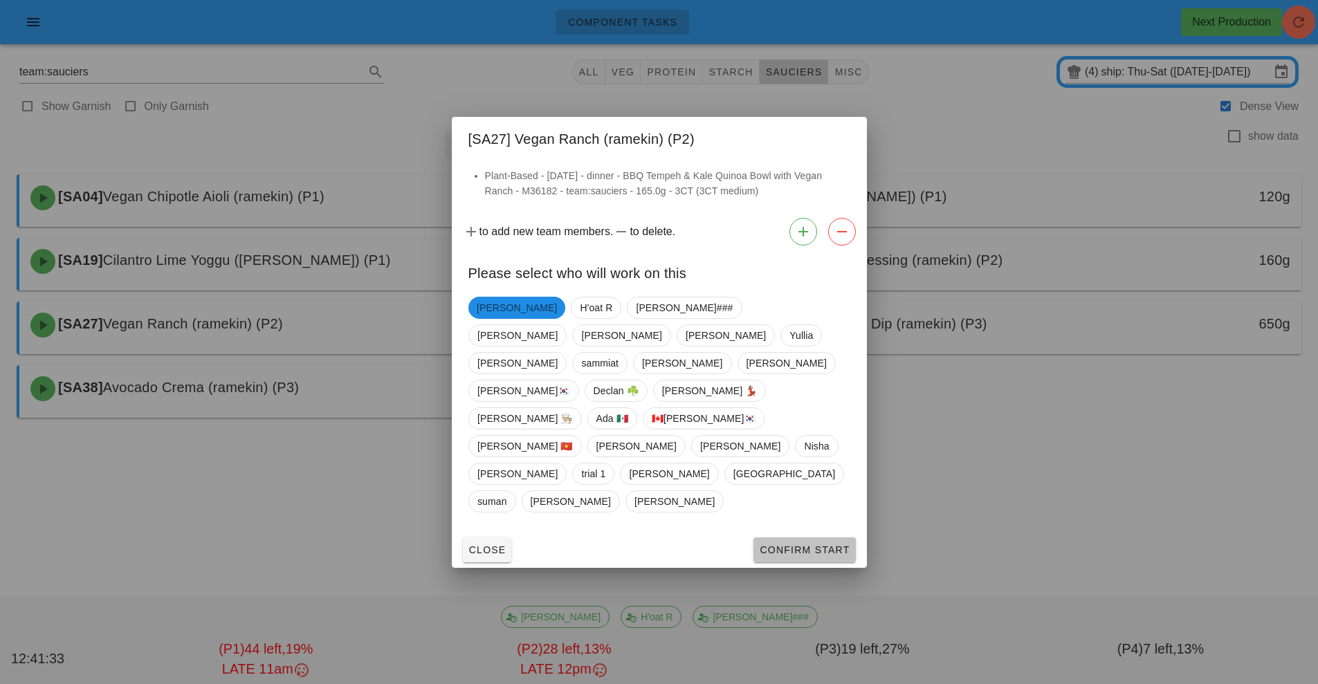
click at [801, 545] on span "Confirm Start" at bounding box center [804, 550] width 91 height 11
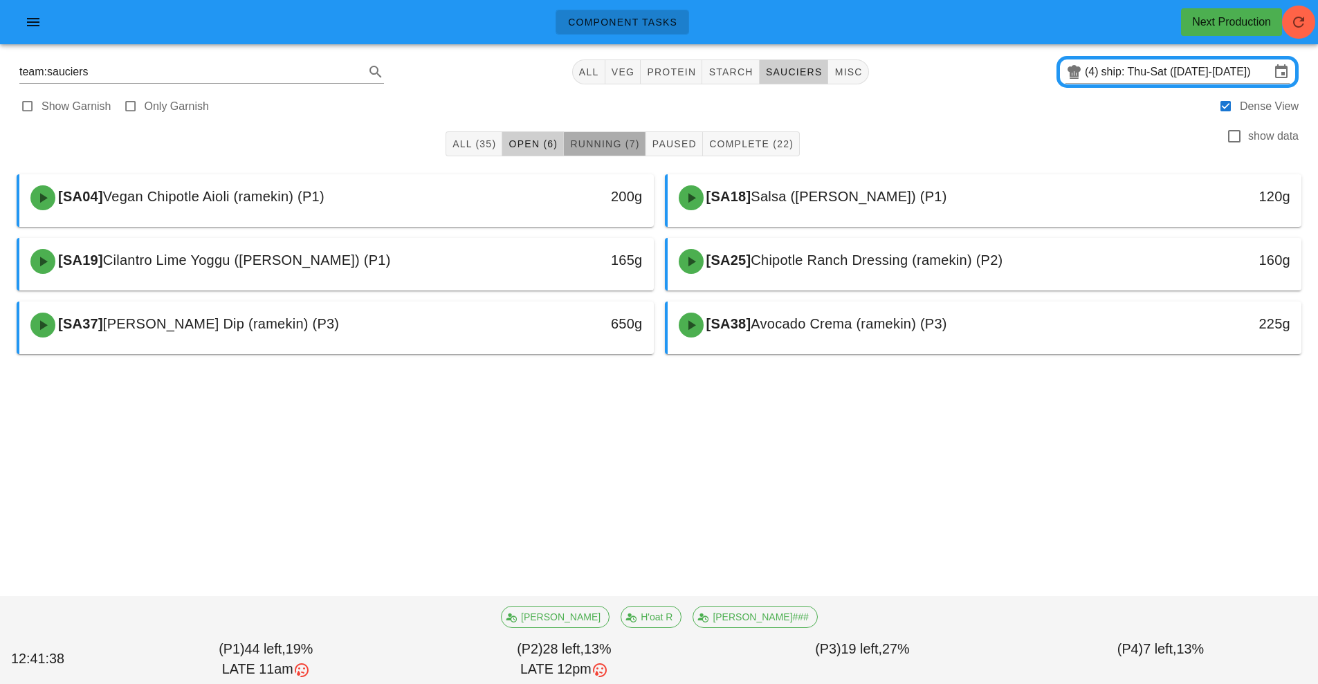
click at [617, 133] on button "Running (7)" at bounding box center [605, 143] width 82 height 25
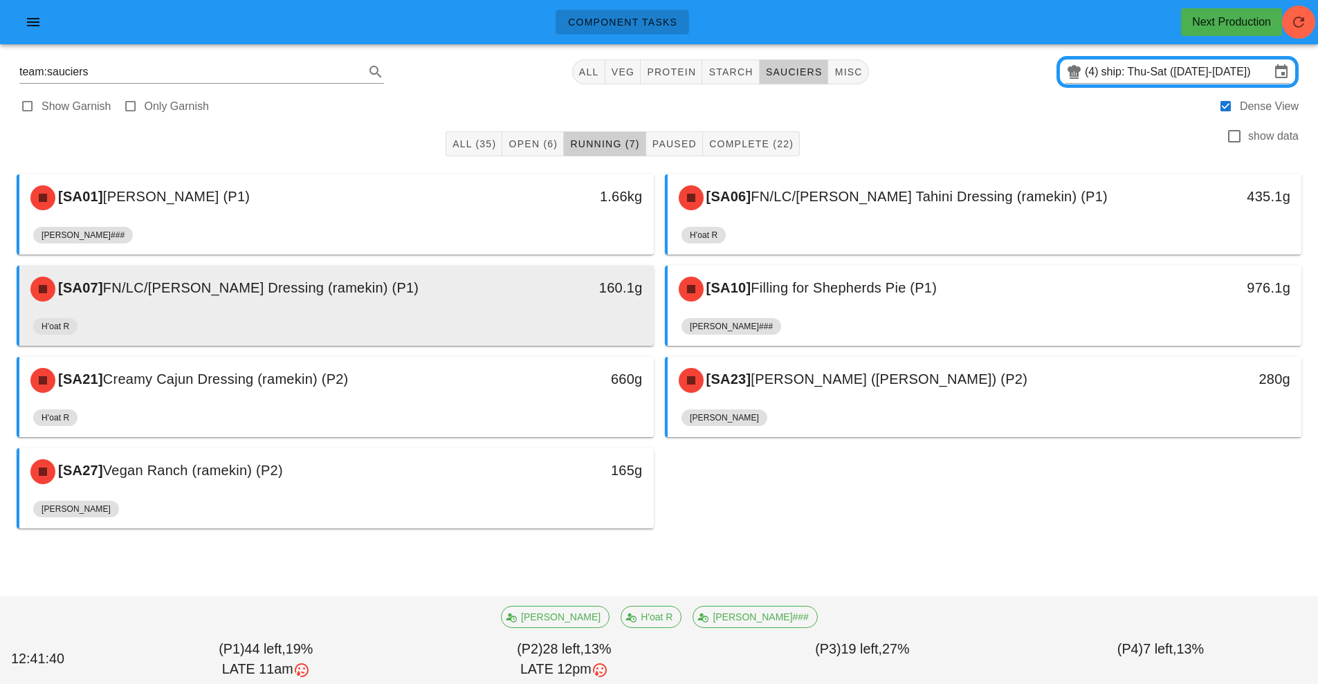
click at [543, 315] on div "H'oat R" at bounding box center [336, 329] width 607 height 33
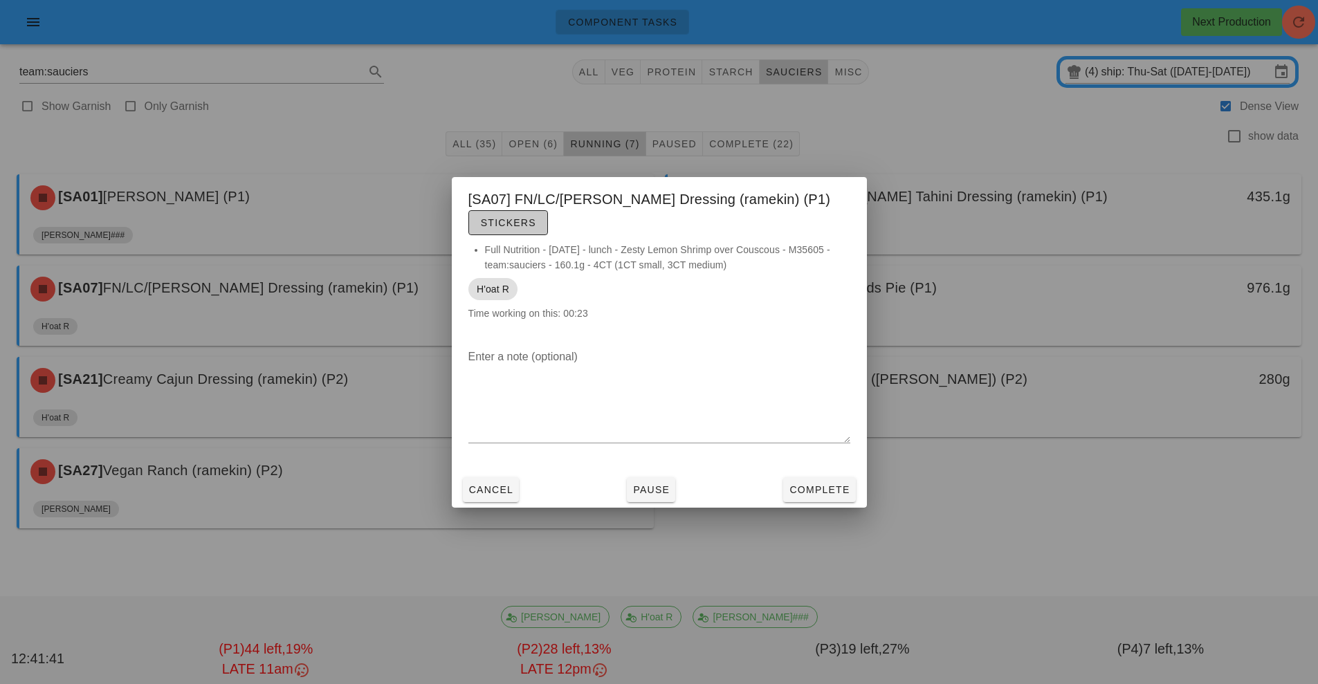
click at [520, 228] on span "Stickers" at bounding box center [508, 222] width 56 height 11
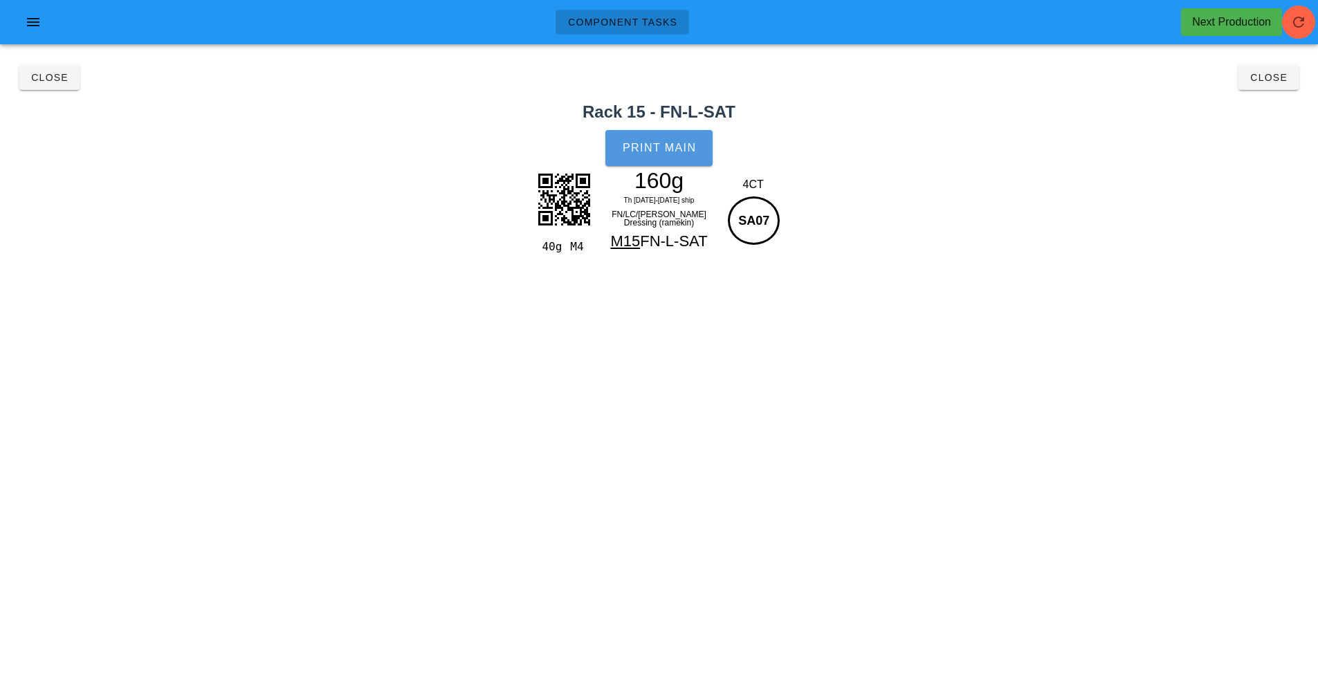
click at [661, 158] on button "Print Main" at bounding box center [658, 148] width 107 height 36
click at [46, 80] on span "Close" at bounding box center [49, 77] width 38 height 11
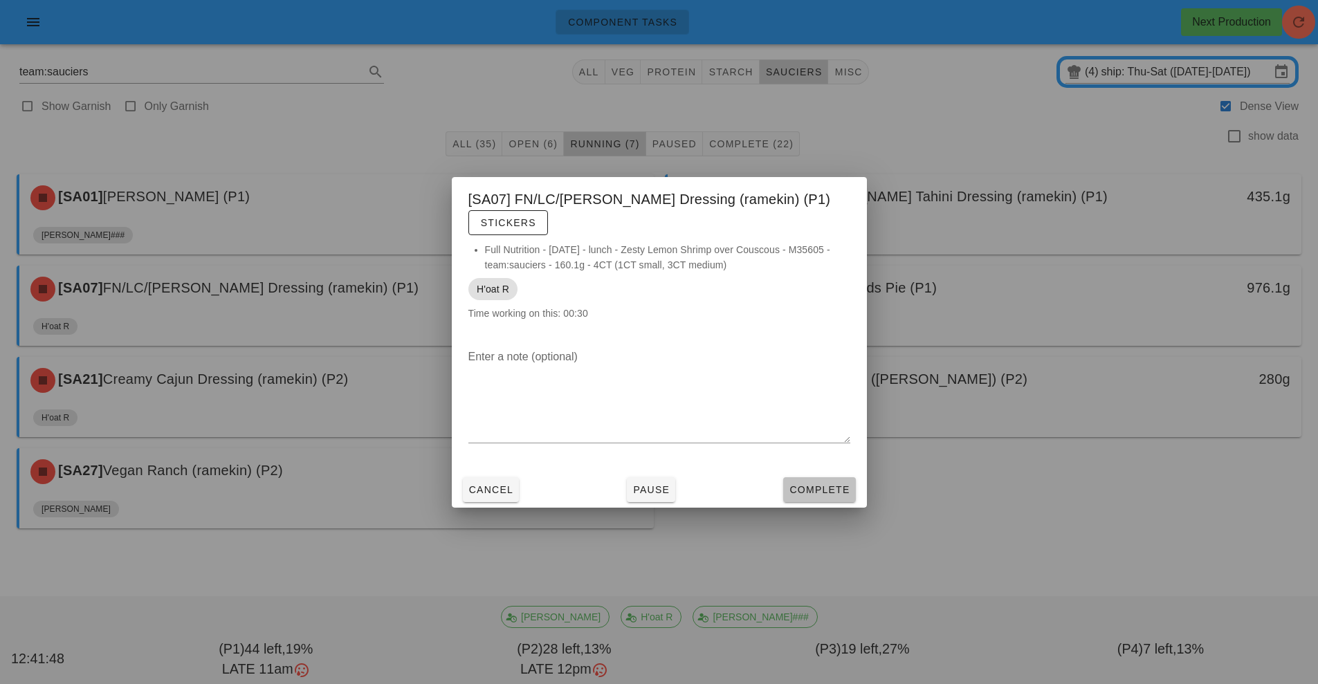
click at [793, 488] on span "Complete" at bounding box center [819, 489] width 61 height 11
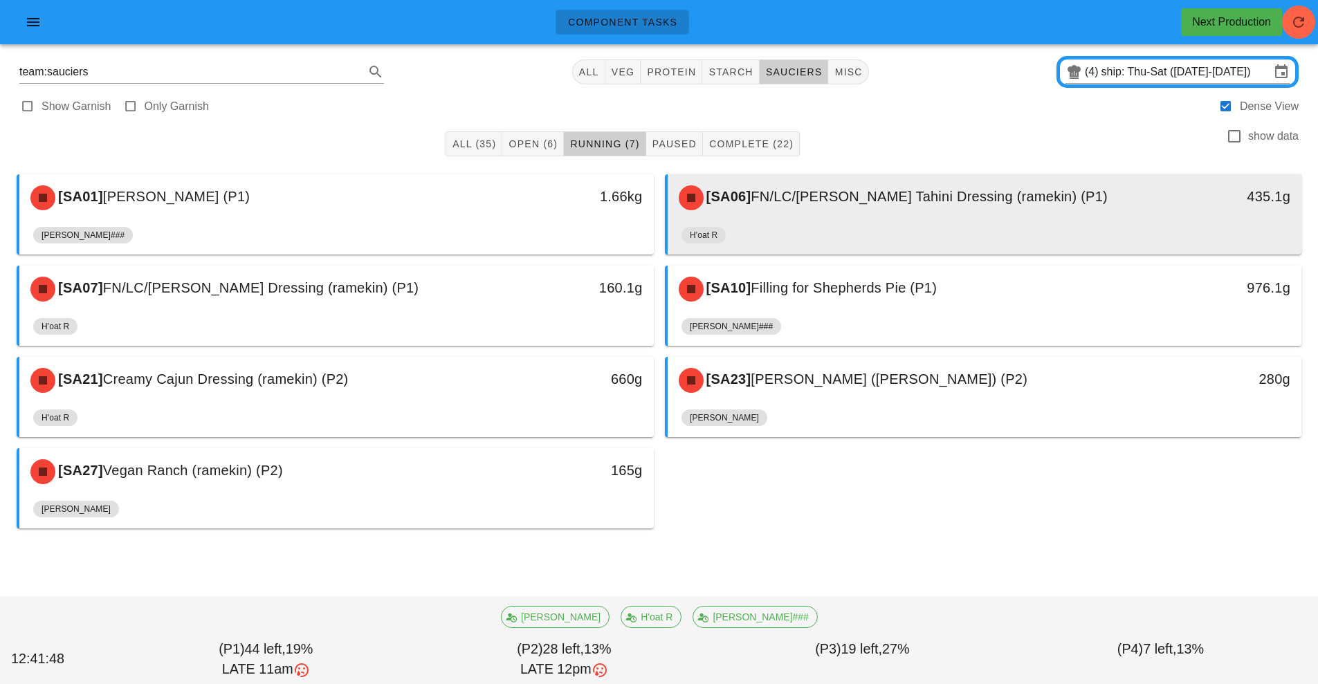
click at [877, 187] on div "[SA06] FN/LC/[PERSON_NAME] Tahini Dressing (ramekin) (P1)" at bounding box center [905, 198] width 471 height 42
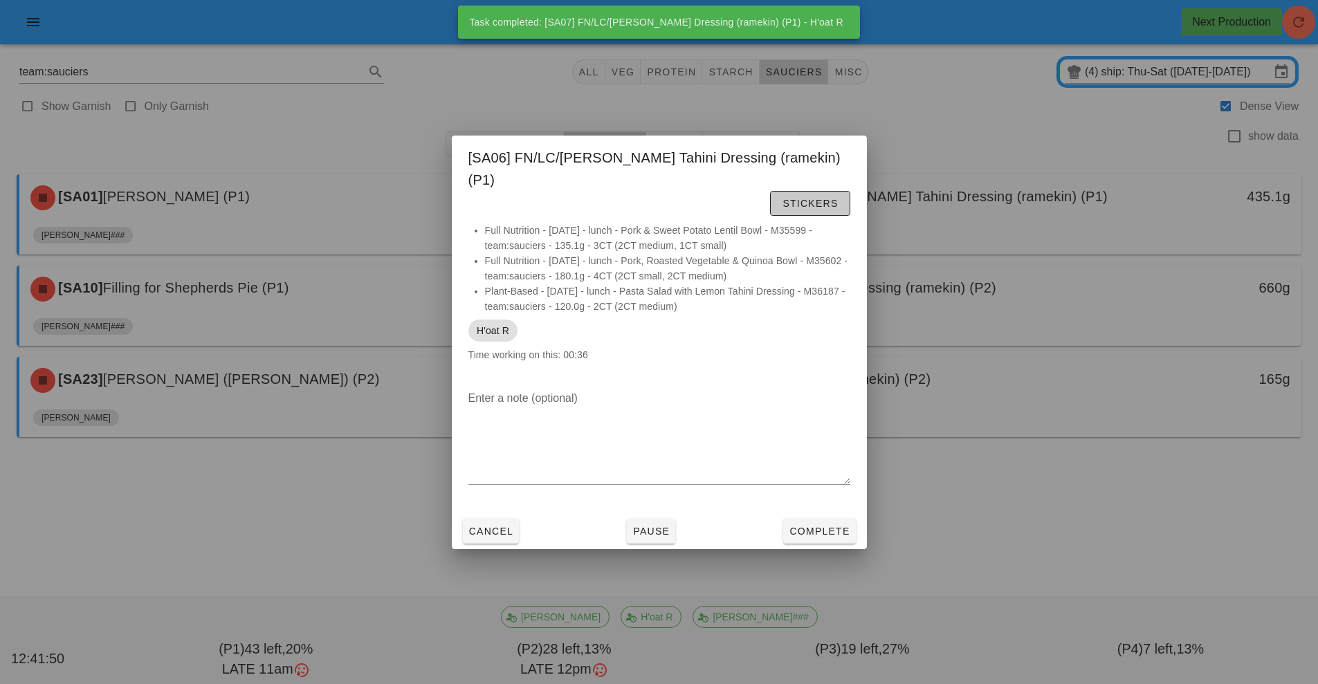
click at [770, 191] on button "Stickers" at bounding box center [810, 203] width 80 height 25
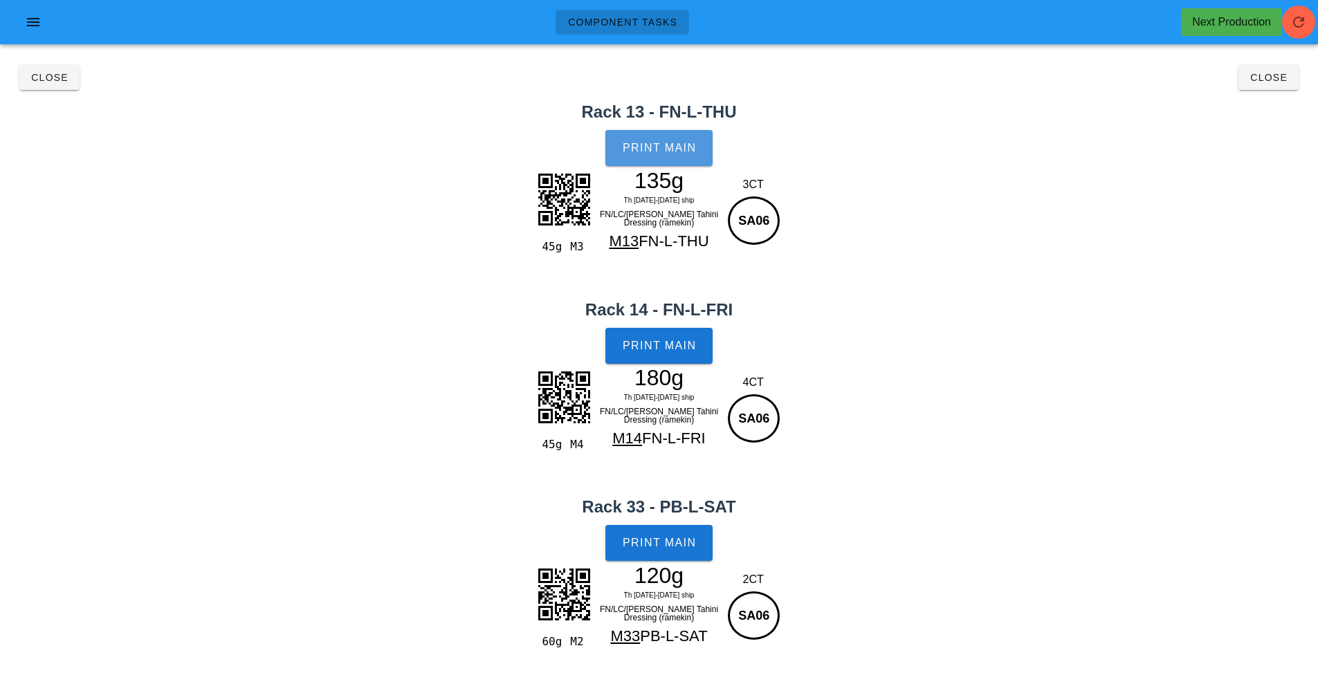
click at [655, 154] on button "Print Main" at bounding box center [658, 148] width 107 height 36
click at [657, 363] on button "Print Main" at bounding box center [658, 346] width 107 height 36
click at [661, 546] on span "Print Main" at bounding box center [659, 543] width 75 height 12
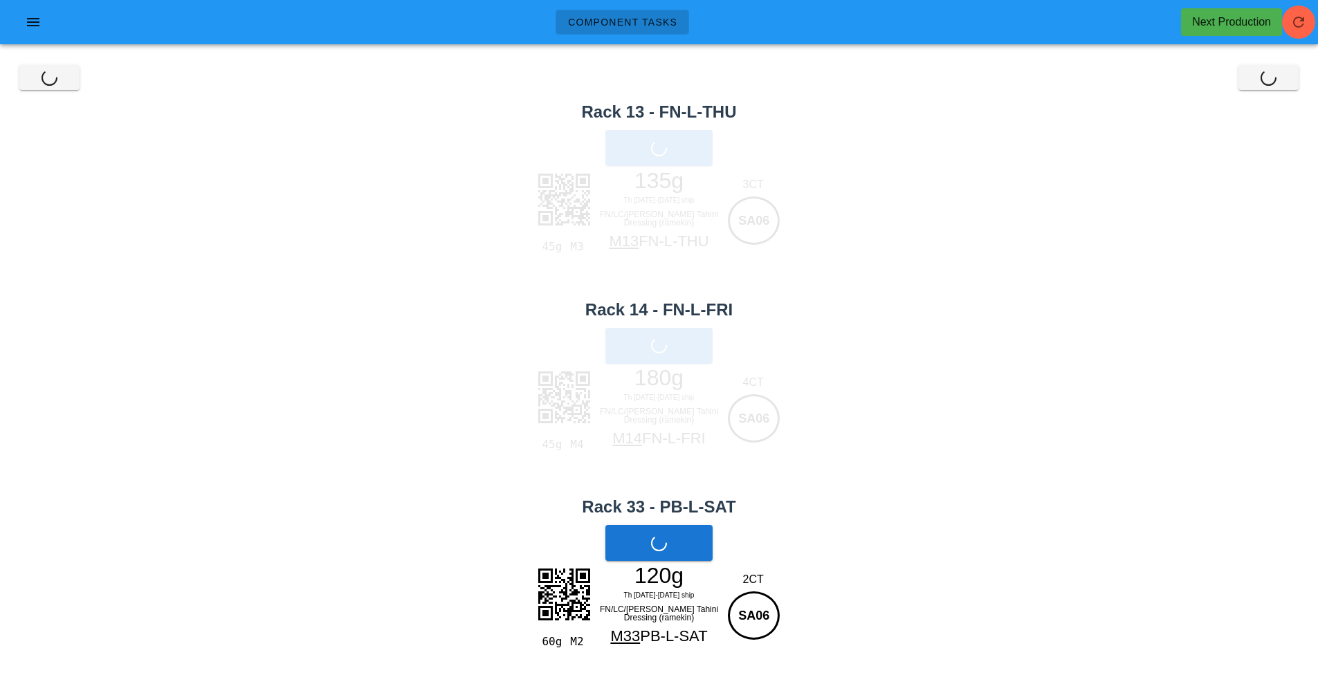
scroll to position [3, 0]
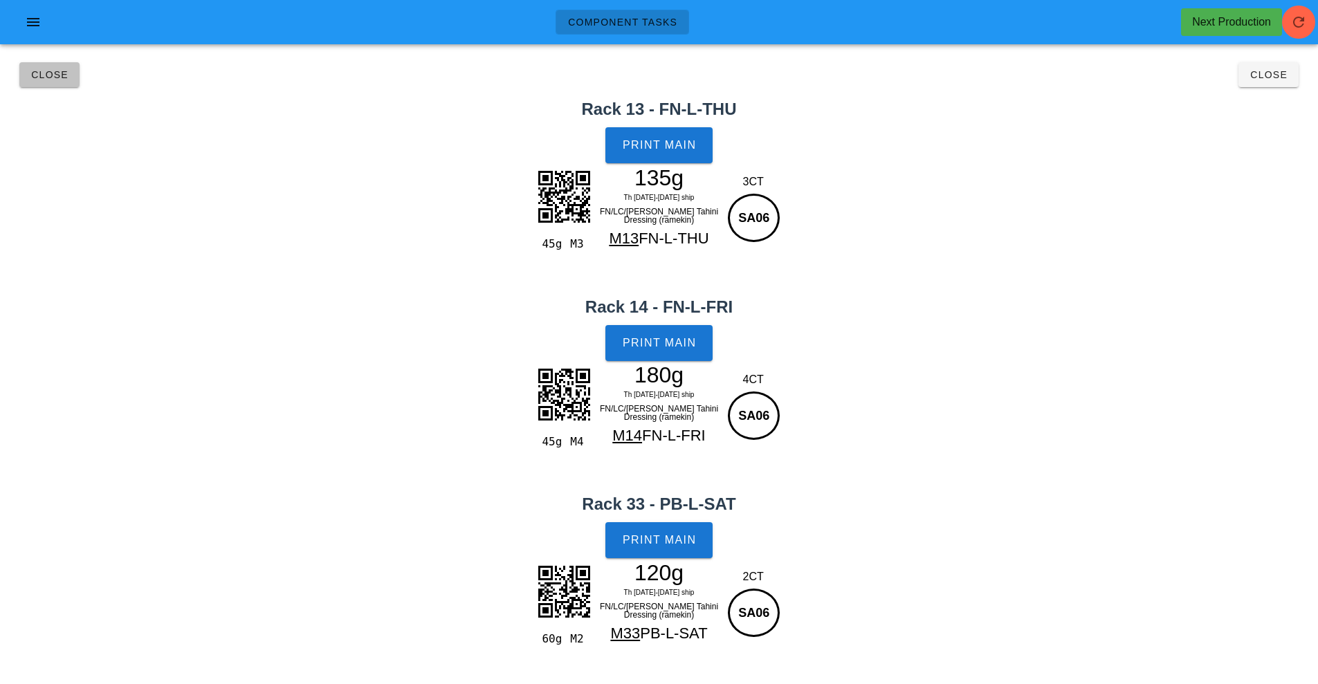
click at [44, 75] on span "Close" at bounding box center [49, 74] width 38 height 11
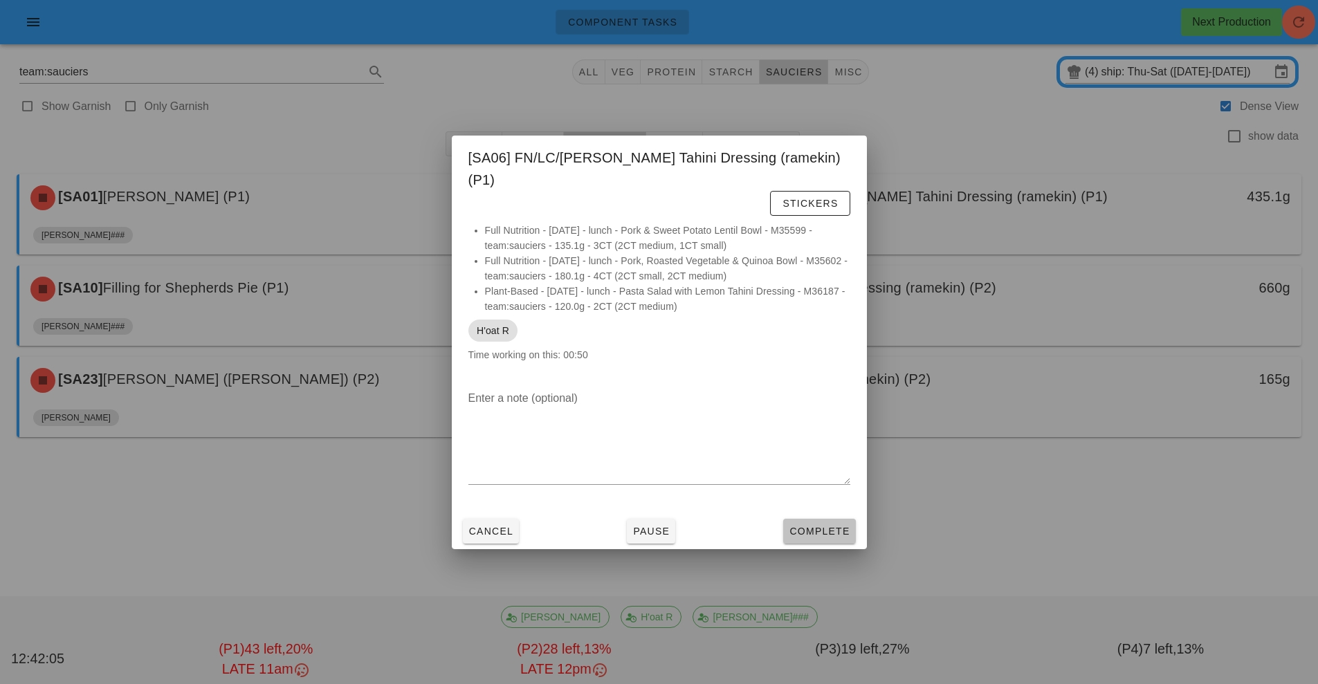
click at [835, 526] on span "Complete" at bounding box center [819, 531] width 61 height 11
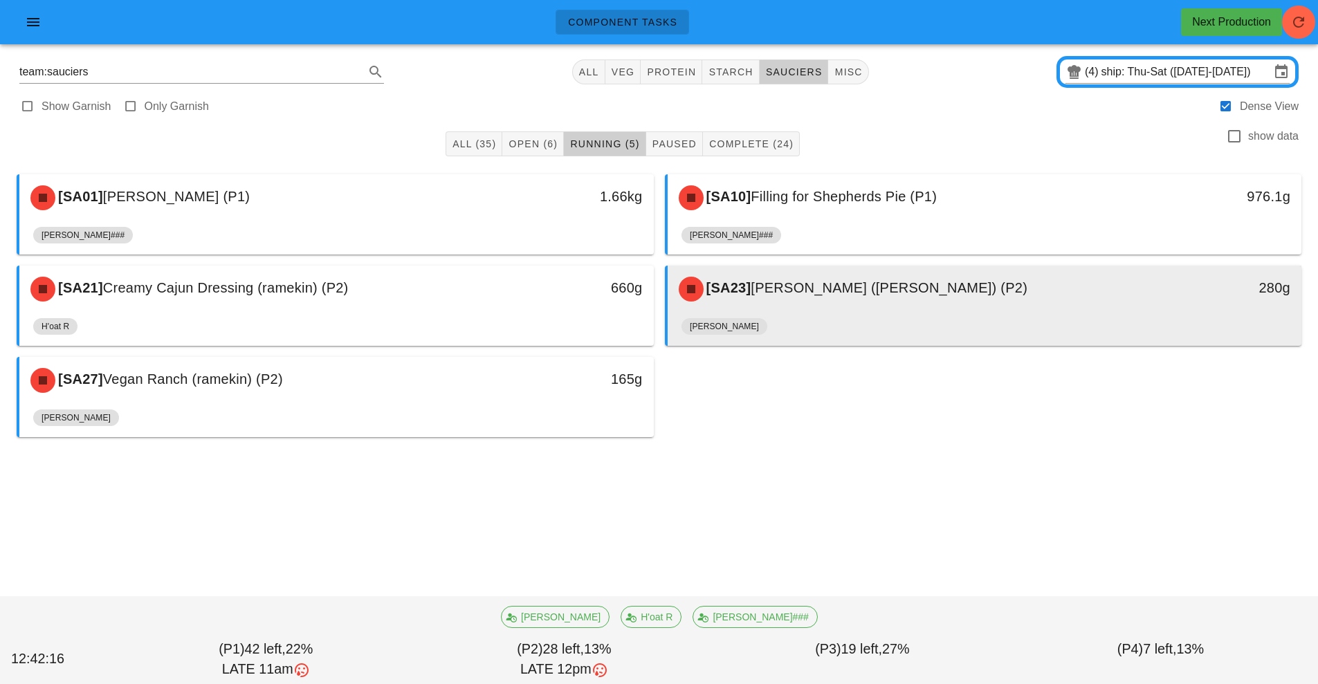
click at [825, 300] on div "[SA23] [PERSON_NAME] (ramekin) (P2)" at bounding box center [905, 289] width 471 height 42
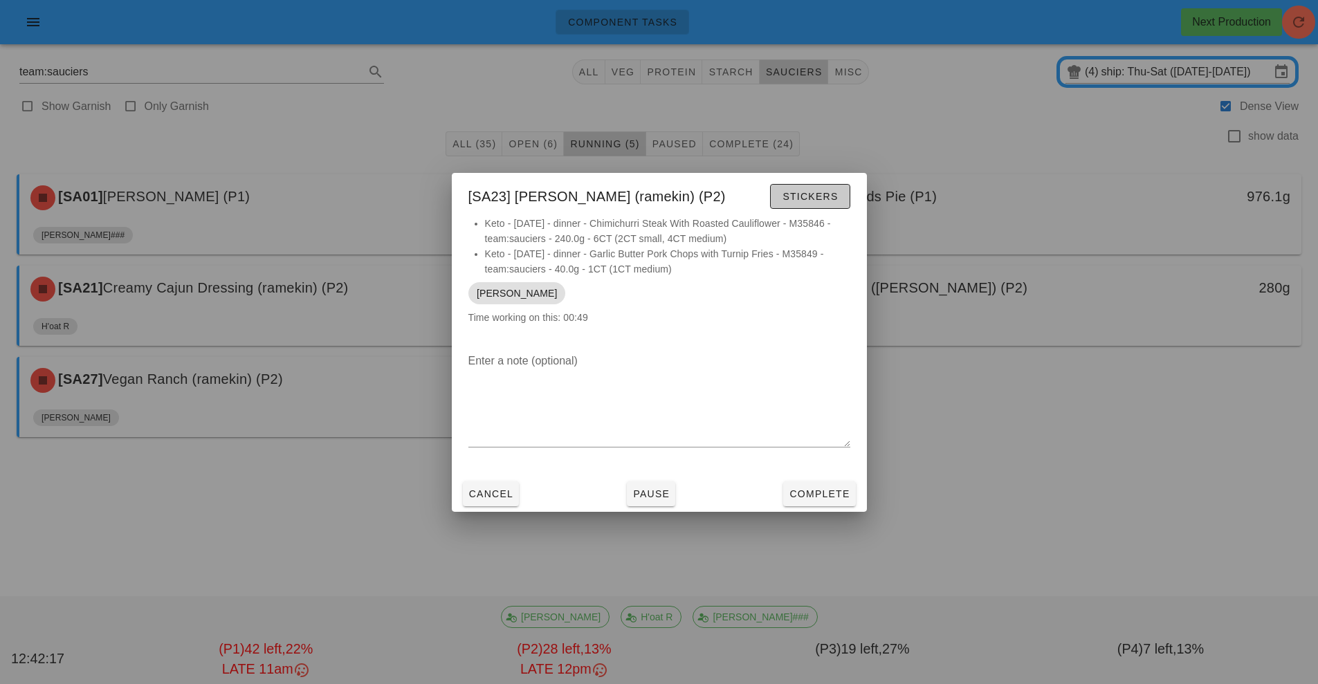
click at [805, 205] on button "Stickers" at bounding box center [810, 196] width 80 height 25
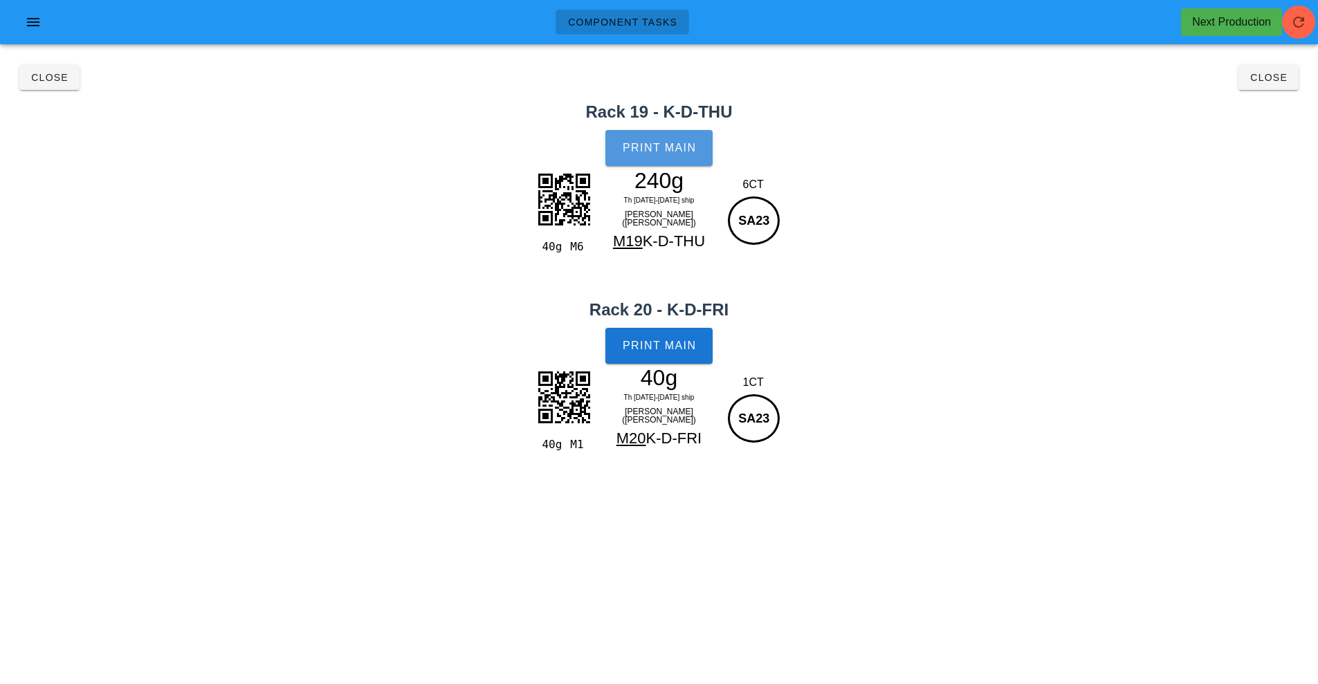
click at [653, 156] on button "Print Main" at bounding box center [658, 148] width 107 height 36
click at [647, 356] on button "Print Main" at bounding box center [658, 346] width 107 height 36
click at [49, 75] on span "Close" at bounding box center [49, 77] width 38 height 11
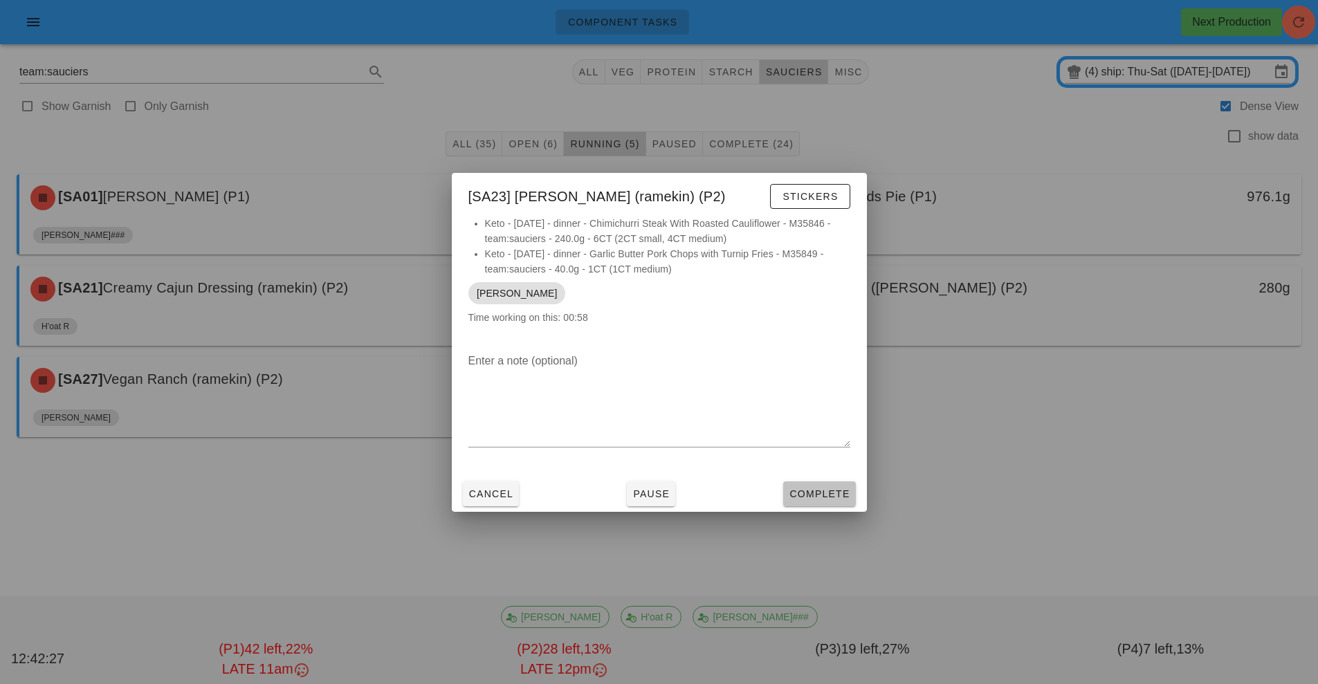
click at [819, 503] on button "Complete" at bounding box center [819, 494] width 72 height 25
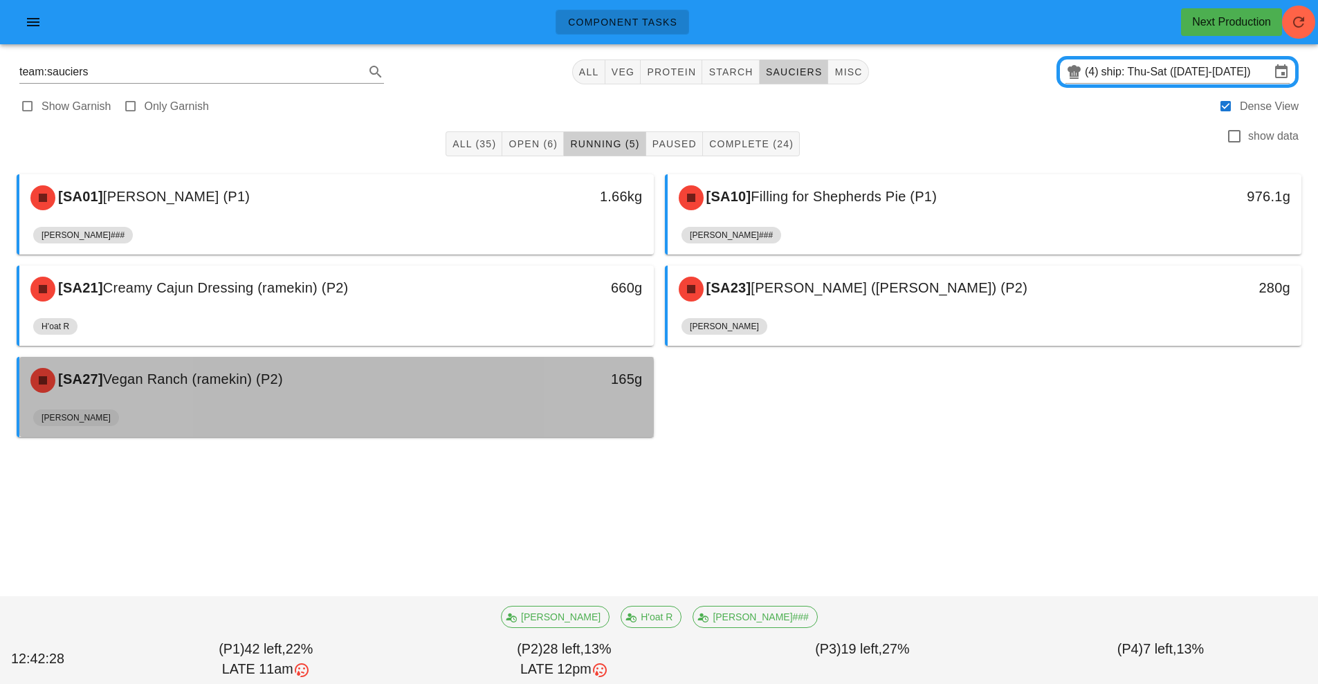
click at [488, 410] on div "[PERSON_NAME]" at bounding box center [336, 420] width 607 height 33
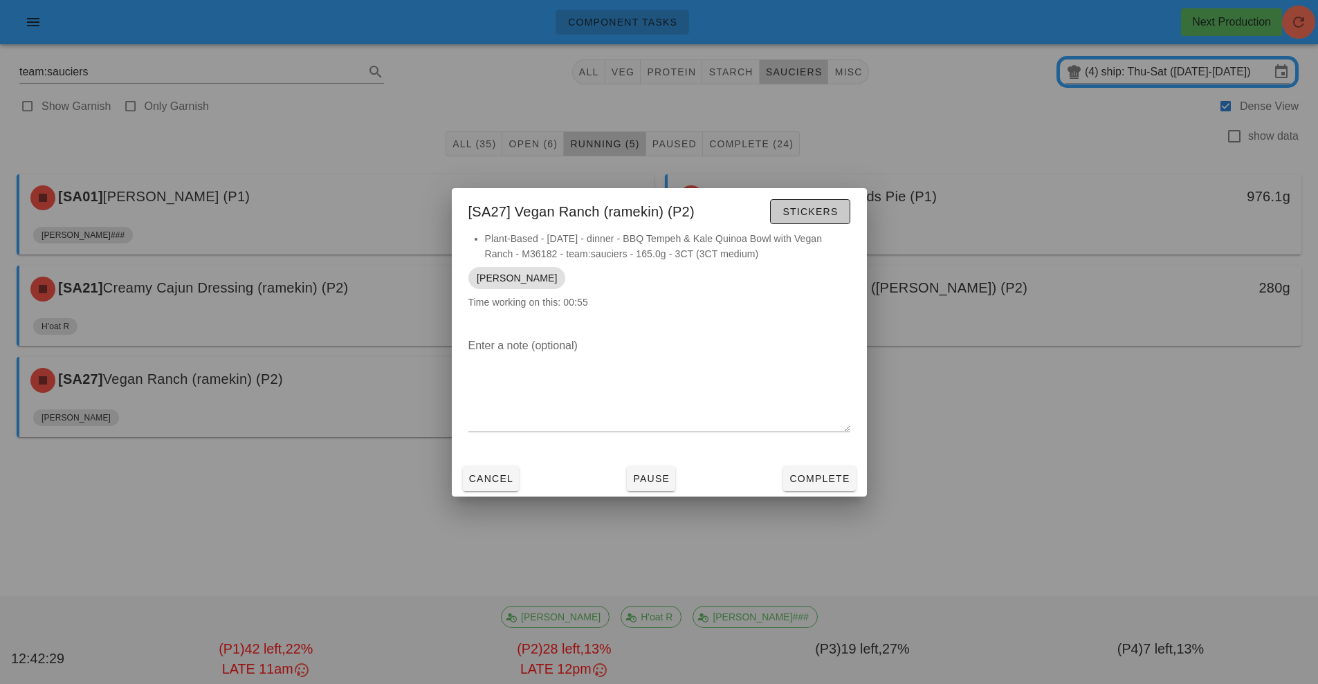
click at [816, 210] on span "Stickers" at bounding box center [810, 211] width 56 height 11
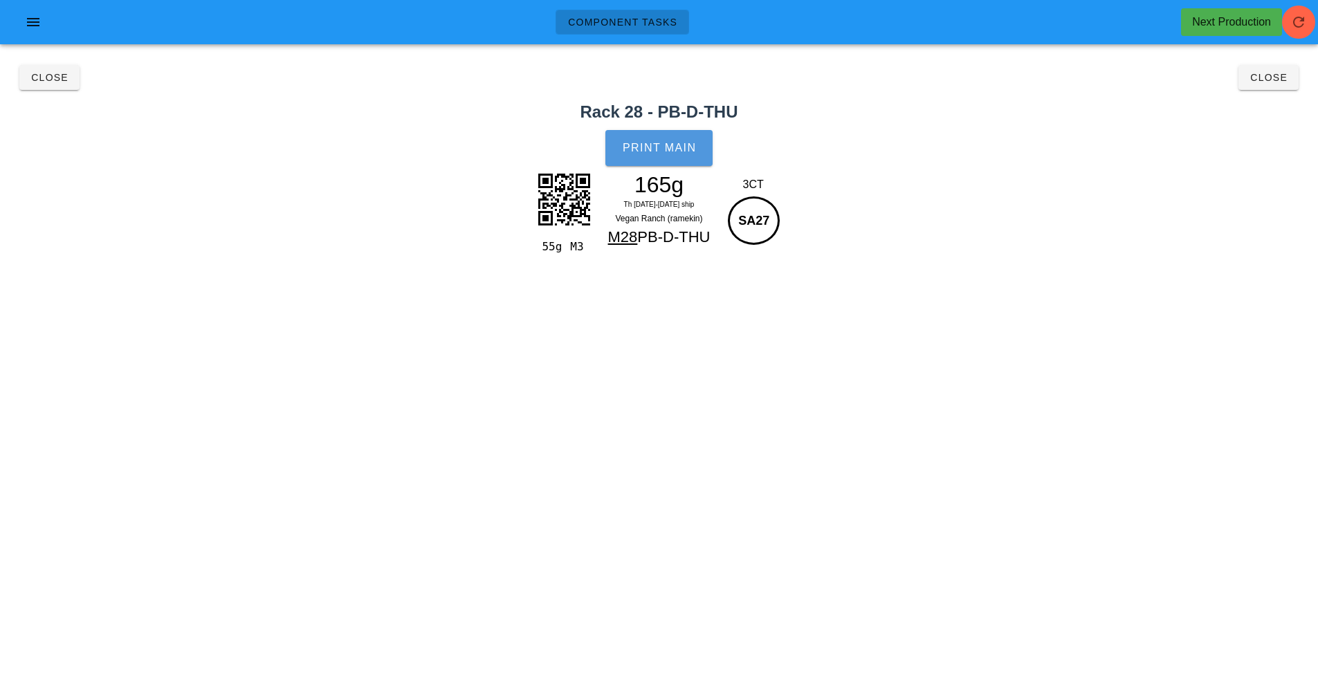
click at [680, 163] on button "Print Main" at bounding box center [658, 148] width 107 height 36
click at [48, 66] on button "Close" at bounding box center [49, 77] width 60 height 25
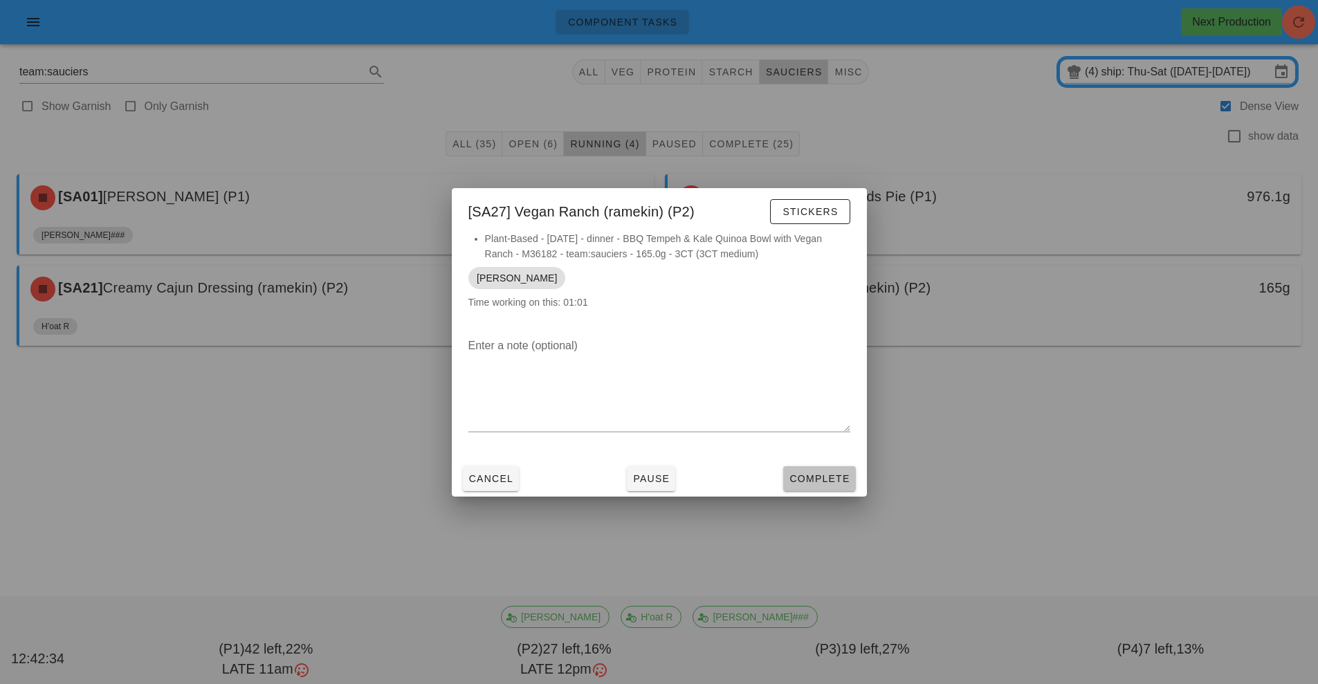
click at [813, 482] on span "Complete" at bounding box center [819, 478] width 61 height 11
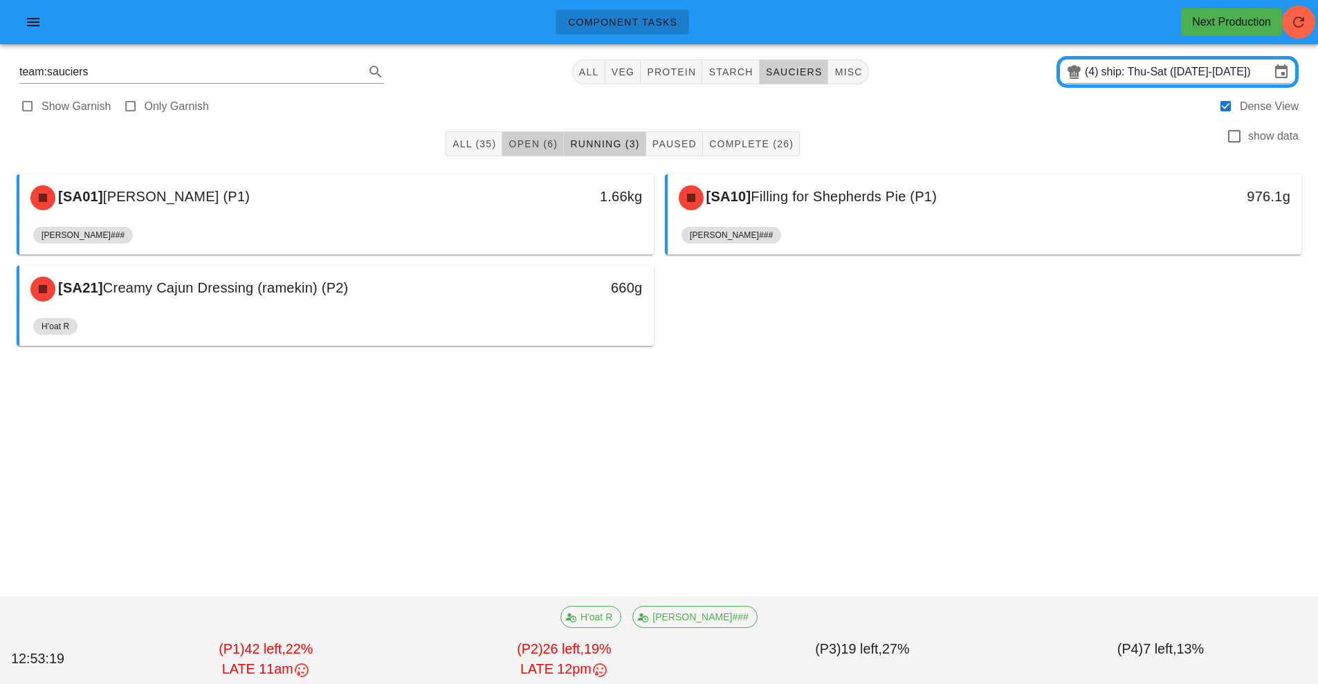
click at [532, 153] on button "Open (6)" at bounding box center [533, 143] width 62 height 25
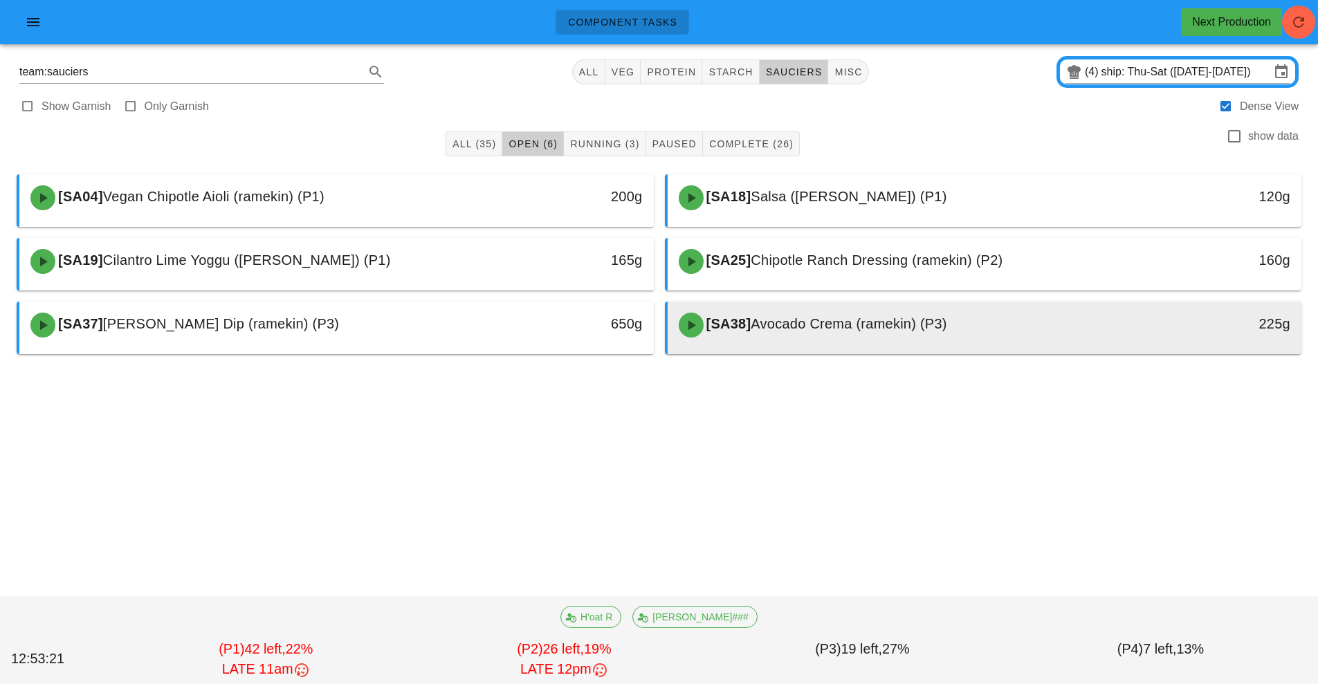
click at [810, 338] on div "[SA38] Avocado Crema (ramekin) (P3)" at bounding box center [905, 325] width 471 height 42
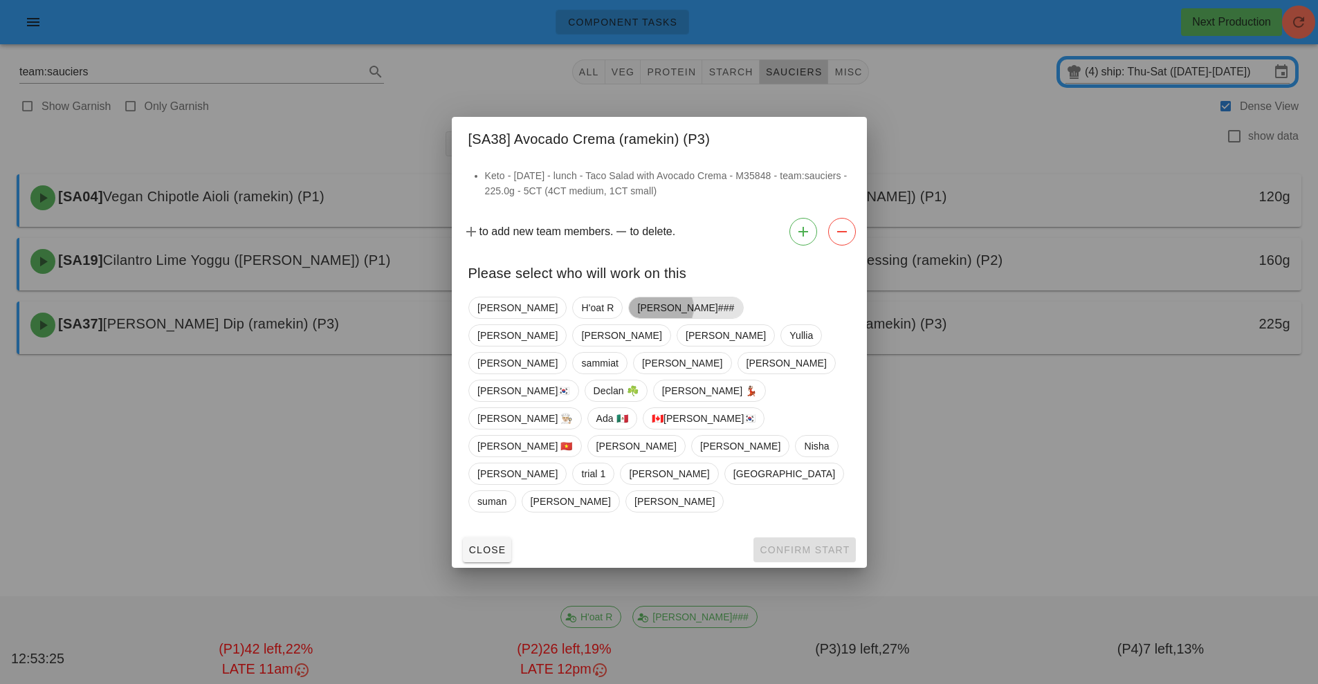
click at [637, 318] on span "[PERSON_NAME]###" at bounding box center [685, 308] width 97 height 21
click at [488, 318] on span "[PERSON_NAME]" at bounding box center [517, 308] width 80 height 21
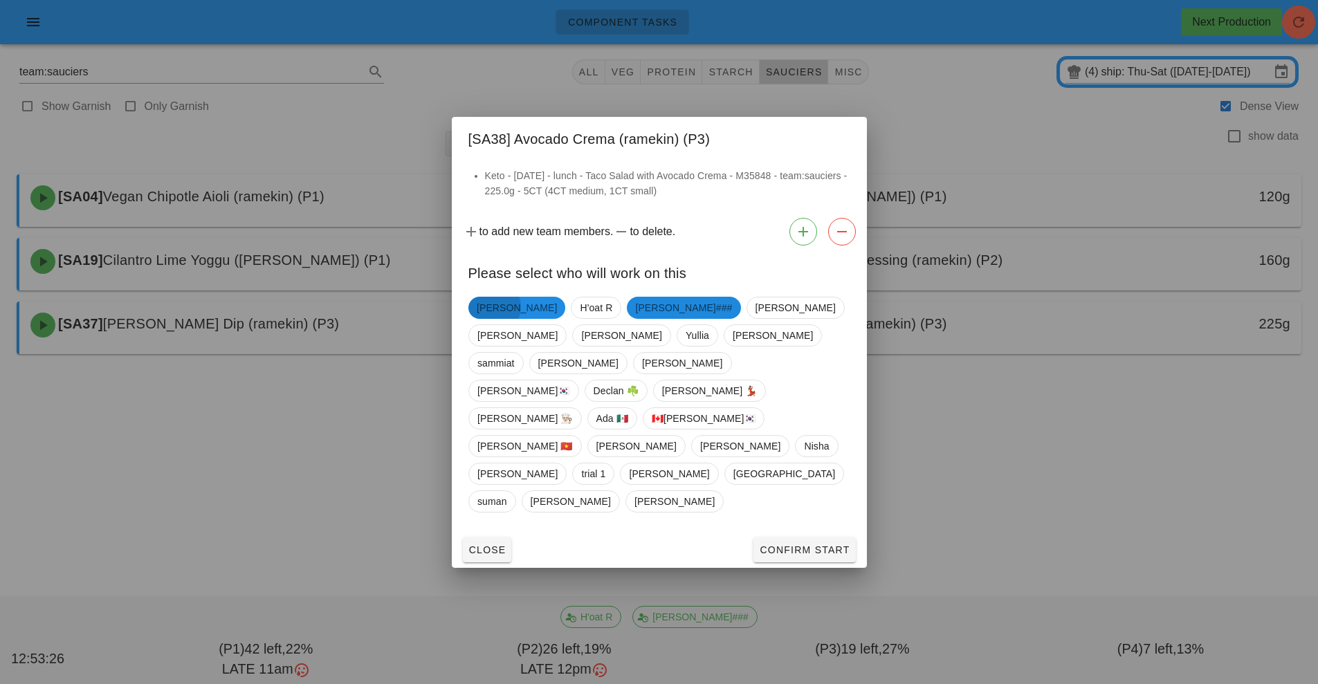
click at [635, 319] on span "[PERSON_NAME]###" at bounding box center [683, 308] width 97 height 22
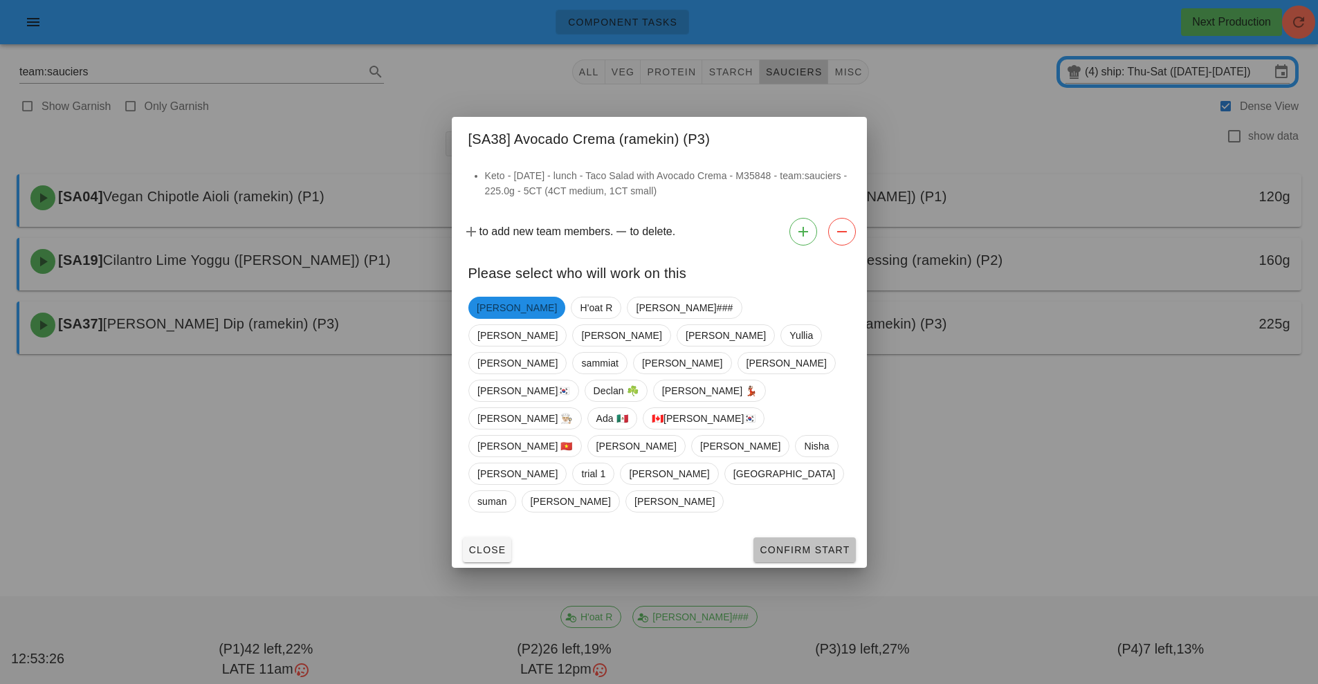
click at [794, 545] on span "Confirm Start" at bounding box center [804, 550] width 91 height 11
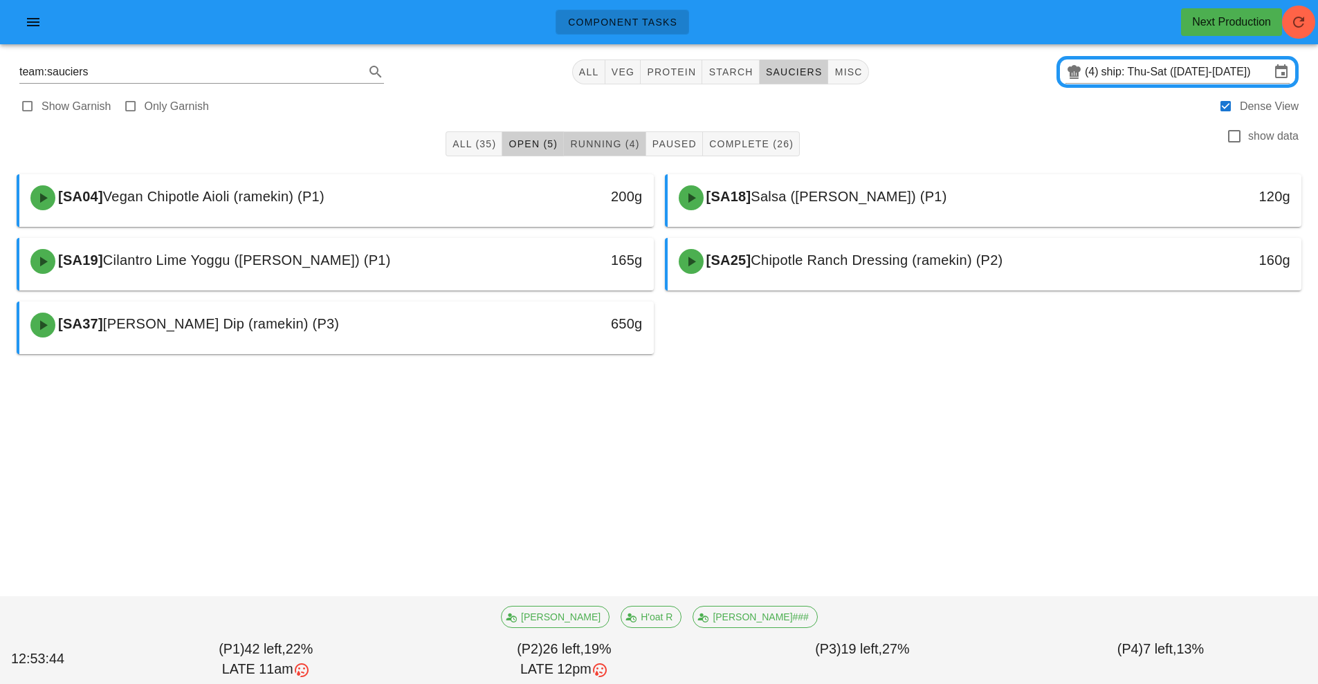
click at [594, 143] on span "Running (4)" at bounding box center [604, 143] width 70 height 11
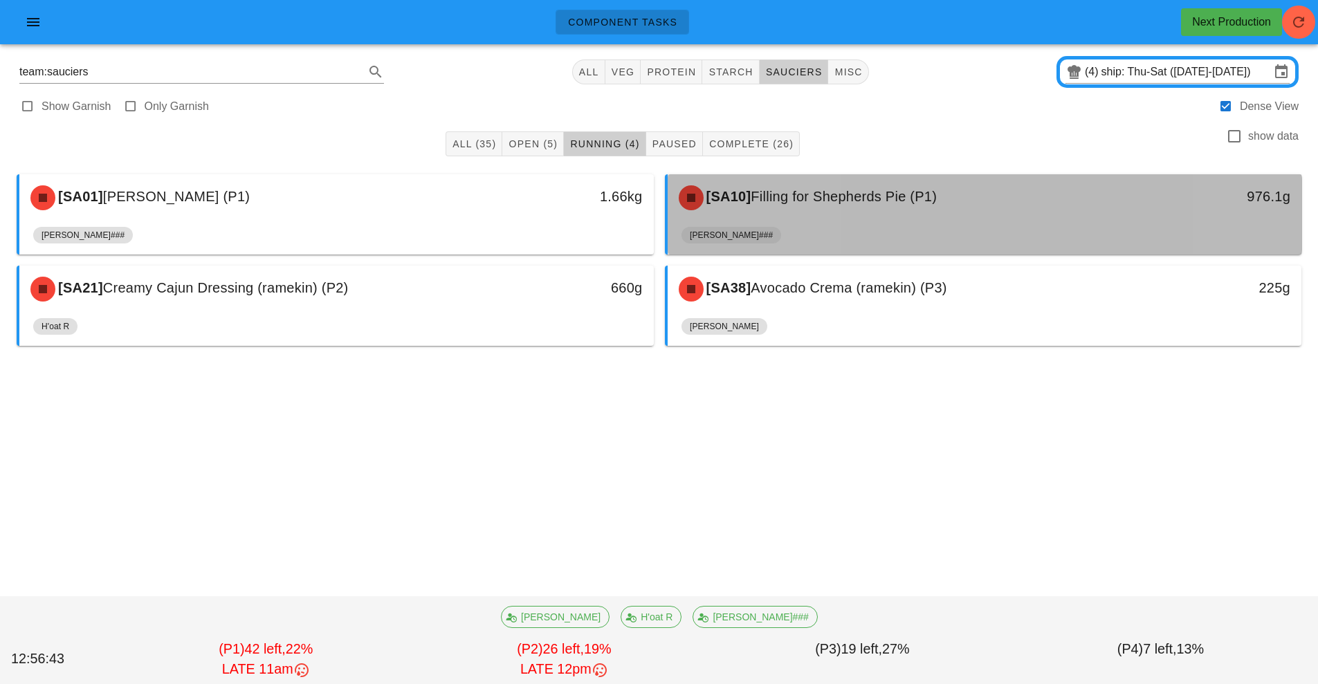
click at [870, 184] on div "[SA10] Filling for Shepherds Pie (P1)" at bounding box center [905, 198] width 471 height 42
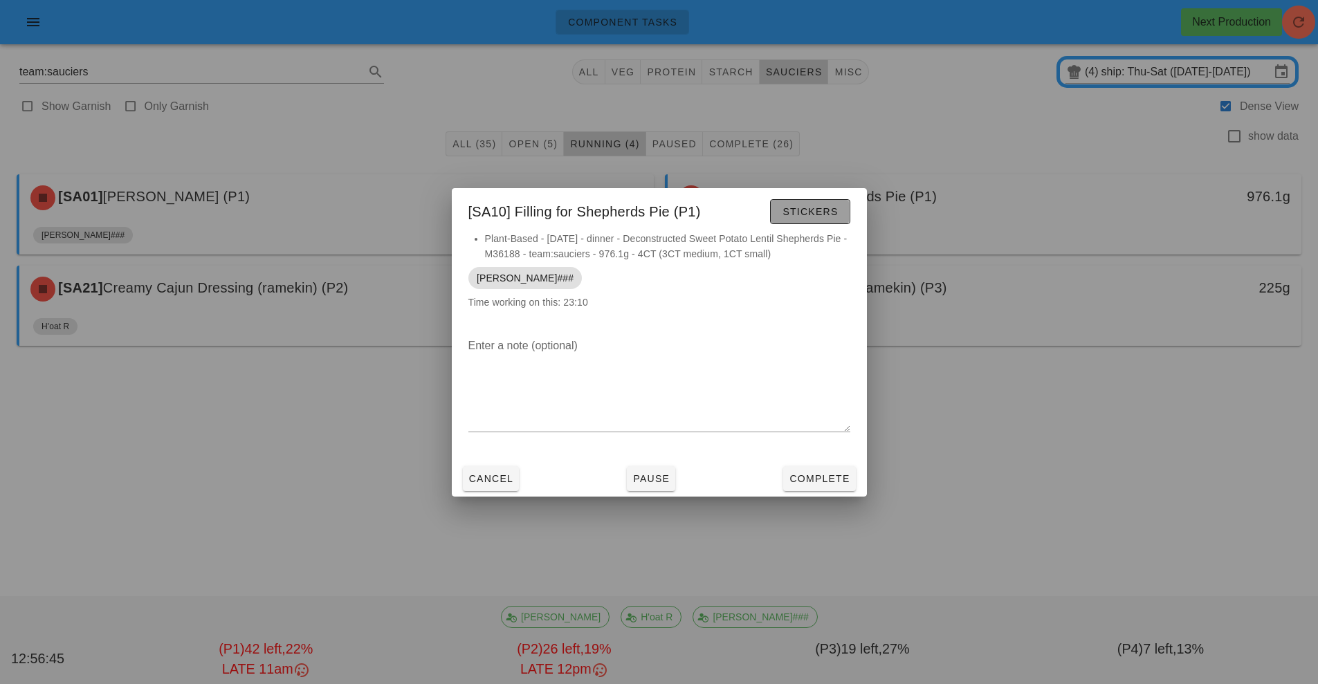
click at [798, 206] on span "Stickers" at bounding box center [810, 211] width 56 height 11
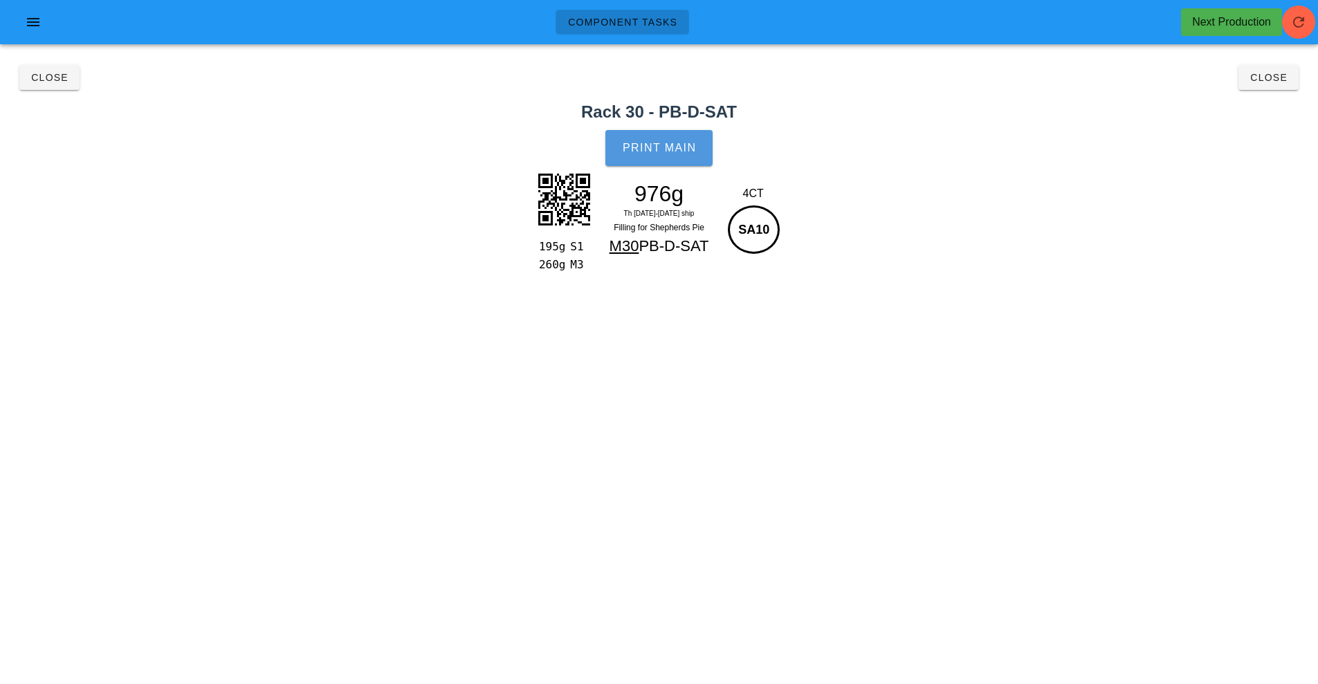
click at [662, 143] on span "Print Main" at bounding box center [659, 148] width 75 height 12
click at [33, 69] on button "Close" at bounding box center [49, 77] width 60 height 25
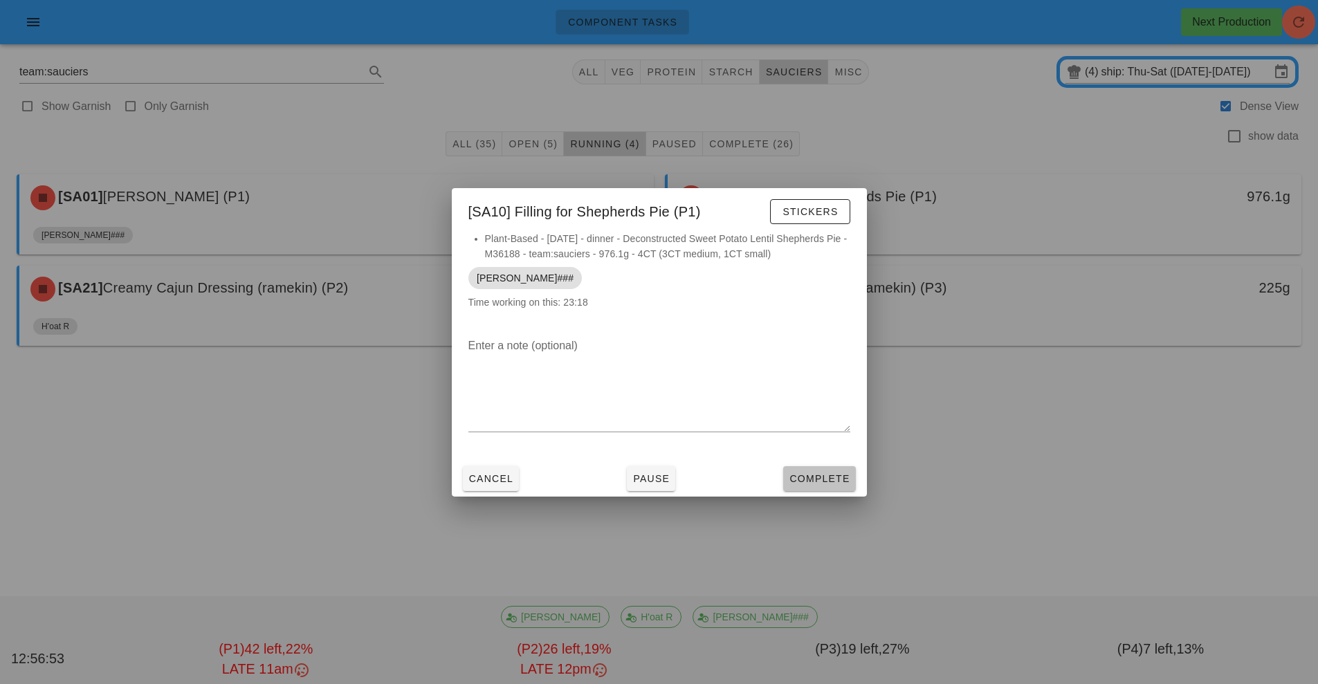
click at [840, 477] on span "Complete" at bounding box center [819, 478] width 61 height 11
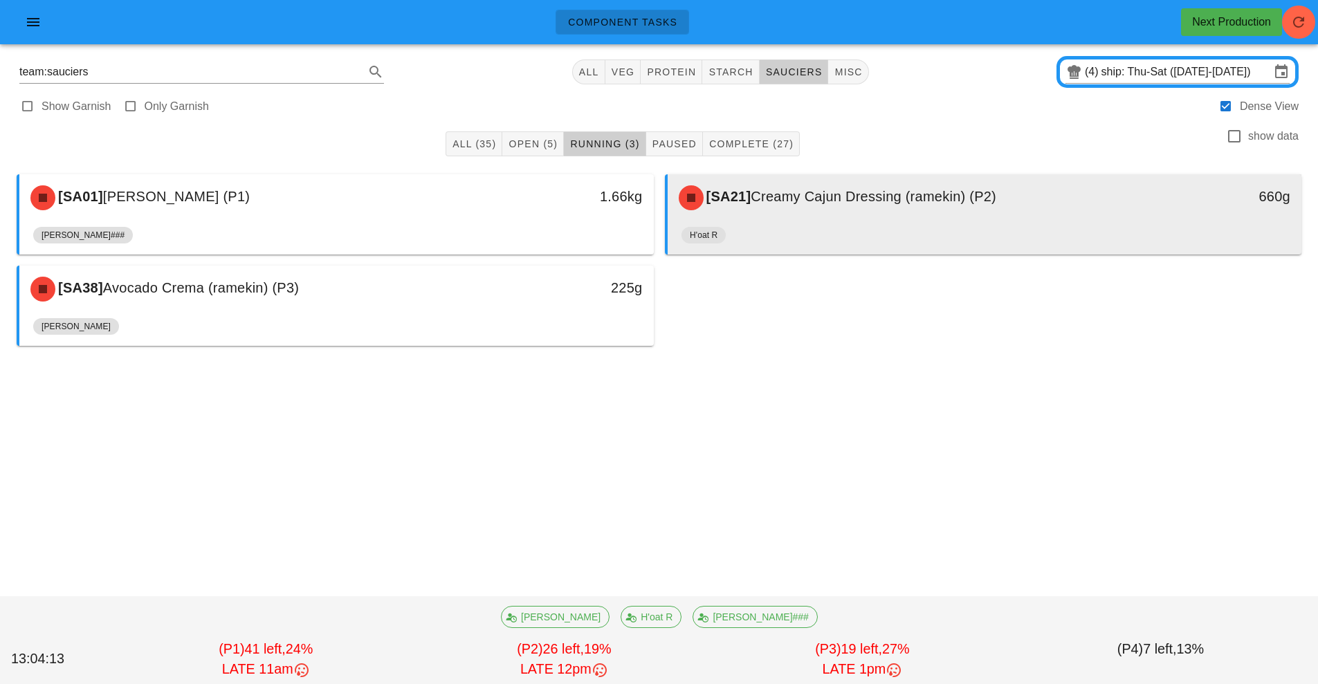
click at [1028, 183] on div "[SA21] Creamy Cajun Dressing (ramekin) (P2)" at bounding box center [905, 198] width 471 height 42
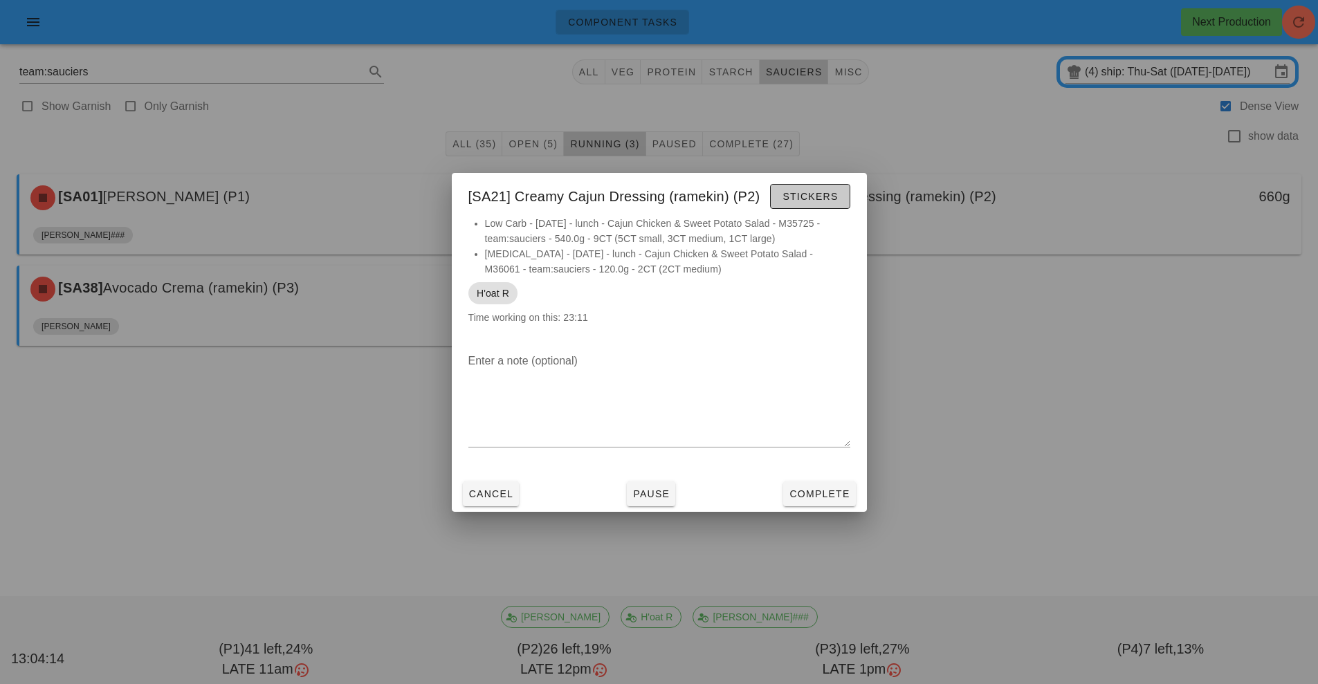
click at [825, 199] on span "Stickers" at bounding box center [810, 196] width 56 height 11
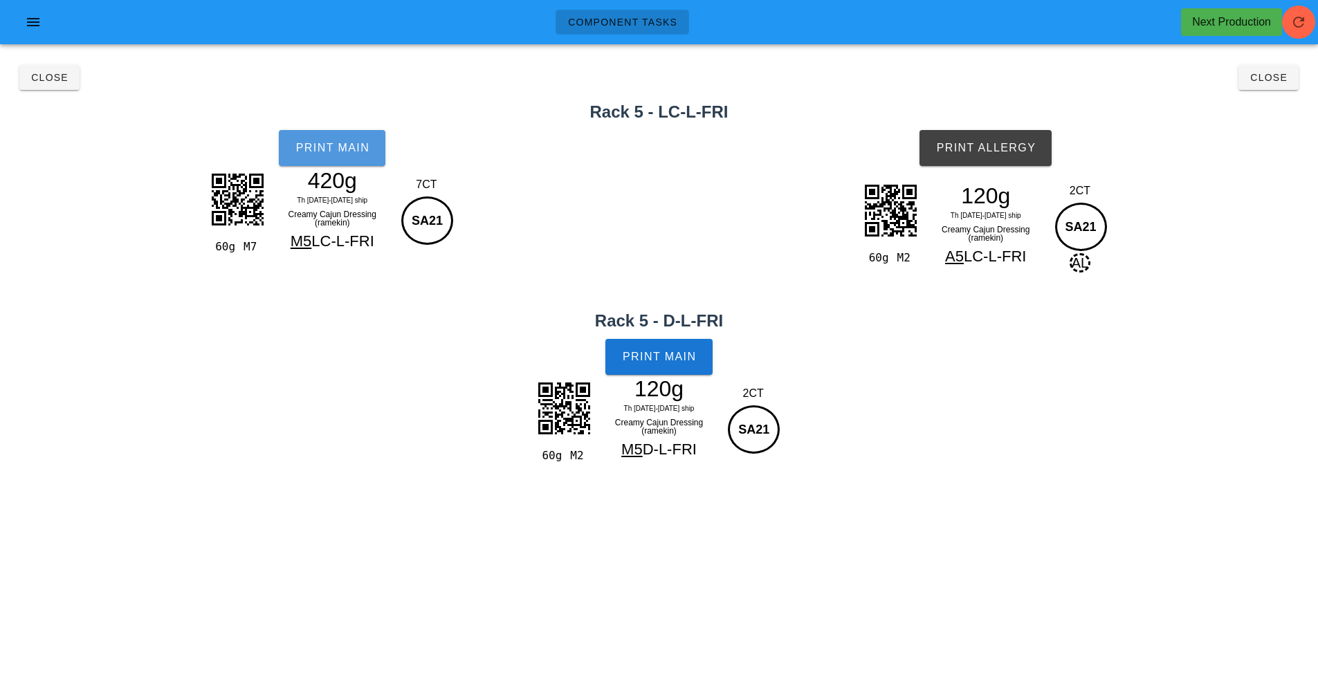
click at [352, 155] on button "Print Main" at bounding box center [332, 148] width 107 height 36
click at [699, 367] on button "Print Main" at bounding box center [658, 357] width 107 height 36
click at [1014, 155] on button "Print Allergy" at bounding box center [986, 148] width 132 height 36
click at [66, 87] on button "Close" at bounding box center [49, 77] width 60 height 25
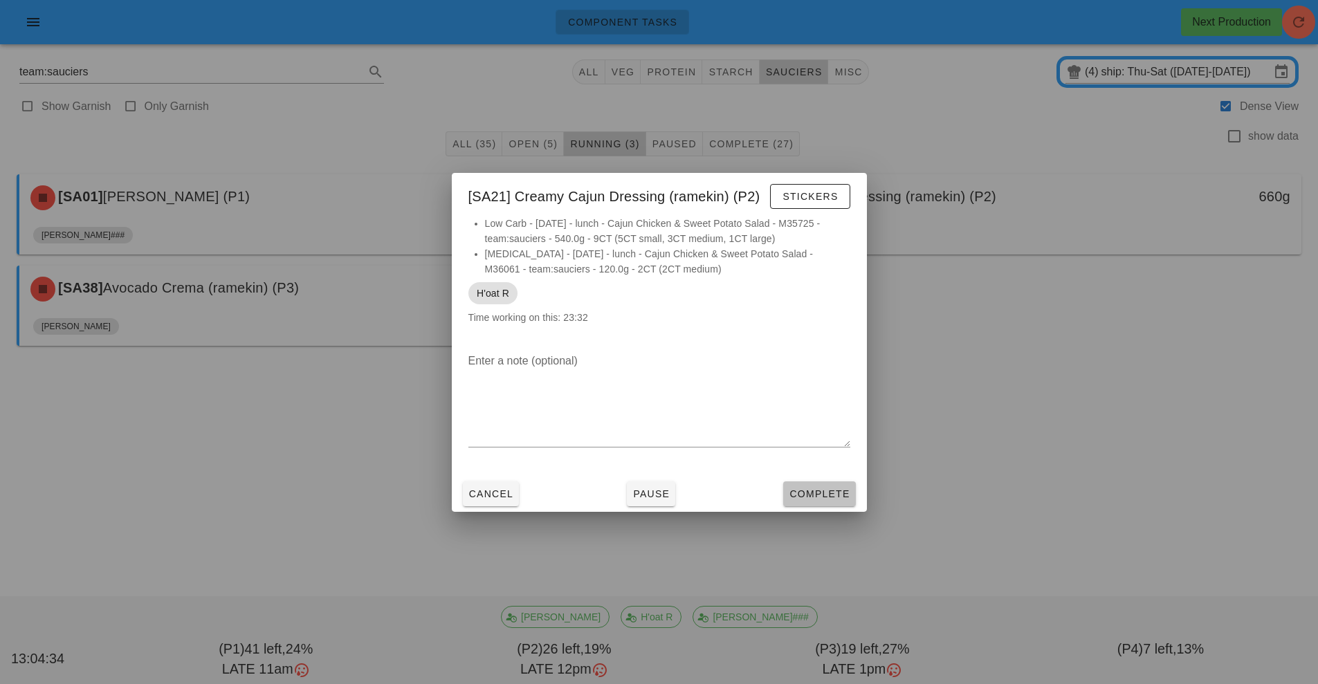
click at [841, 488] on span "Complete" at bounding box center [819, 493] width 61 height 11
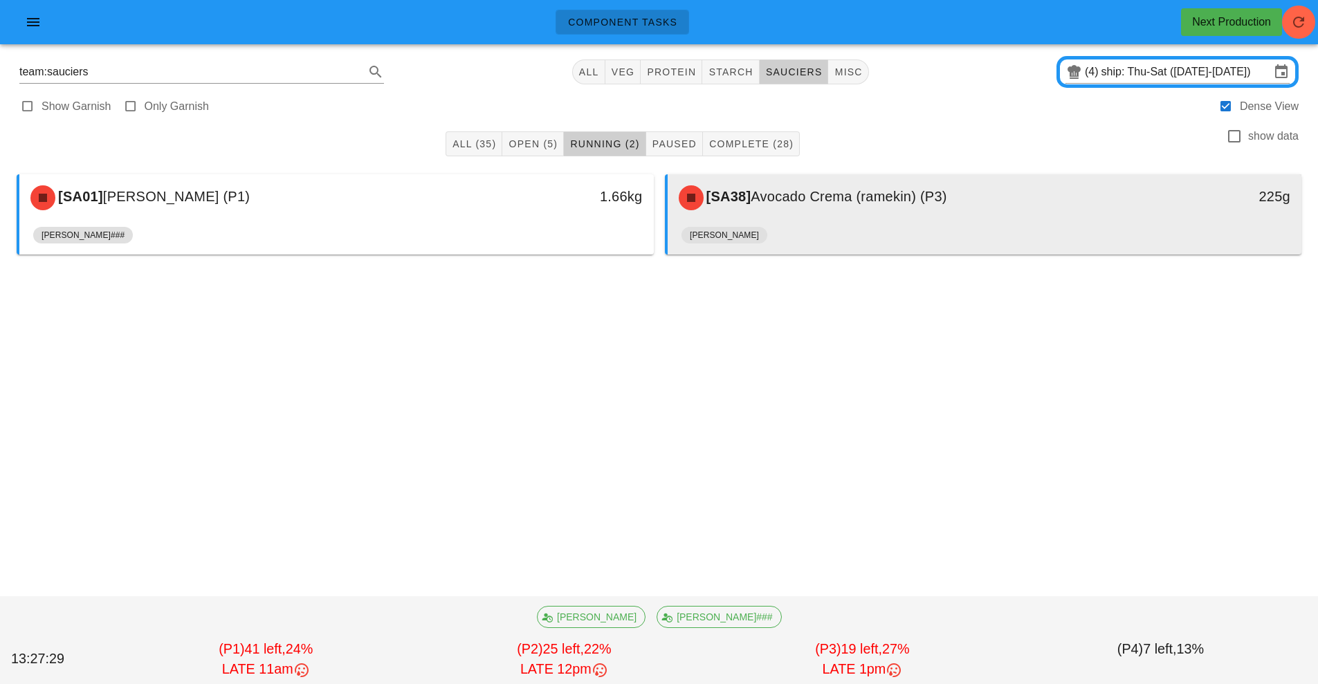
click at [832, 213] on div "[SA38] Avocado Crema (ramekin) (P3)" at bounding box center [905, 198] width 471 height 42
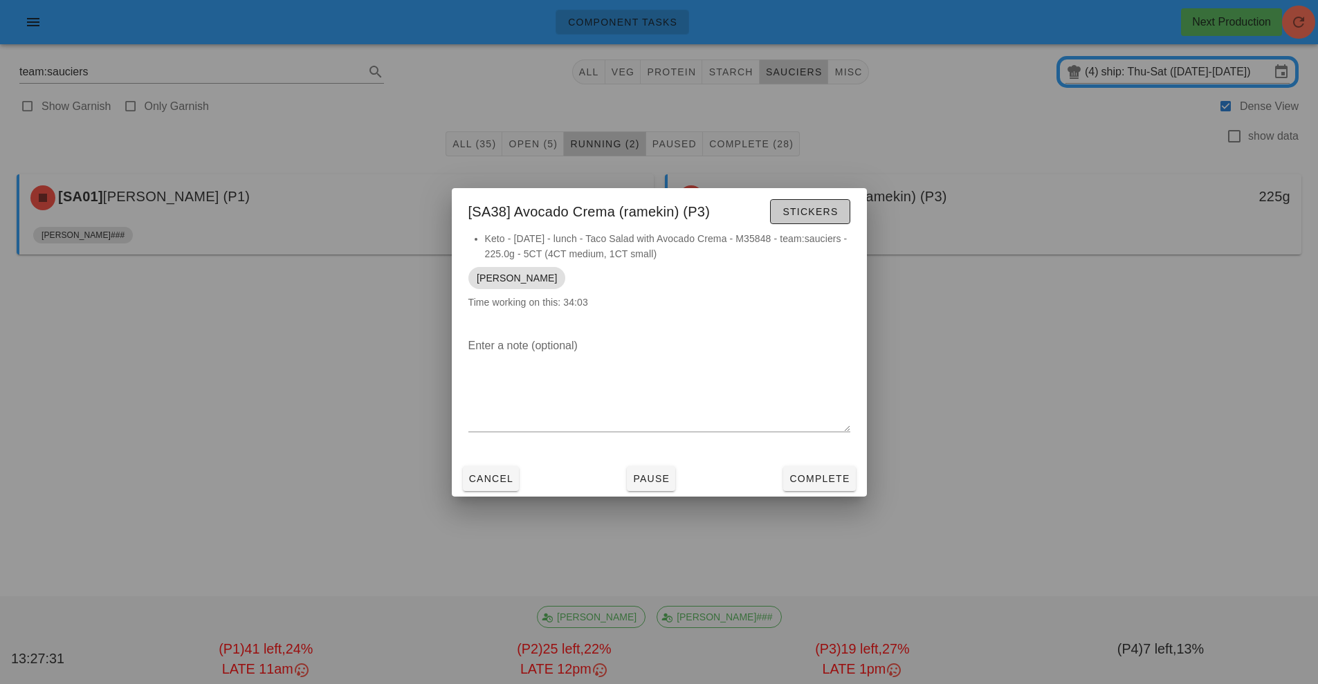
click at [796, 212] on span "Stickers" at bounding box center [810, 211] width 56 height 11
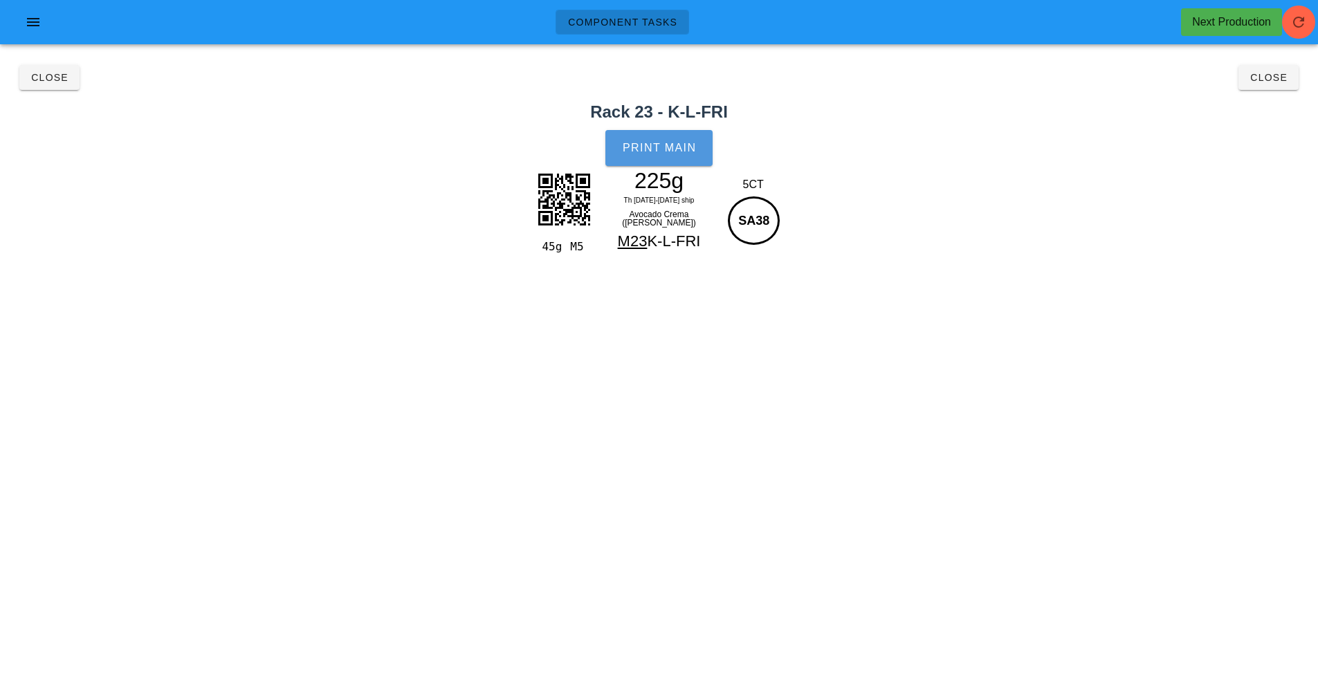
click at [682, 152] on span "Print Main" at bounding box center [659, 148] width 75 height 12
click at [54, 75] on span "Close" at bounding box center [49, 77] width 38 height 11
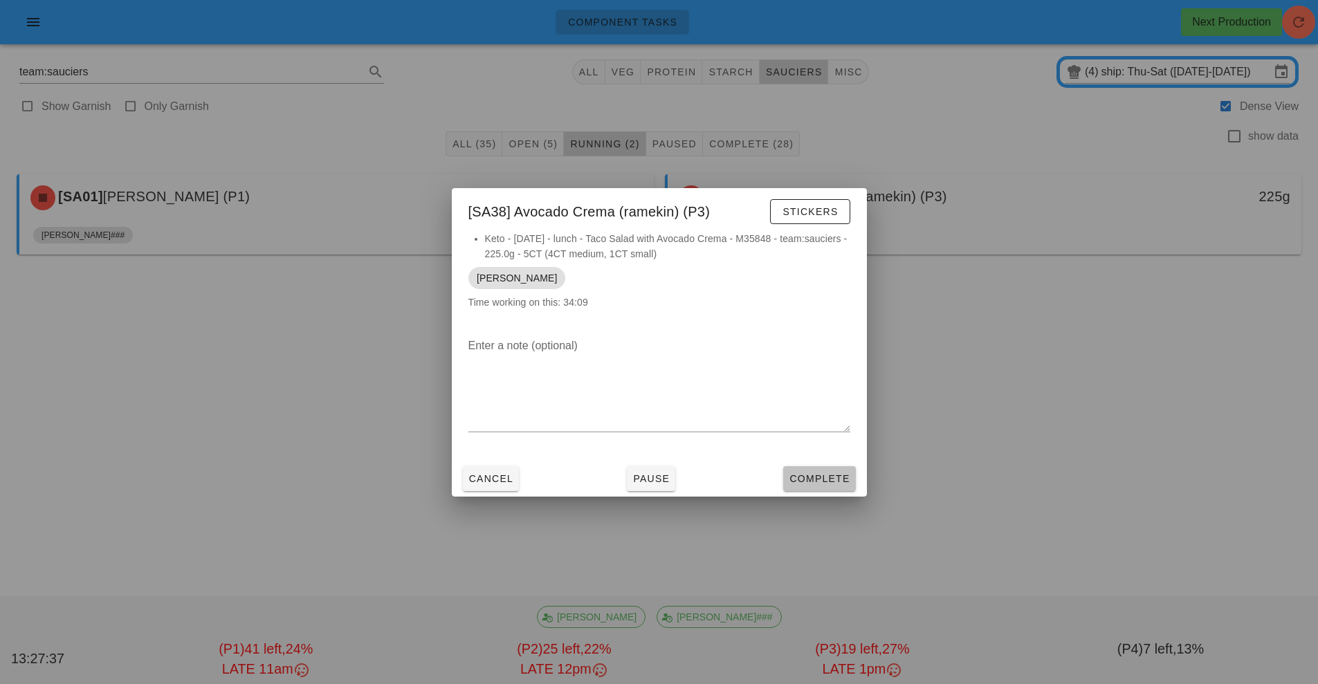
click at [827, 474] on span "Complete" at bounding box center [819, 478] width 61 height 11
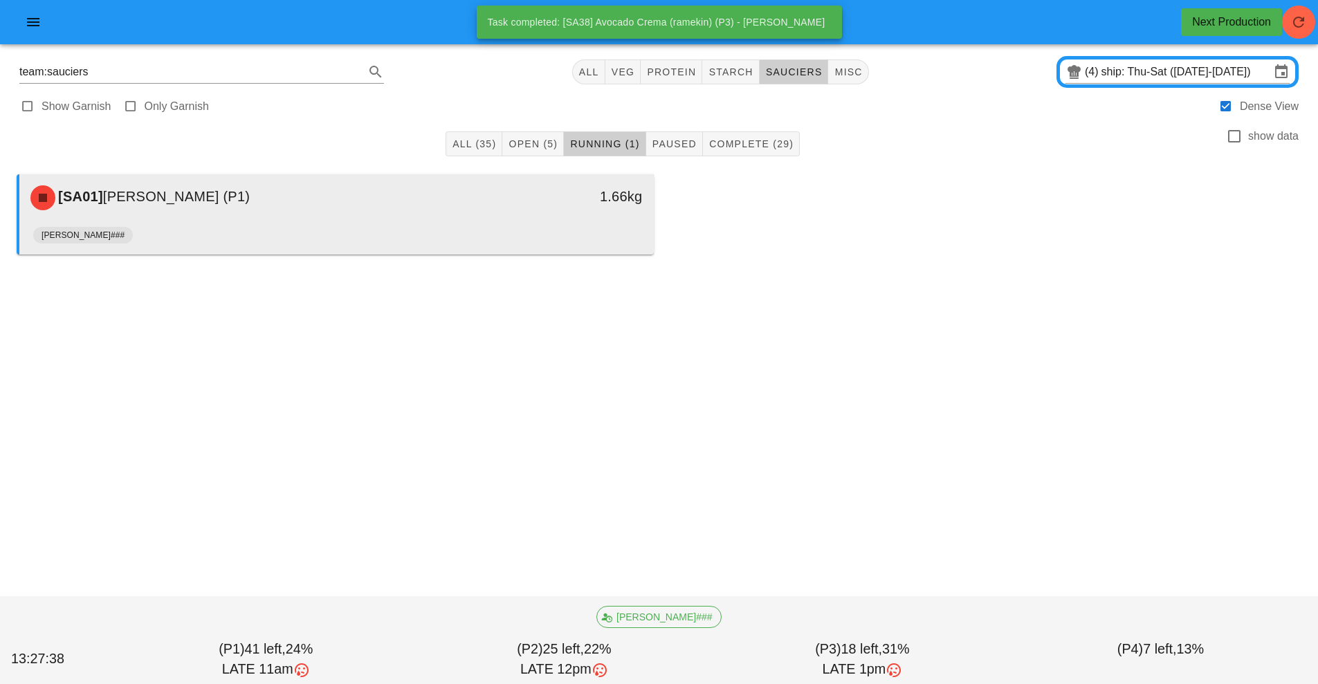
click at [411, 228] on div "[PERSON_NAME]###" at bounding box center [336, 237] width 607 height 33
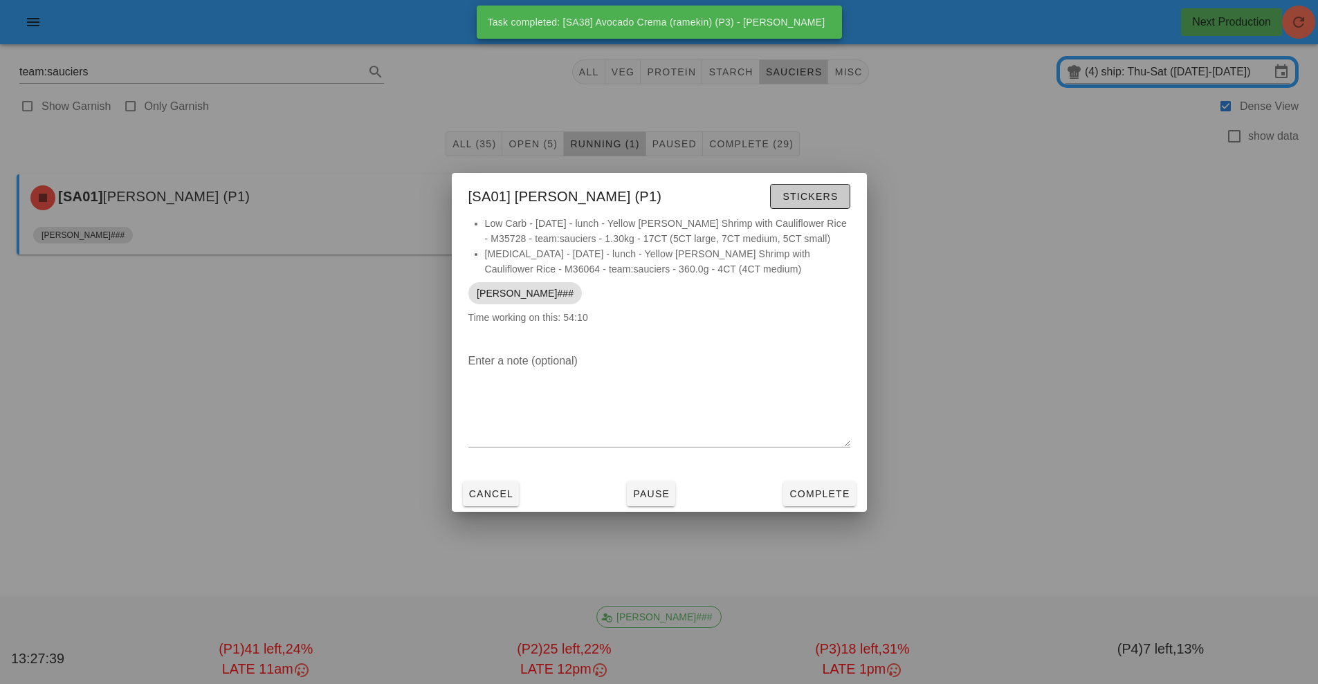
click at [804, 197] on span "Stickers" at bounding box center [810, 196] width 56 height 11
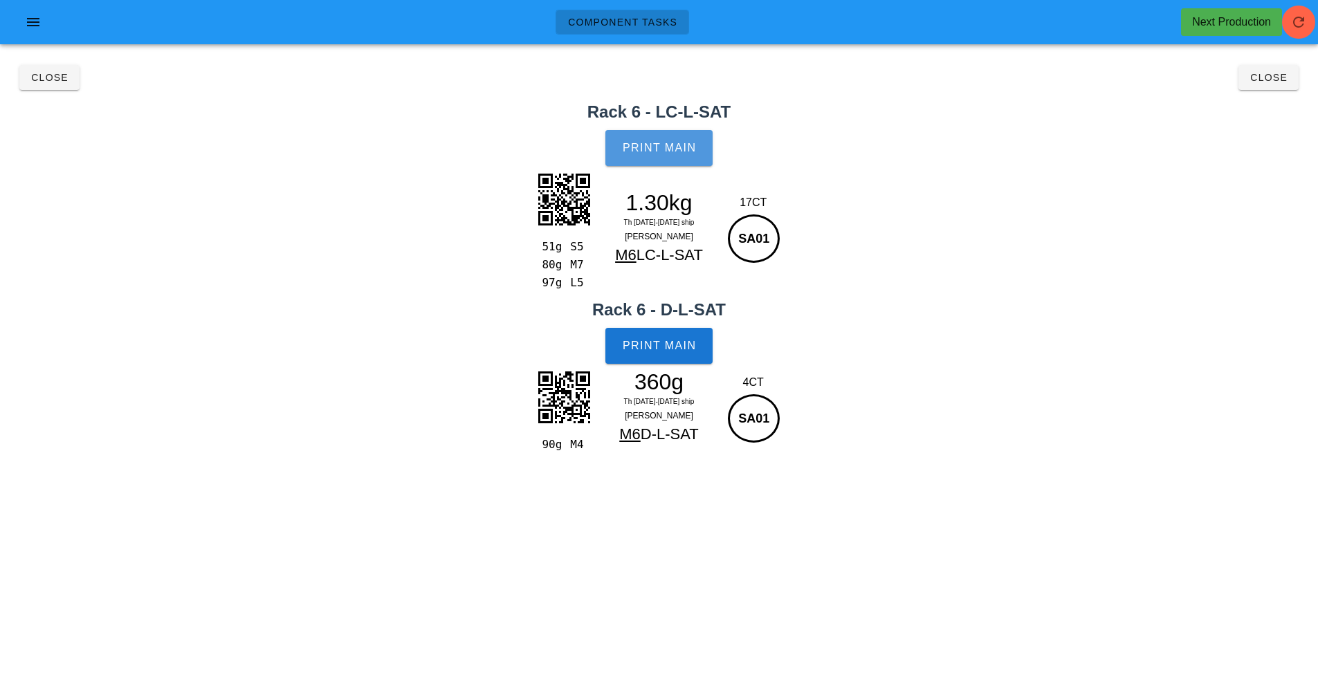
click at [661, 155] on button "Print Main" at bounding box center [658, 148] width 107 height 36
click at [662, 352] on button "Print Main" at bounding box center [658, 346] width 107 height 36
click at [57, 78] on span "Close" at bounding box center [49, 77] width 38 height 11
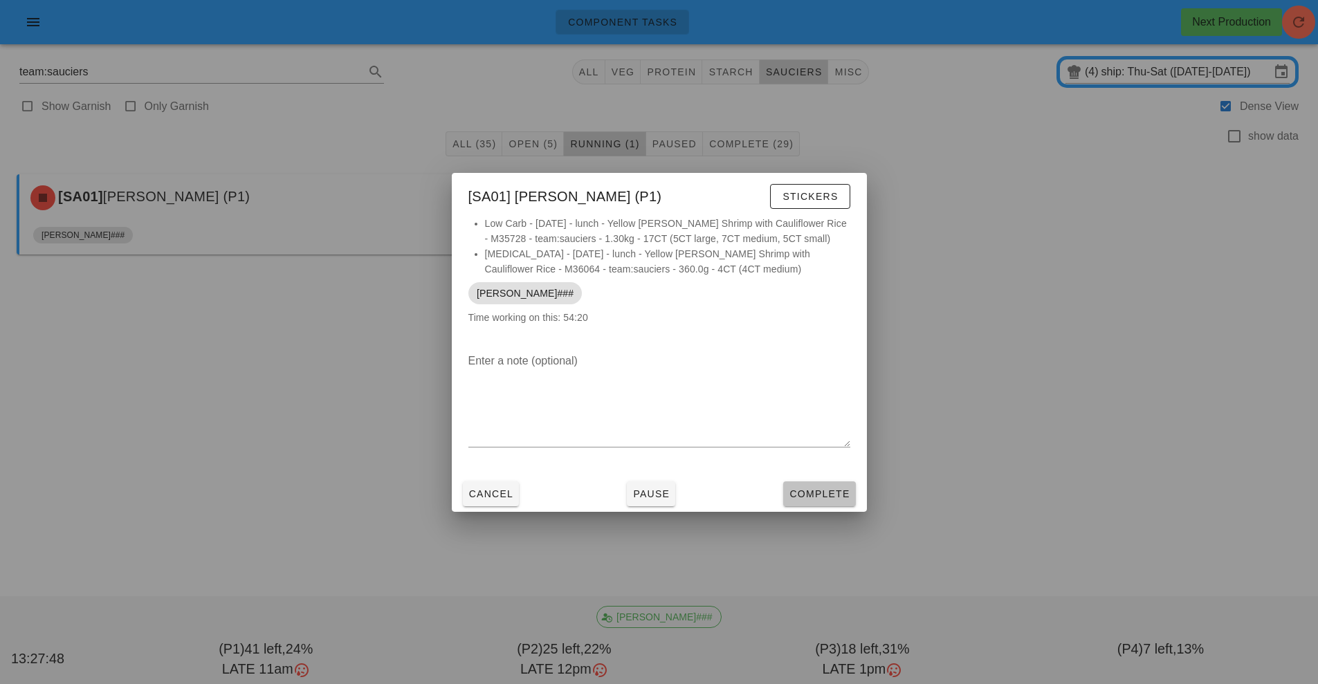
click at [824, 505] on button "Complete" at bounding box center [819, 494] width 72 height 25
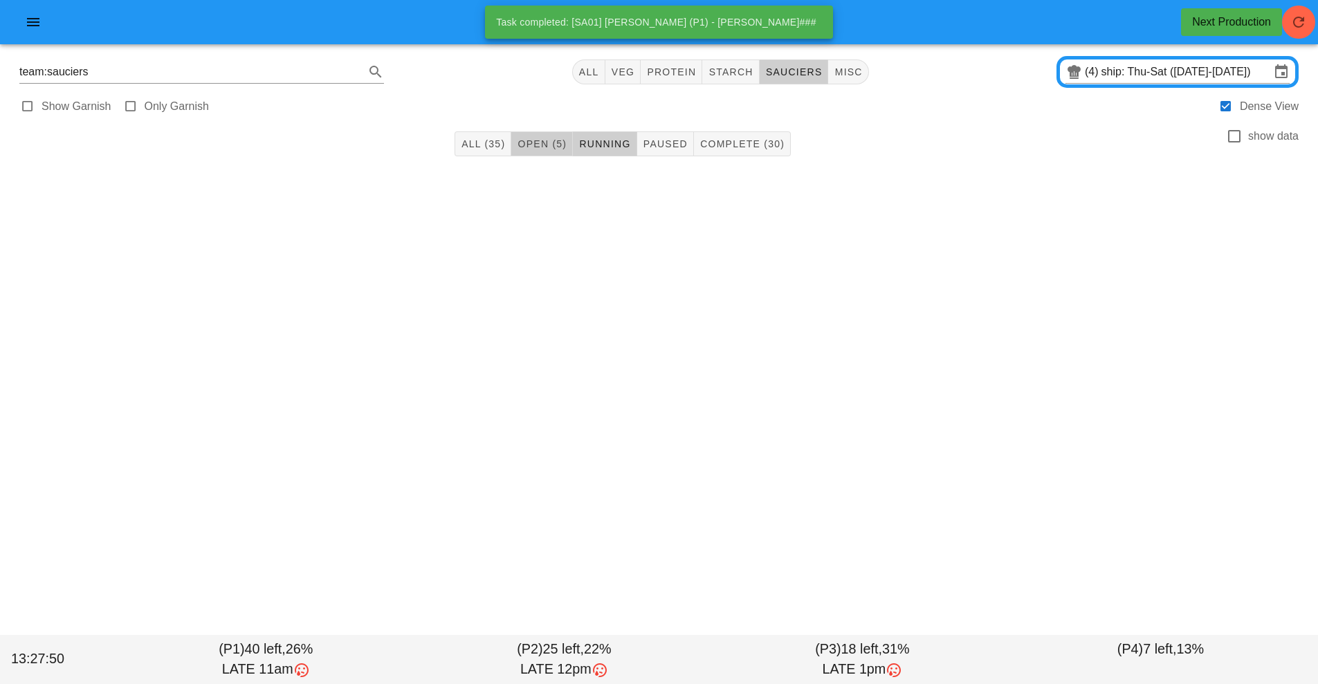
click at [547, 143] on span "Open (5)" at bounding box center [542, 143] width 50 height 11
